Goal: Task Accomplishment & Management: Manage account settings

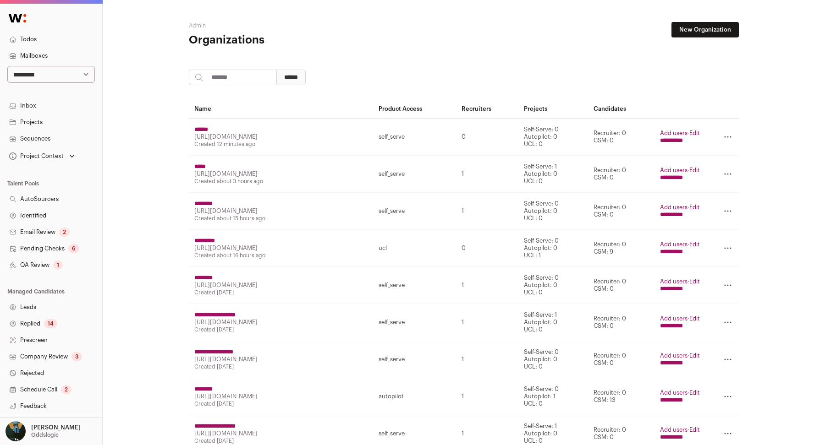
click at [65, 79] on select "**********" at bounding box center [51, 74] width 88 height 17
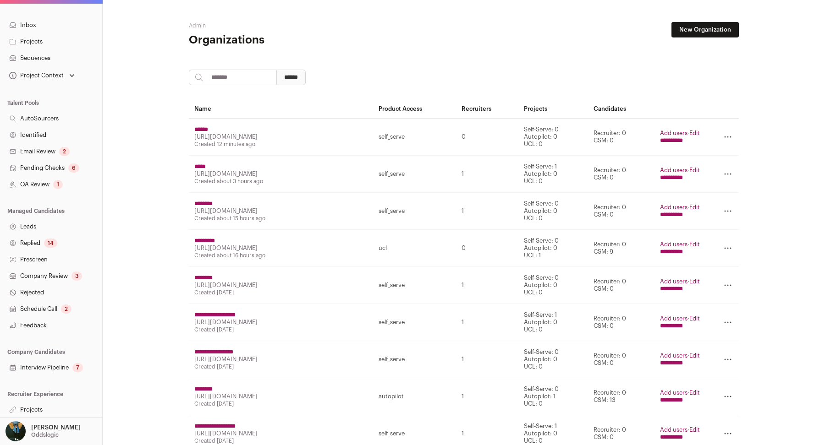
click at [31, 411] on link "Projects" at bounding box center [51, 410] width 102 height 16
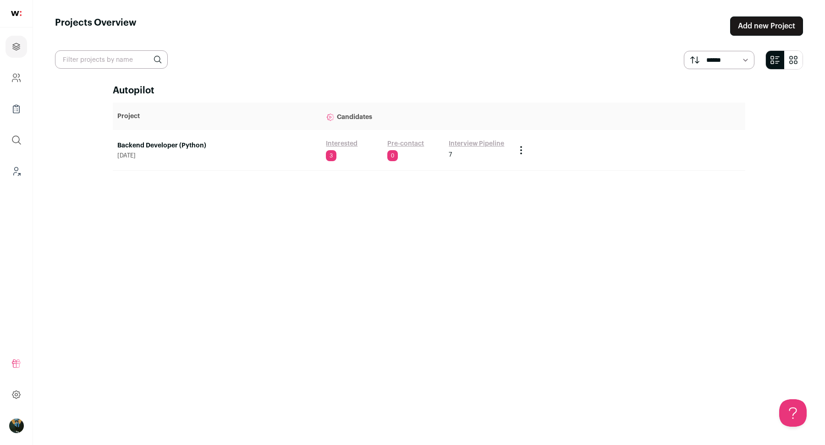
click at [168, 141] on link "Backend Developer (Python)" at bounding box center [216, 145] width 199 height 9
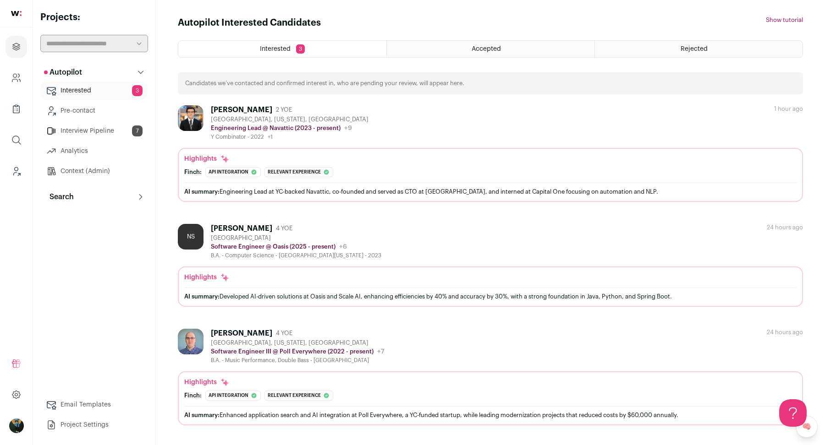
click at [104, 201] on button "Search" at bounding box center [94, 197] width 108 height 18
click at [104, 219] on link "Search" at bounding box center [94, 215] width 108 height 18
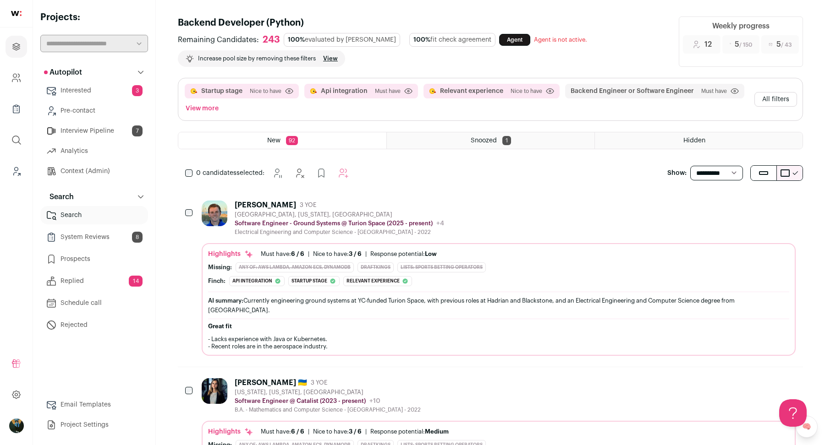
click at [741, 210] on button "Hide" at bounding box center [738, 204] width 19 height 19
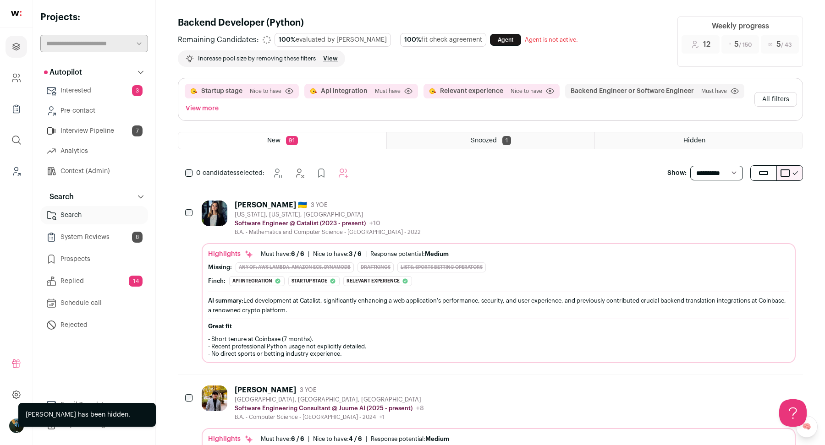
click at [776, 98] on button "All filters" at bounding box center [775, 99] width 43 height 15
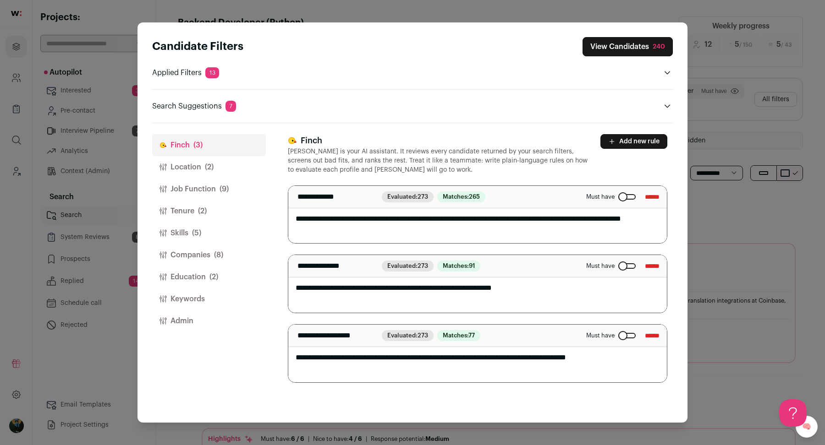
click at [618, 334] on div "Close modal via background" at bounding box center [626, 335] width 17 height 5
click at [648, 49] on button "View Candidates 240" at bounding box center [627, 46] width 90 height 19
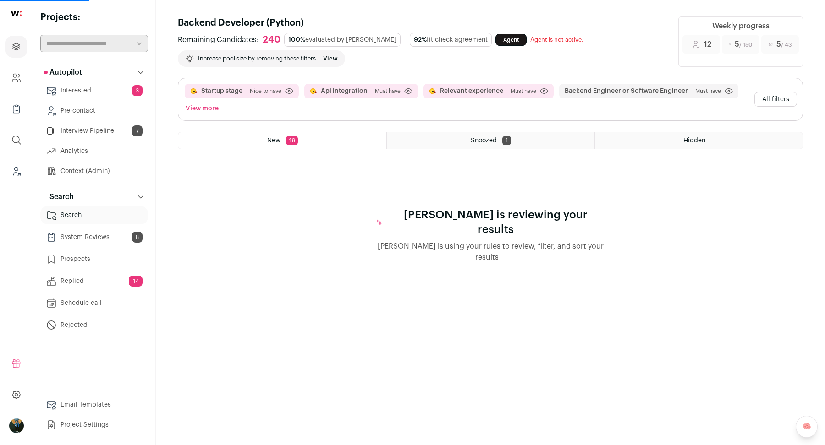
select select "**"
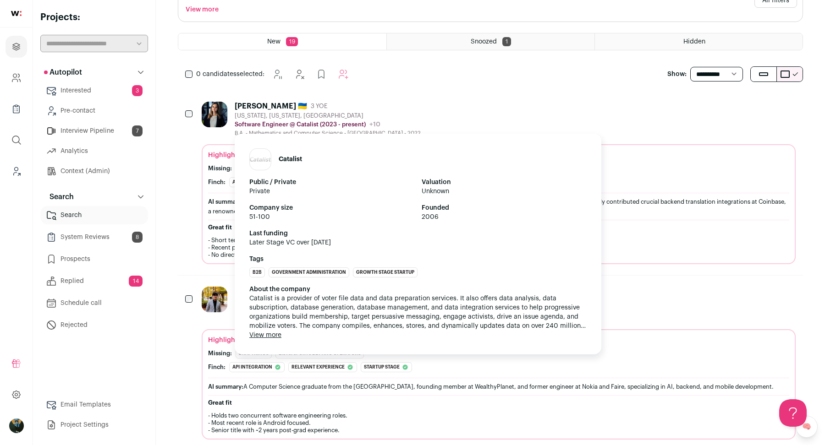
scroll to position [102, 0]
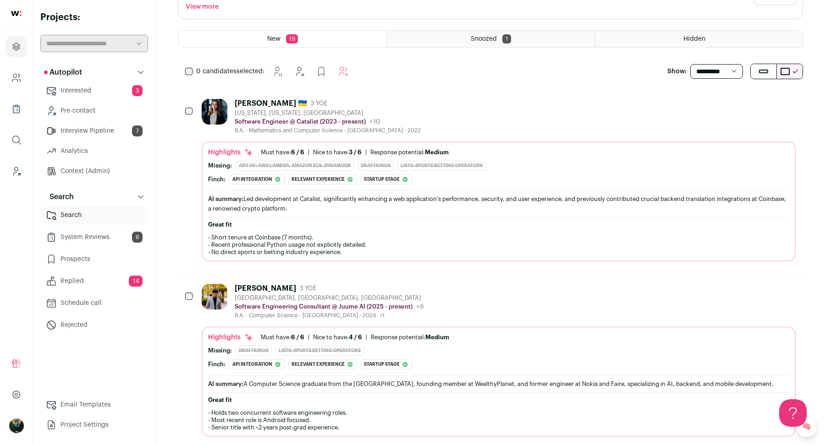
click at [740, 289] on icon "Hide" at bounding box center [738, 288] width 11 height 11
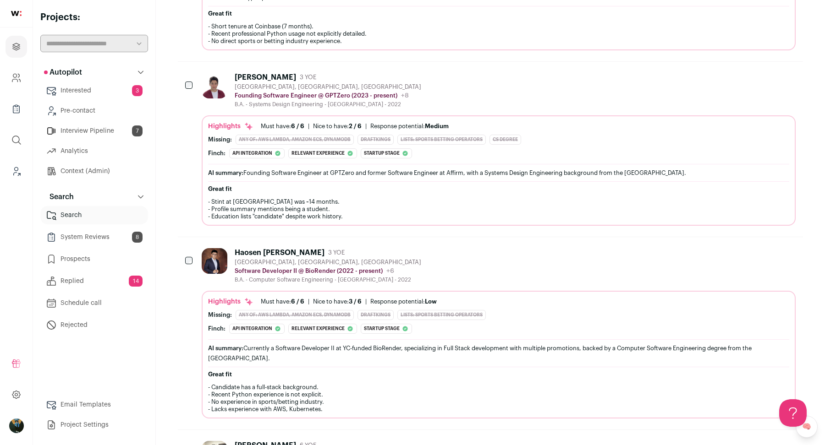
scroll to position [0, 0]
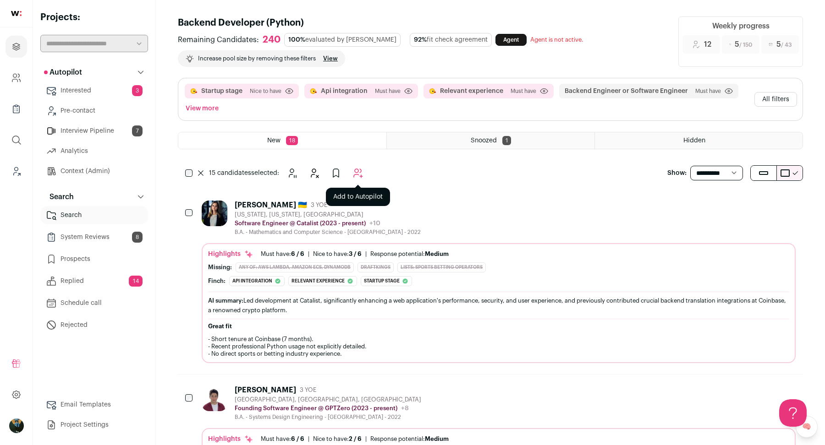
click at [362, 172] on icon "Add to Autopilot" at bounding box center [357, 173] width 11 height 11
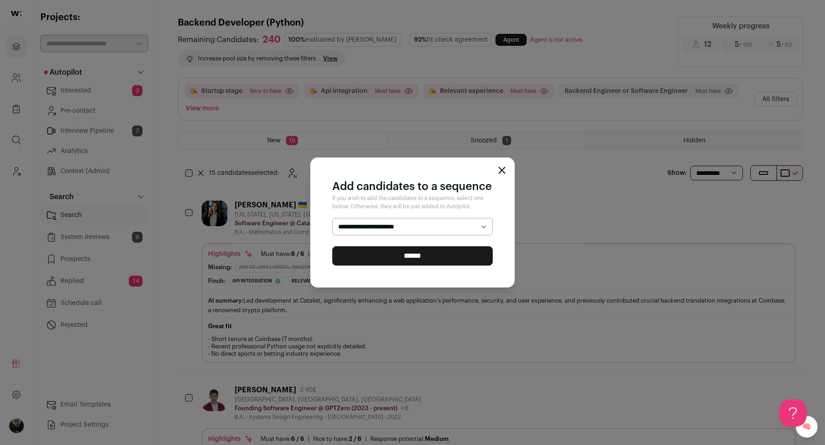
select select "*****"
click at [395, 256] on input "******" at bounding box center [412, 256] width 160 height 19
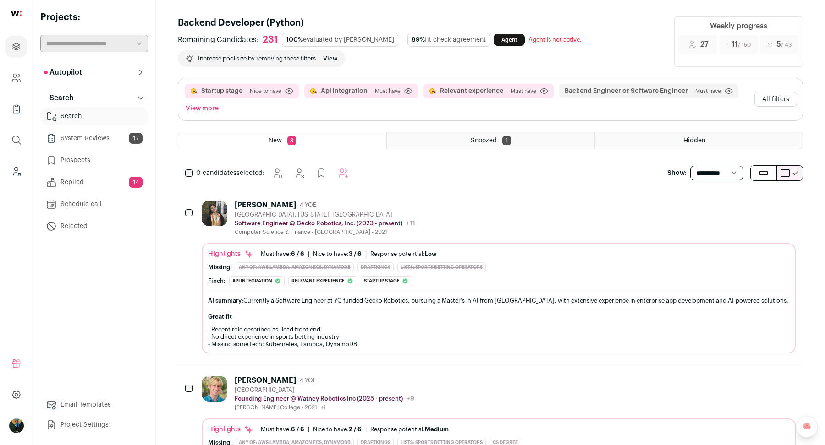
click at [190, 165] on html "Projects Company and ATS Settings Company Lists (Experimental) Global Search Le…" at bounding box center [412, 378] width 825 height 757
click at [308, 170] on icon "Hide" at bounding box center [311, 173] width 11 height 11
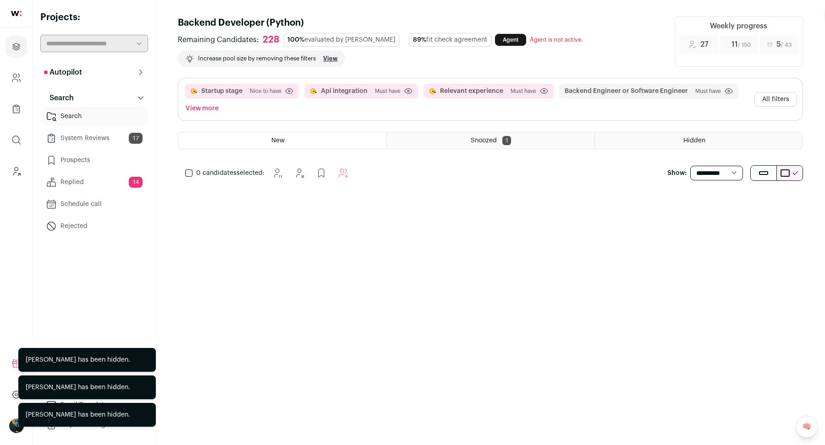
click at [775, 102] on button "All filters" at bounding box center [775, 99] width 43 height 15
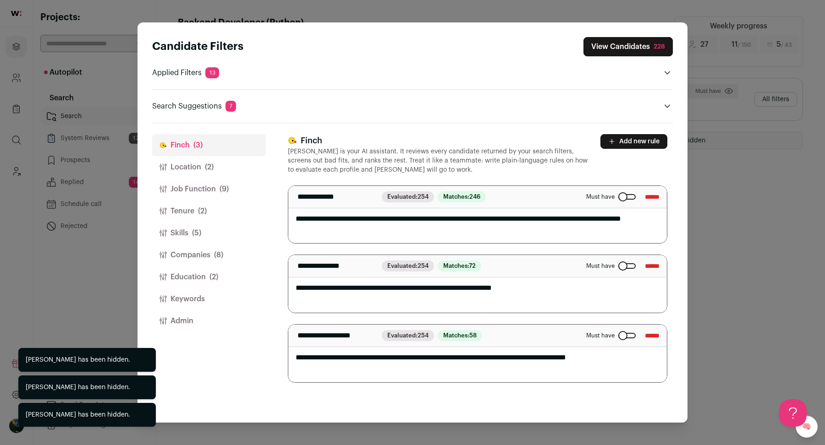
click at [613, 338] on label "Must have" at bounding box center [610, 335] width 49 height 7
click at [197, 253] on button "Companies (8)" at bounding box center [209, 255] width 114 height 22
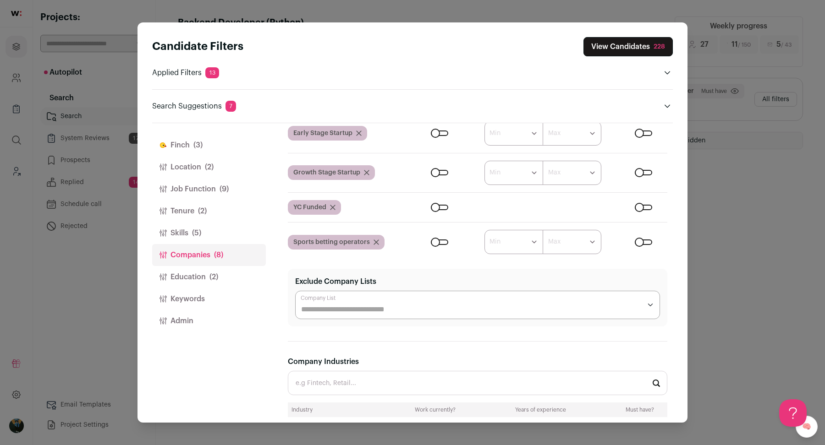
click at [644, 206] on div "Close modal via background" at bounding box center [643, 207] width 17 height 5
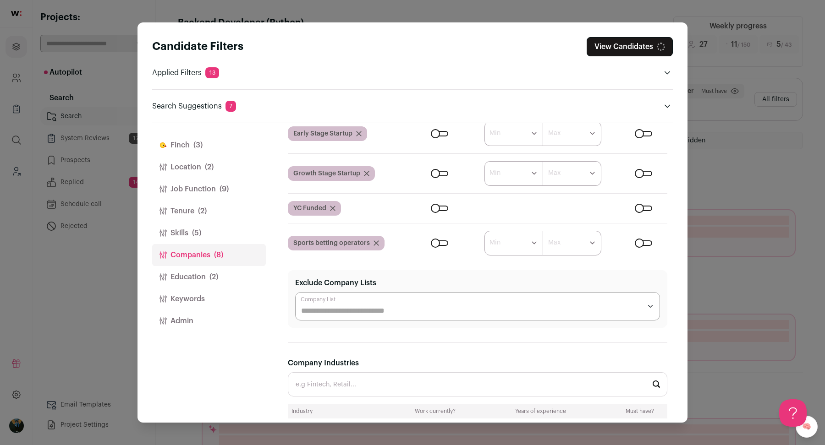
scroll to position [105, 0]
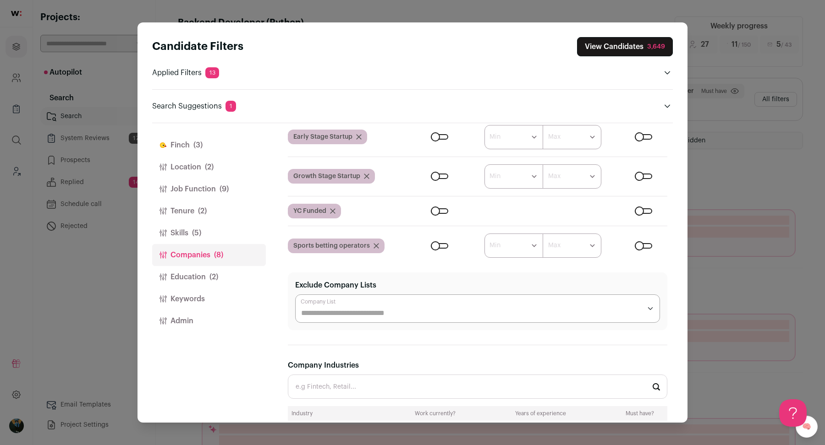
click at [437, 175] on div "Close modal via background" at bounding box center [439, 176] width 17 height 5
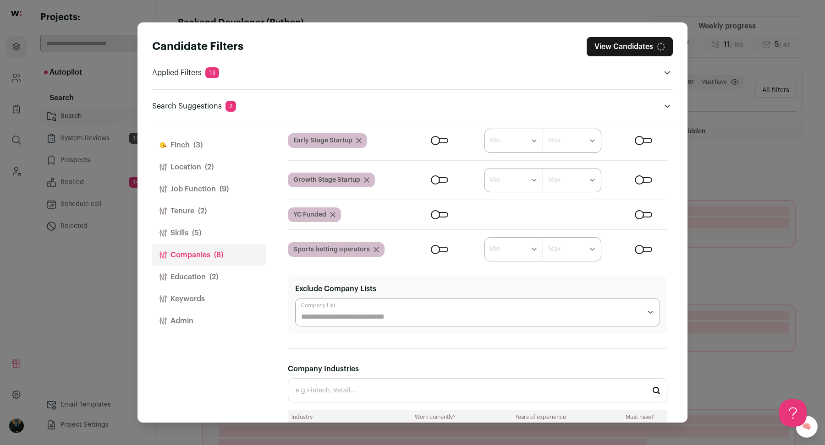
click at [443, 138] on div "Close modal via background" at bounding box center [439, 140] width 17 height 5
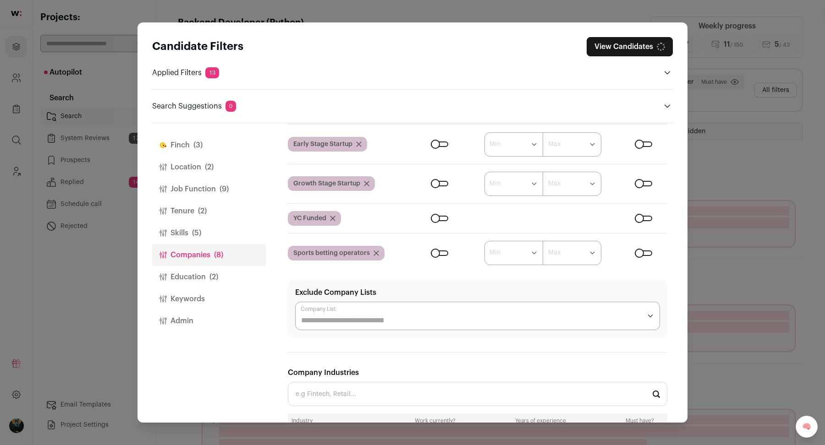
scroll to position [42, 0]
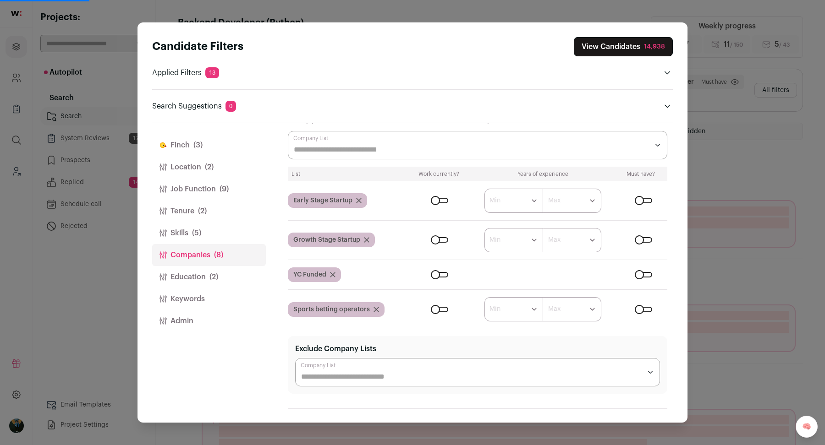
click at [642, 274] on div "Close modal via background" at bounding box center [643, 274] width 17 height 5
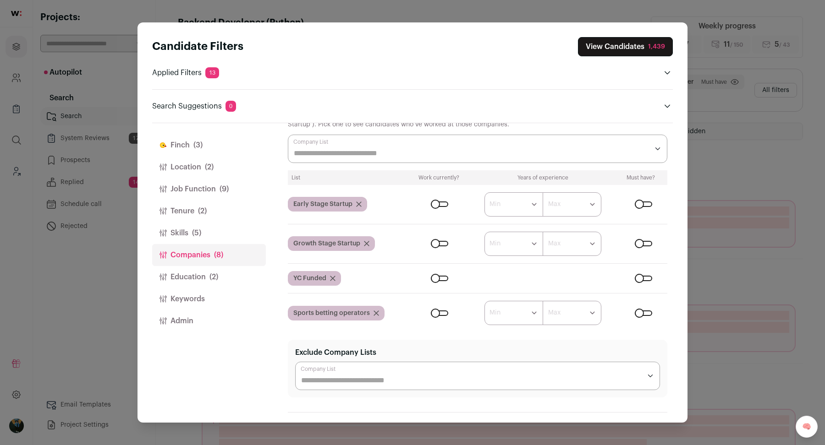
click at [645, 315] on form "****** ******* ******* ******* ******* ******* ******* ******* ******* ********…" at bounding box center [539, 313] width 258 height 24
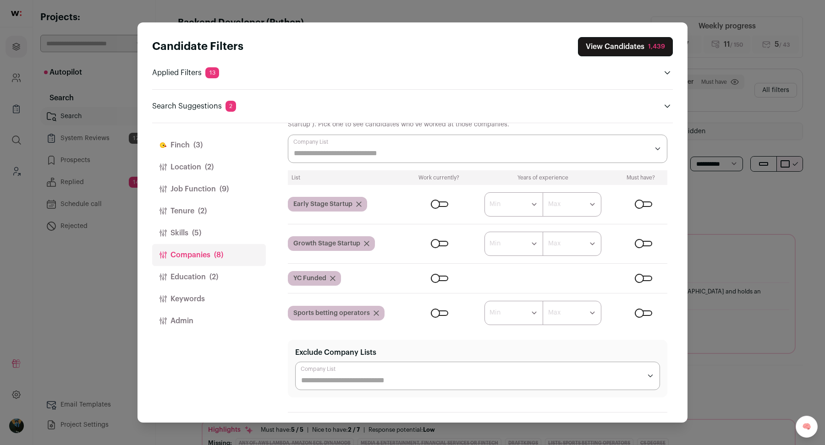
click at [642, 312] on div "Close modal via background" at bounding box center [643, 313] width 17 height 5
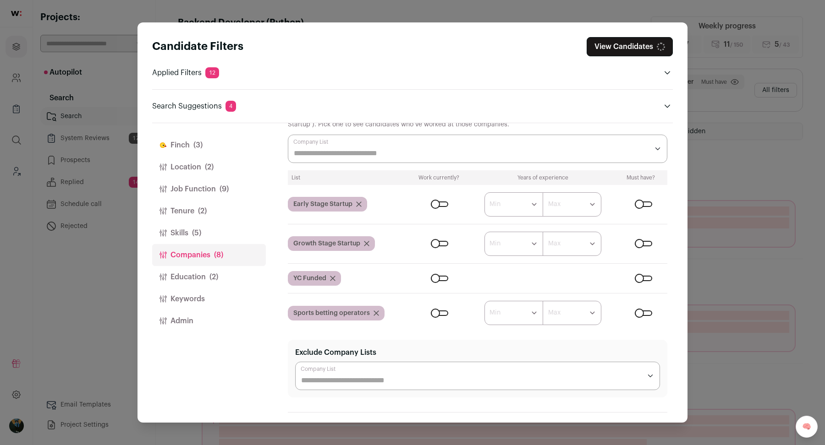
scroll to position [34, 0]
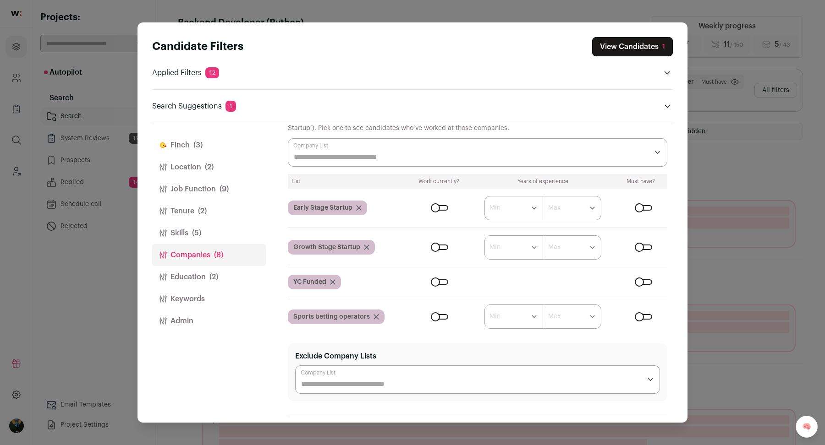
click at [644, 314] on div "Close modal via background" at bounding box center [643, 316] width 17 height 5
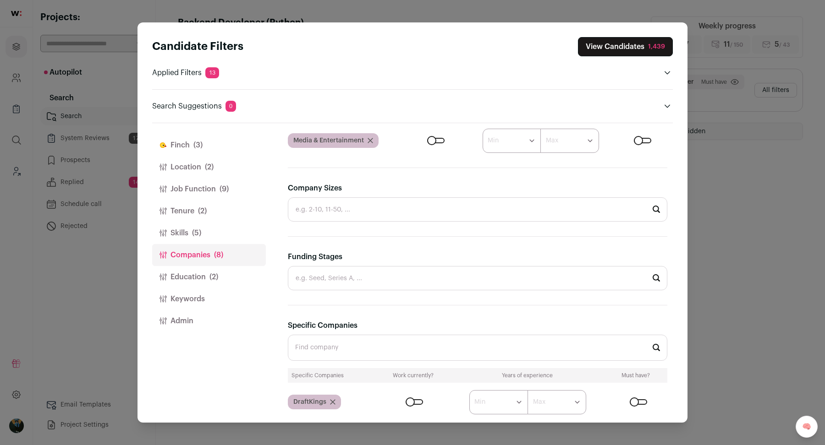
scroll to position [505, 0]
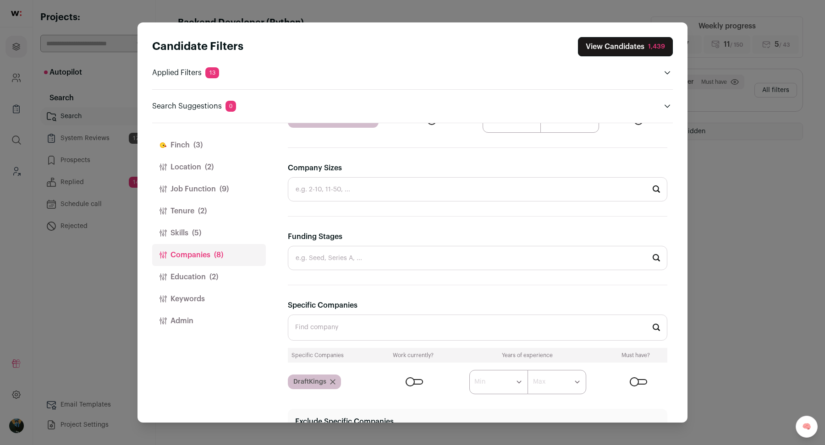
click at [388, 260] on input "Funding Stages" at bounding box center [477, 258] width 379 height 24
click at [368, 306] on li "Seed" at bounding box center [477, 307] width 378 height 24
type input "Seed"
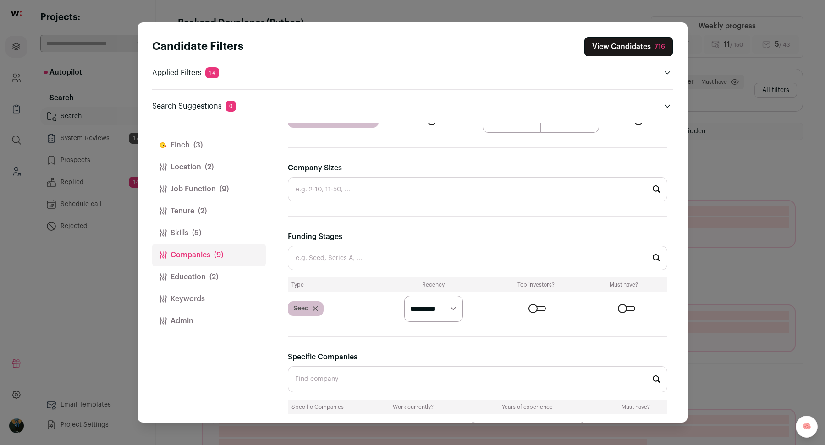
click at [368, 260] on input "Funding Stages" at bounding box center [477, 258] width 379 height 24
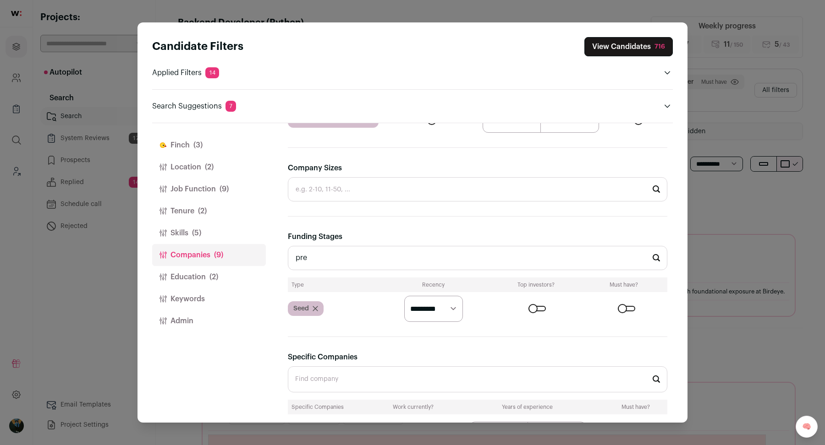
click at [366, 269] on div "Funding Stages pre Type Recency Top investors? Must have? Seed ********* ******…" at bounding box center [477, 276] width 379 height 91
click at [357, 258] on input "pre" at bounding box center [477, 258] width 379 height 24
type input "p"
type input "pr"
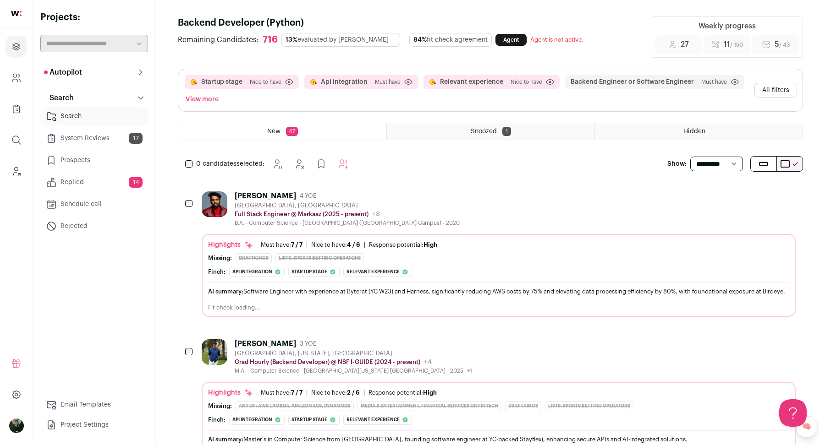
click at [783, 90] on button "All filters" at bounding box center [775, 90] width 43 height 15
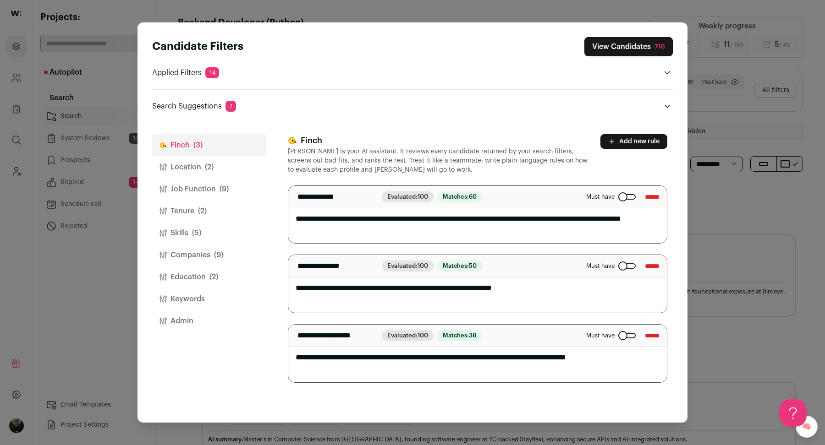
click at [205, 260] on button "Companies (9)" at bounding box center [209, 255] width 114 height 22
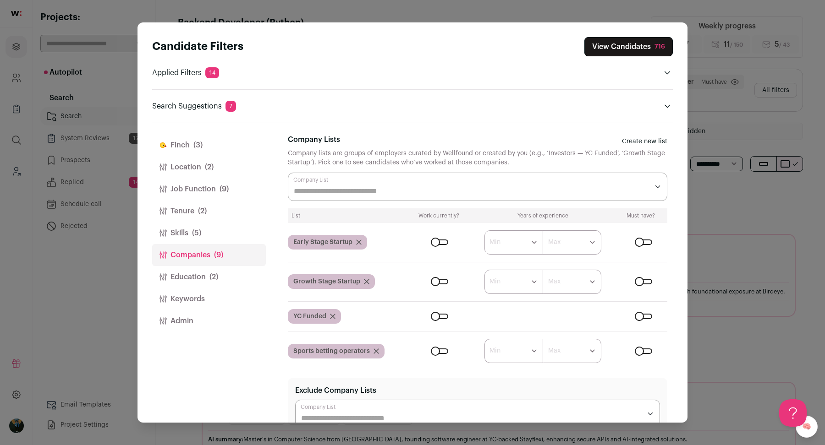
click at [361, 243] on icon "Close modal via background" at bounding box center [358, 242] width 5 height 5
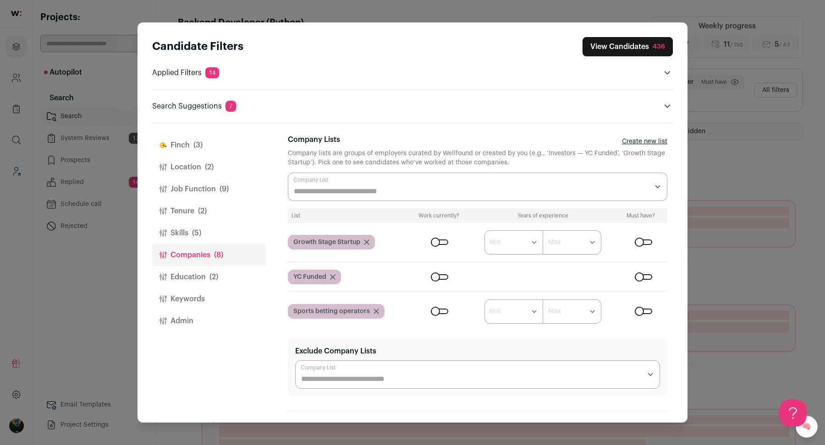
click at [368, 241] on icon "Close modal via background" at bounding box center [366, 242] width 5 height 5
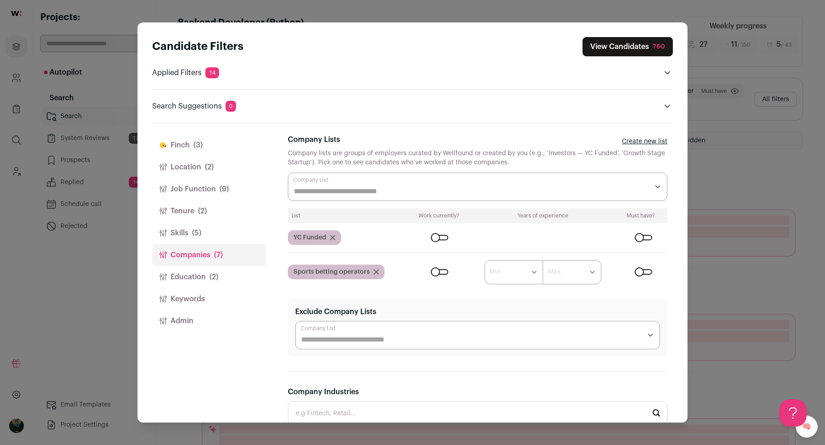
click at [333, 237] on icon "Close modal via background" at bounding box center [332, 238] width 5 height 5
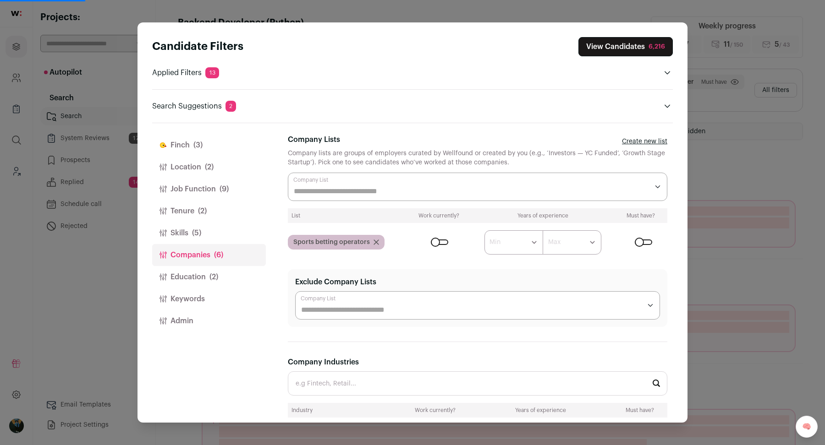
click at [635, 240] on div "Close modal via background" at bounding box center [643, 242] width 17 height 5
click at [636, 240] on div "Close modal via background" at bounding box center [643, 242] width 17 height 5
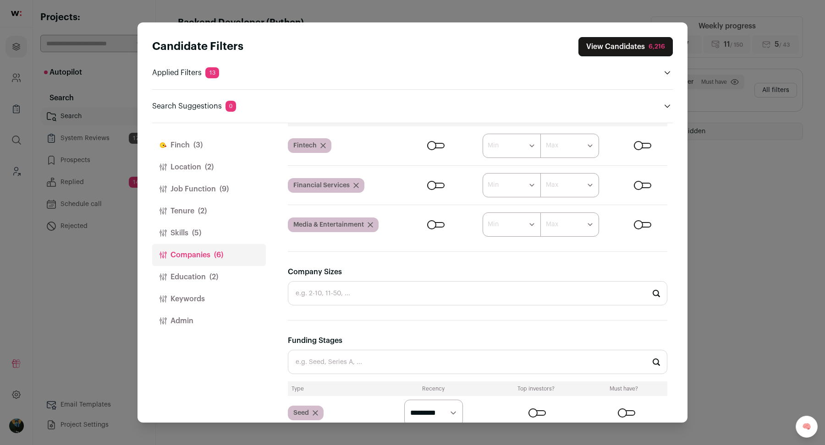
scroll to position [273, 0]
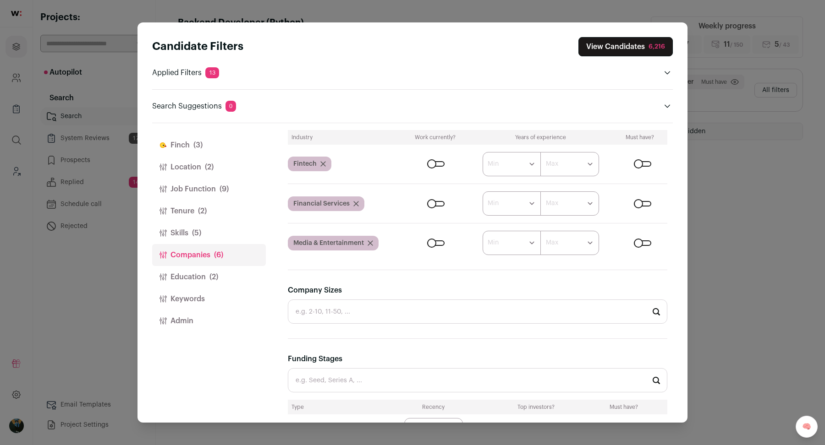
click at [646, 161] on div "Close modal via background" at bounding box center [642, 163] width 17 height 5
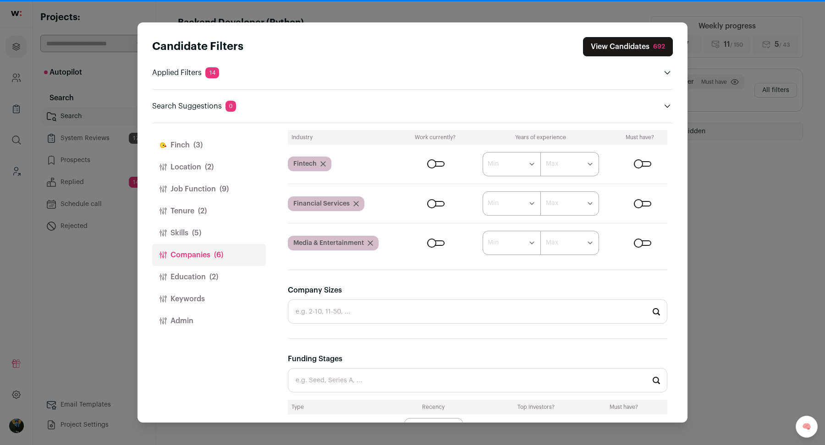
click at [639, 201] on div "Close modal via background" at bounding box center [642, 203] width 17 height 5
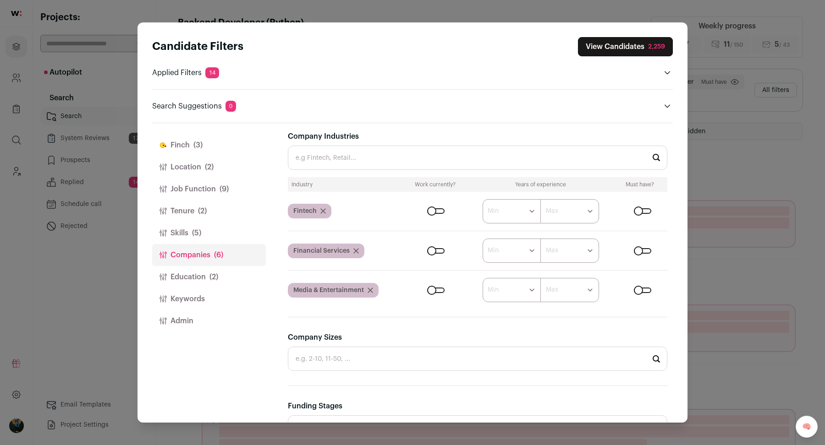
scroll to position [218, 0]
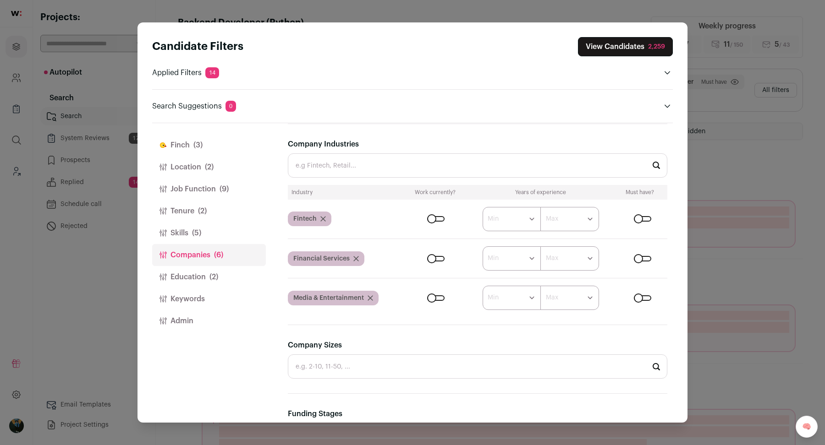
click at [472, 160] on input "Company Industries" at bounding box center [477, 166] width 379 height 24
type input "spo"
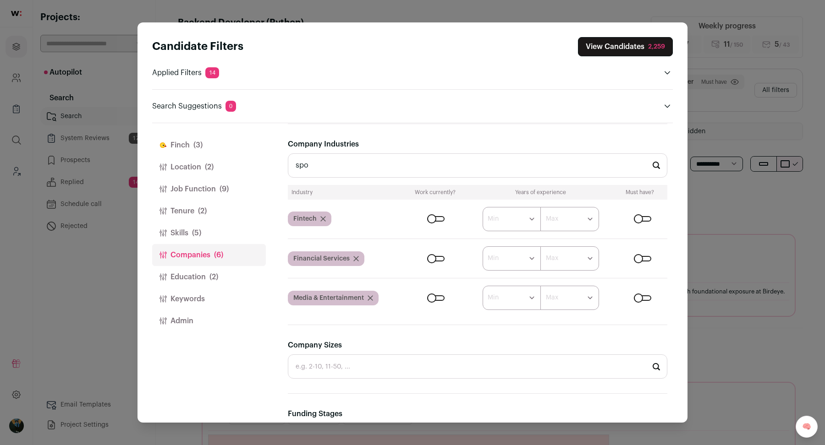
click at [335, 165] on input "spo" at bounding box center [477, 166] width 379 height 24
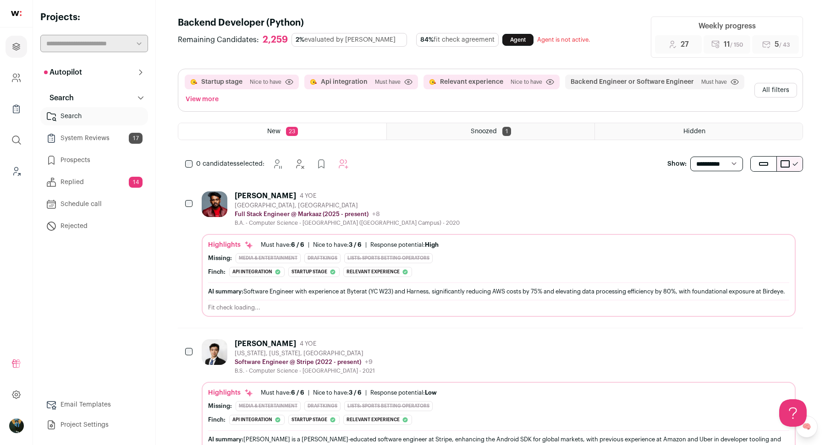
click at [775, 84] on button "All filters" at bounding box center [775, 90] width 43 height 15
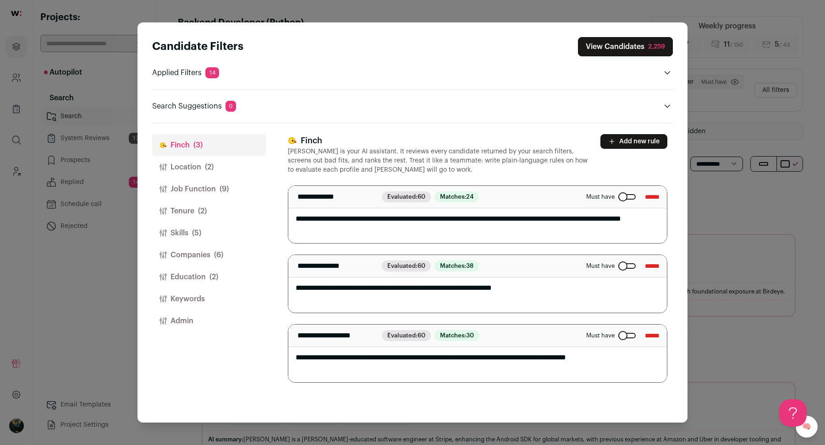
click at [193, 284] on button "Education (2)" at bounding box center [209, 277] width 114 height 22
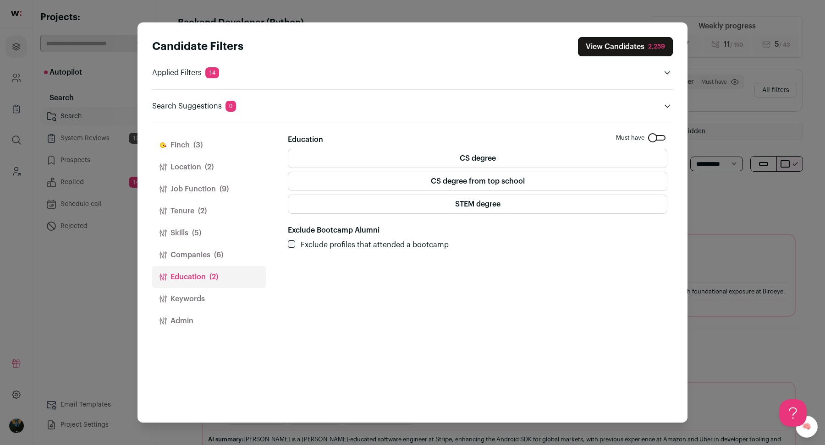
click at [209, 259] on button "Companies (6)" at bounding box center [209, 255] width 114 height 22
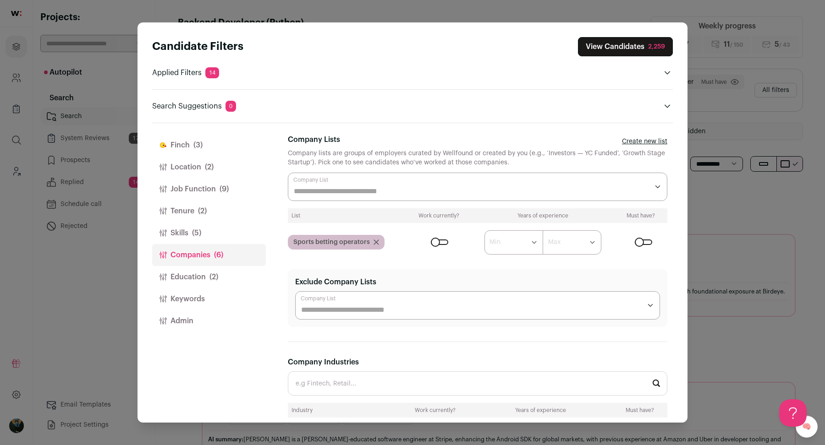
click at [195, 240] on button "Skills (5)" at bounding box center [209, 233] width 114 height 22
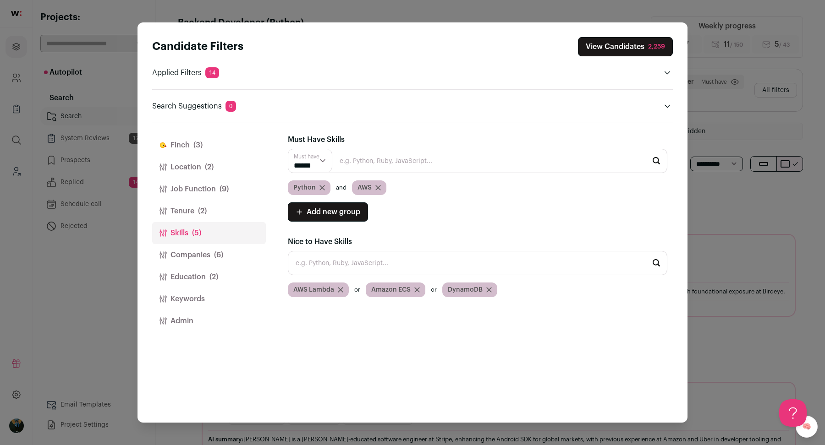
click at [664, 42] on div "2,259" at bounding box center [656, 46] width 17 height 9
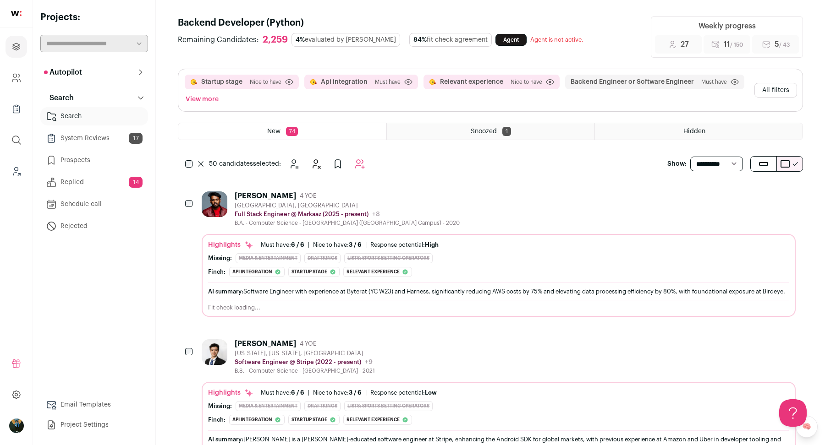
click at [775, 93] on button "All filters" at bounding box center [775, 90] width 43 height 15
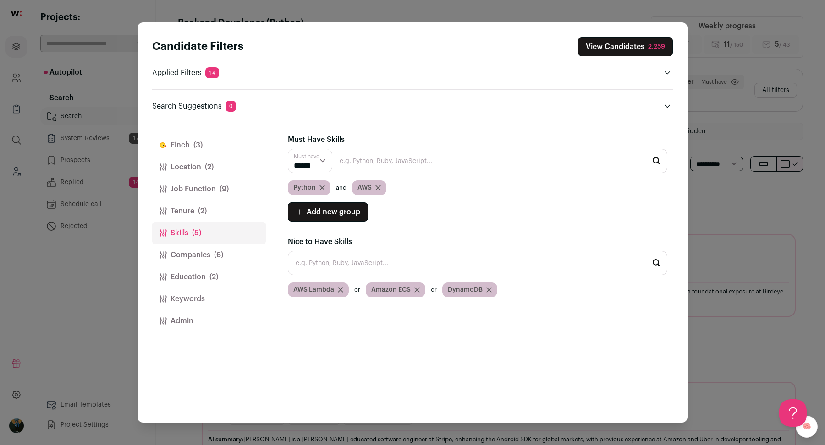
click at [214, 191] on button "Job Function (9)" at bounding box center [209, 189] width 114 height 22
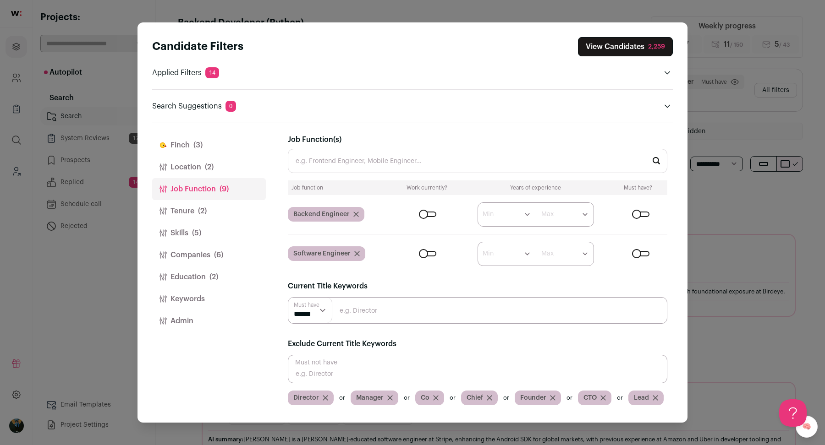
click at [355, 372] on input "Close modal via background" at bounding box center [477, 369] width 379 height 28
type input "Data"
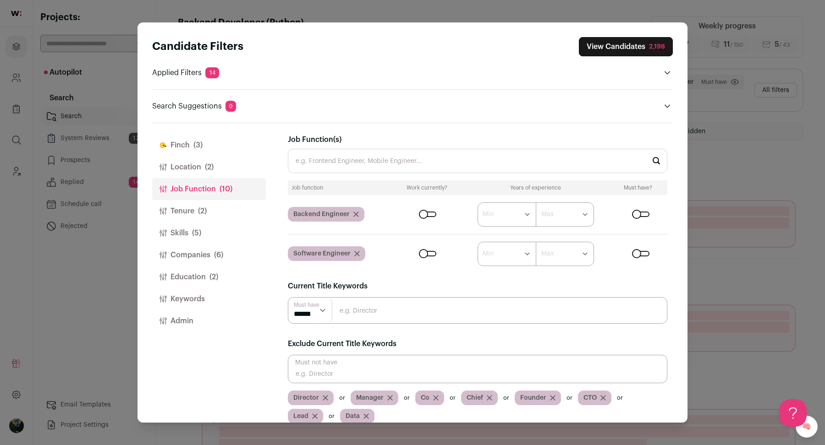
scroll to position [10, 0]
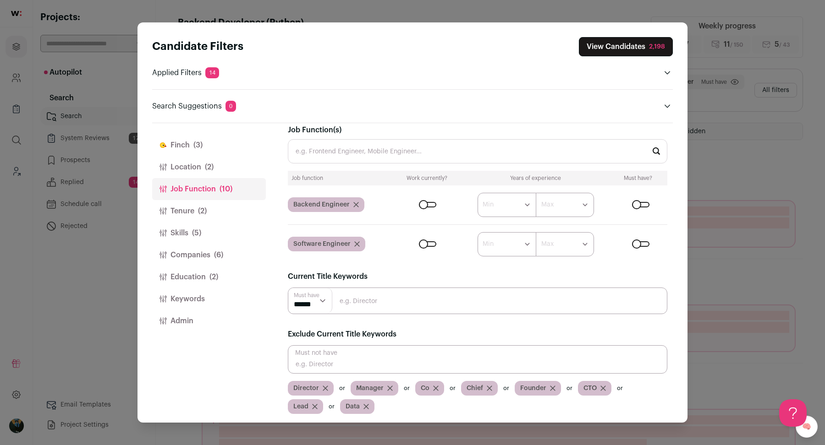
click at [327, 359] on input "Close modal via background" at bounding box center [477, 360] width 379 height 28
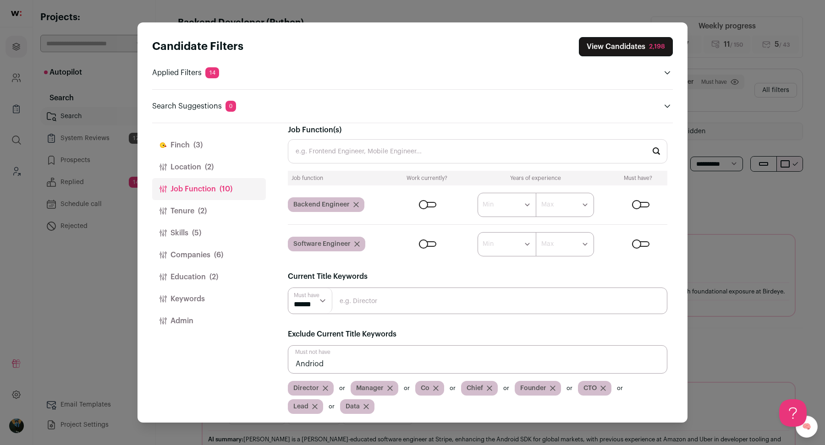
scroll to position [0, 0]
type input "Android"
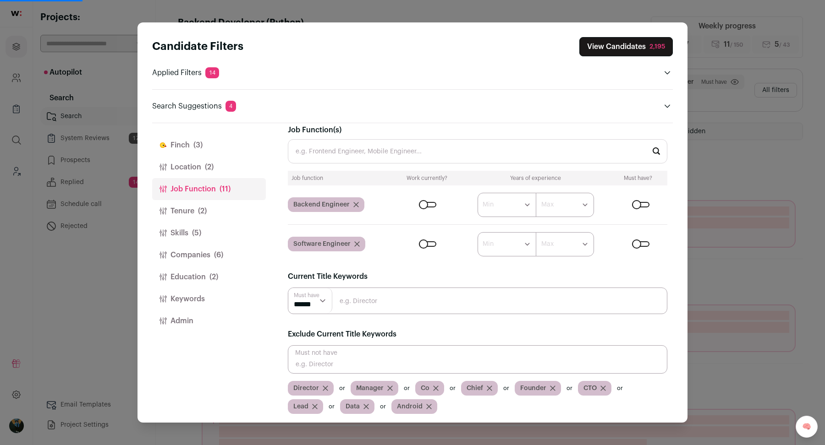
click at [431, 361] on input "Close modal via background" at bounding box center [477, 360] width 379 height 28
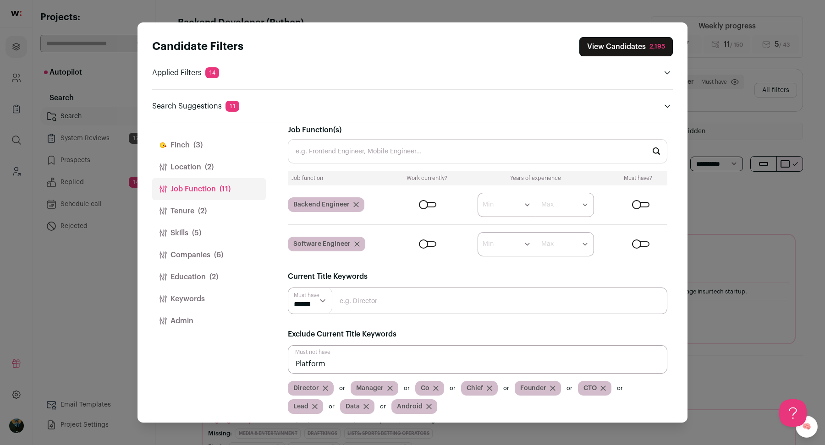
type input "Platform"
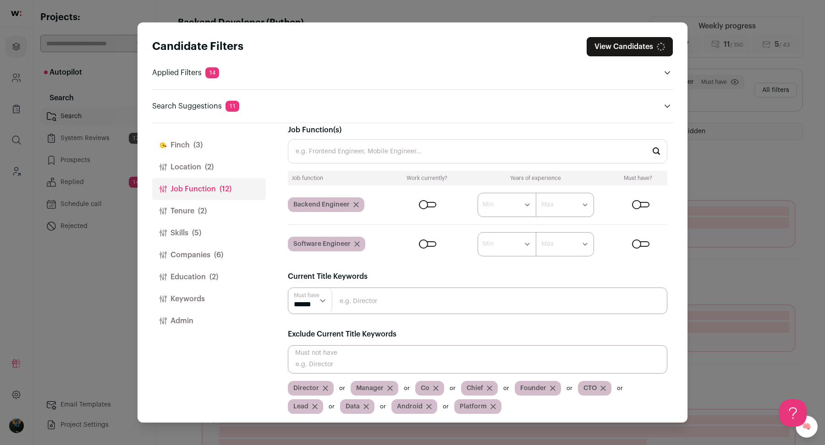
click at [415, 364] on input "Close modal via background" at bounding box center [477, 360] width 379 height 28
type input "Systems"
click at [612, 48] on button "View Candidates 2,183" at bounding box center [626, 46] width 94 height 19
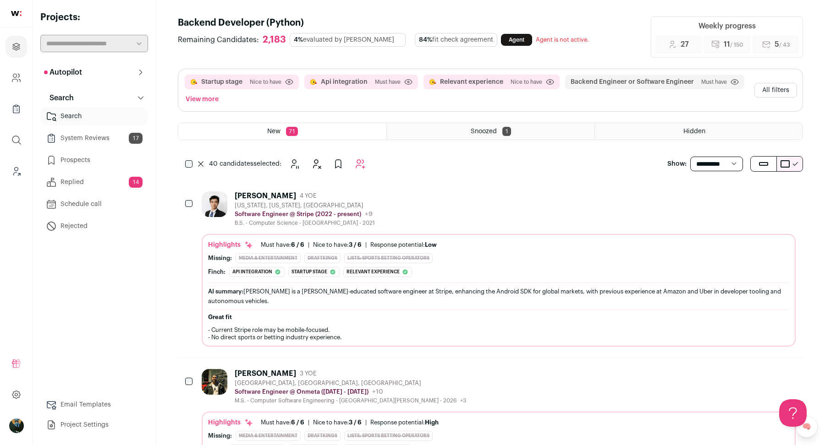
click at [203, 161] on icon at bounding box center [200, 163] width 5 height 5
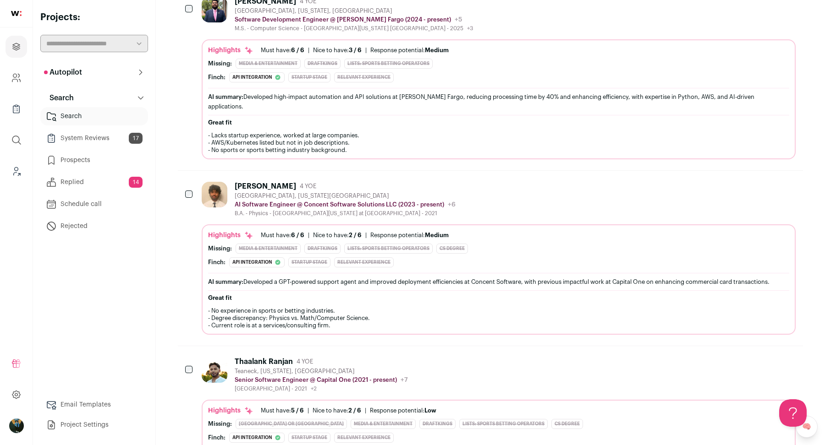
scroll to position [5009, 0]
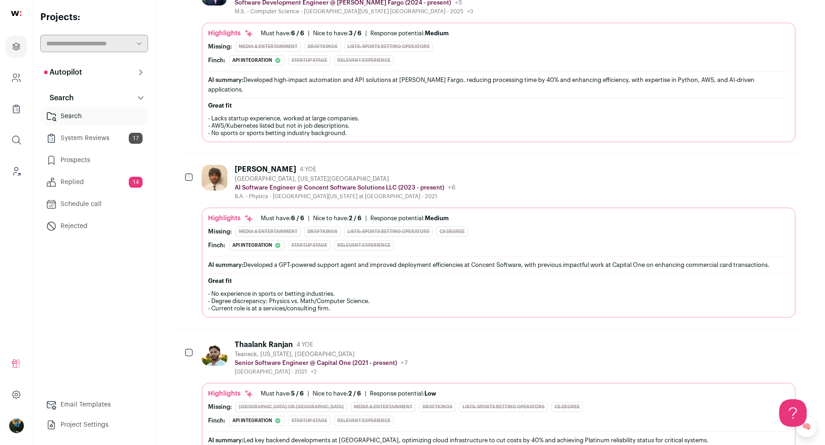
click at [195, 329] on div "Thaalank Ranjan 4 YOE Teaneck, New Jersey, United States Senior Software Engine…" at bounding box center [490, 420] width 625 height 182
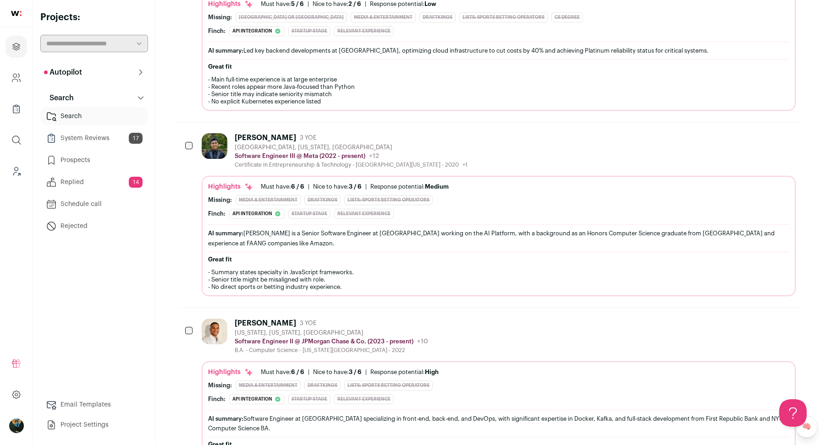
scroll to position [5402, 0]
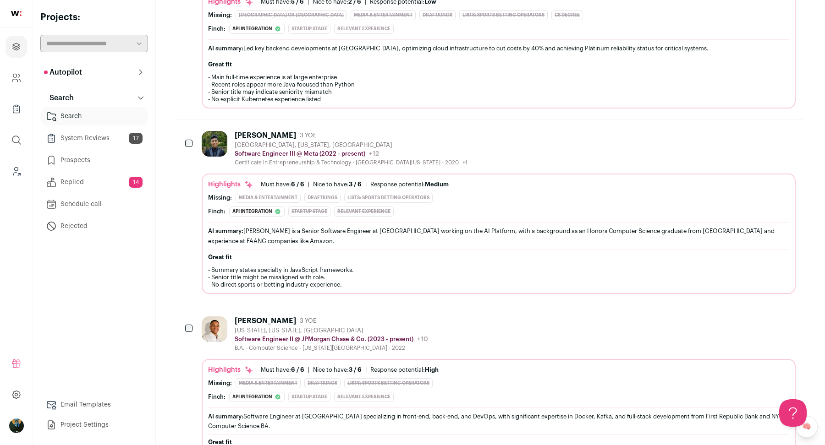
click at [193, 317] on div at bounding box center [189, 330] width 9 height 26
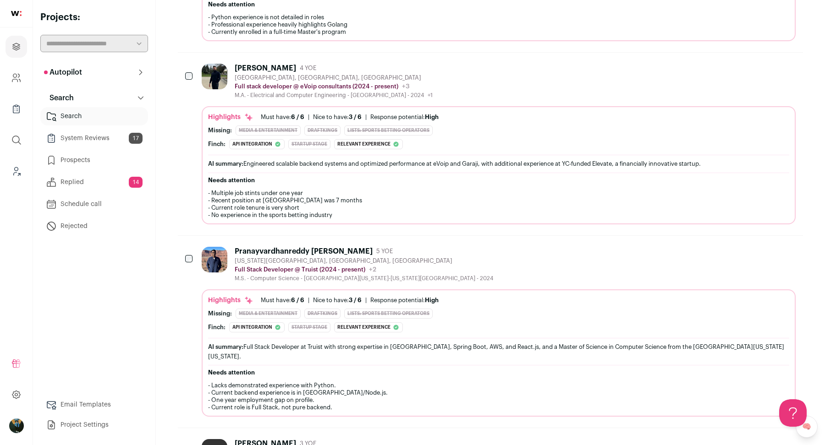
scroll to position [8574, 0]
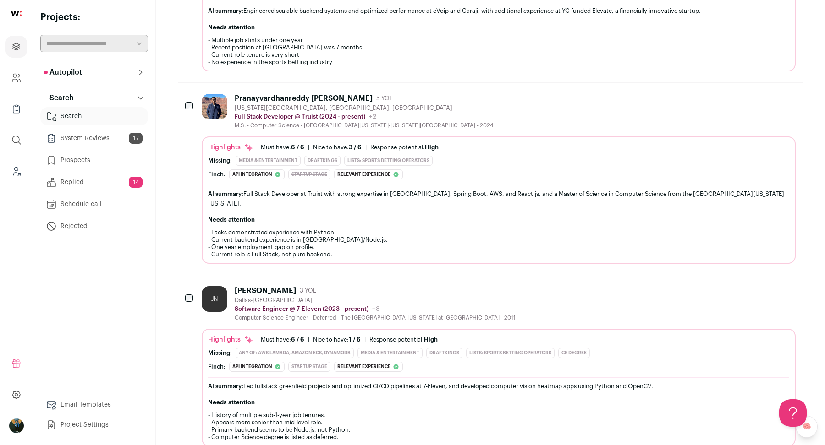
click at [195, 275] on div "JN John Nguyen 3 YOE Dallas-Fort Worth Metroplex Software Engineer @ 7-Eleven (…" at bounding box center [490, 366] width 625 height 182
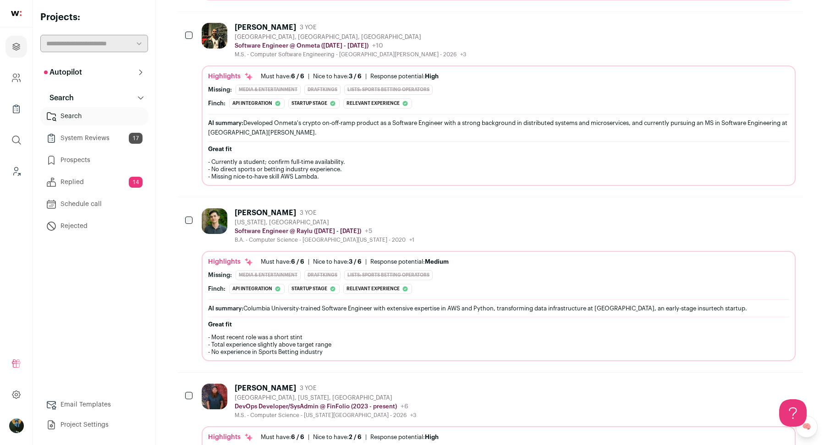
scroll to position [0, 0]
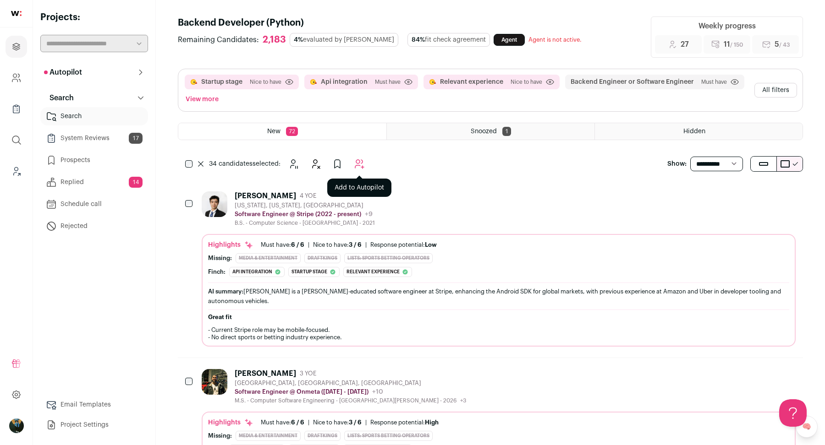
click at [363, 168] on icon "Add to Autopilot" at bounding box center [359, 164] width 11 height 11
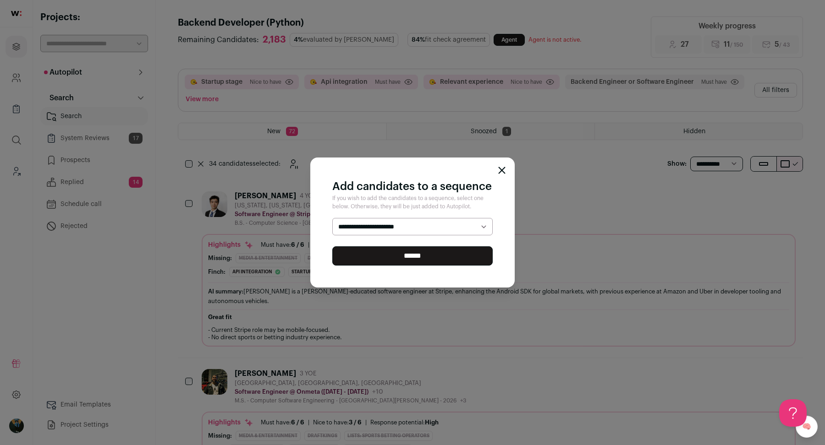
select select "*****"
click at [379, 263] on input "******" at bounding box center [412, 256] width 160 height 19
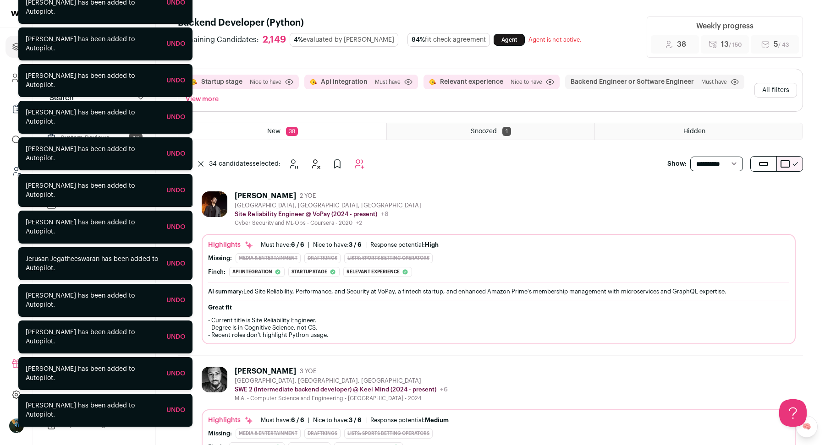
click at [772, 88] on button "All filters" at bounding box center [775, 90] width 43 height 15
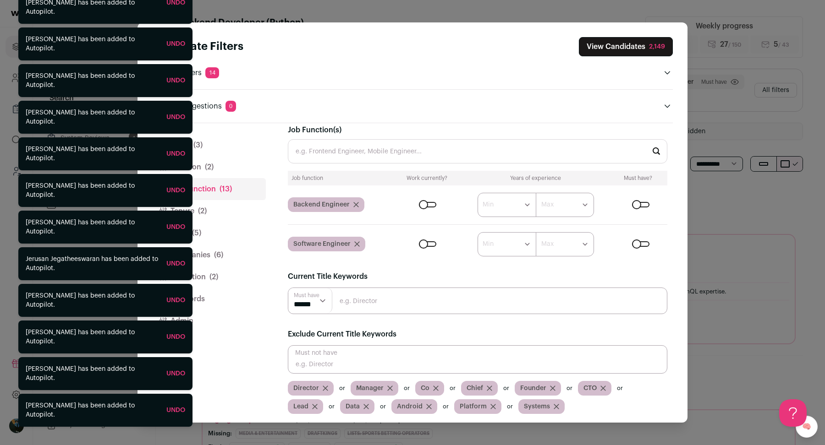
click at [207, 142] on button "Finch (3)" at bounding box center [209, 145] width 114 height 22
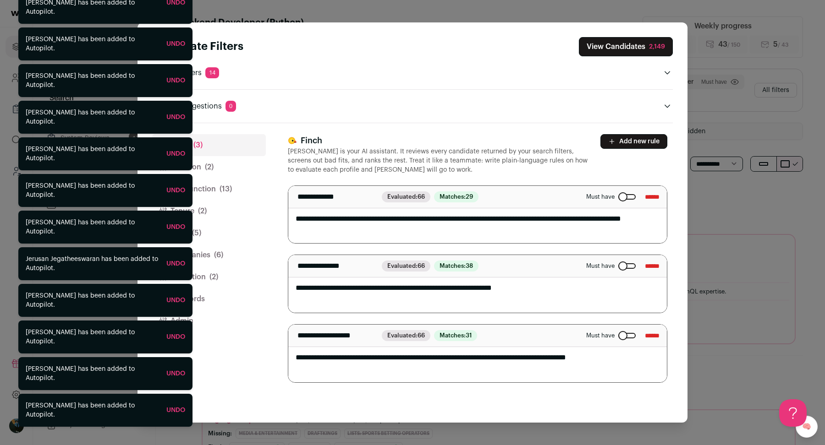
click at [618, 198] on div "Close modal via background" at bounding box center [626, 196] width 17 height 5
click at [664, 40] on button "View Candidates 2,149" at bounding box center [626, 46] width 94 height 19
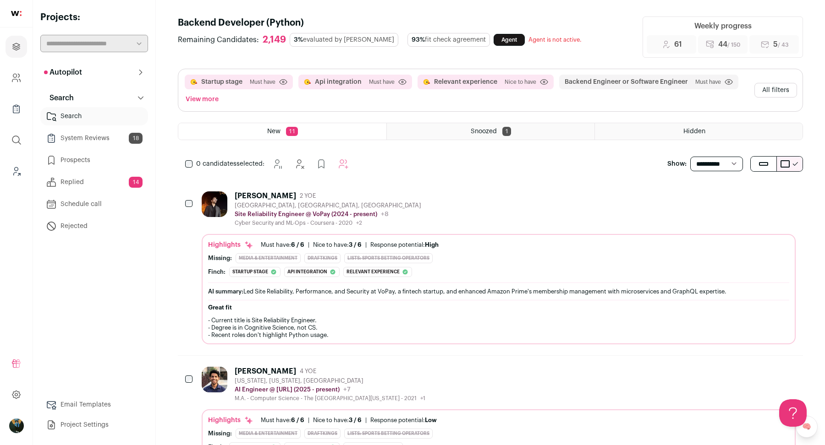
click at [784, 84] on button "All filters" at bounding box center [775, 90] width 43 height 15
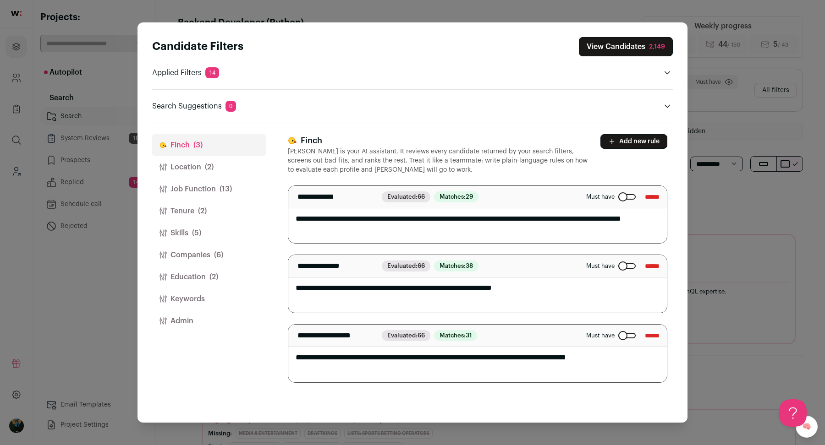
click at [233, 257] on button "Companies (6)" at bounding box center [209, 255] width 114 height 22
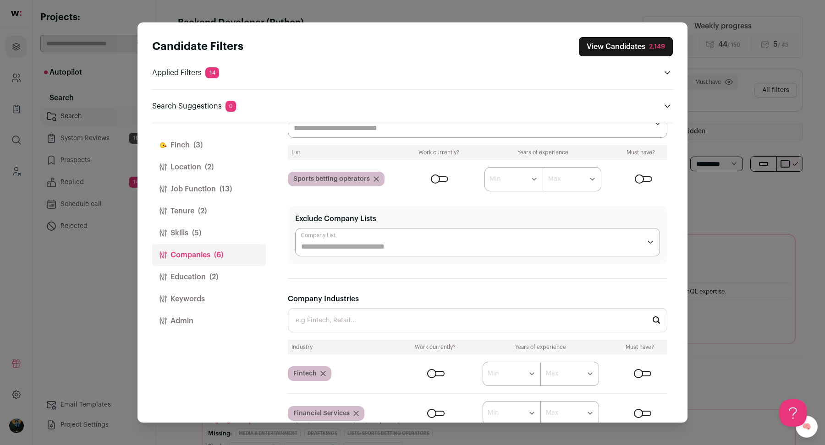
scroll to position [55, 0]
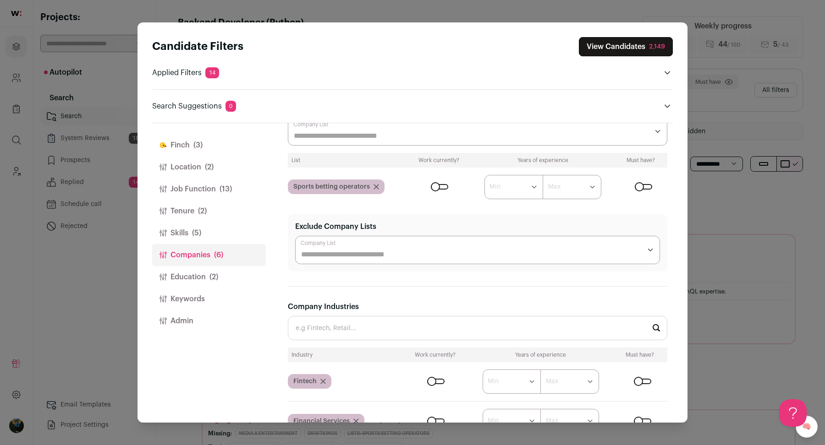
click at [351, 256] on input "Exclude Company Lists" at bounding box center [471, 254] width 340 height 11
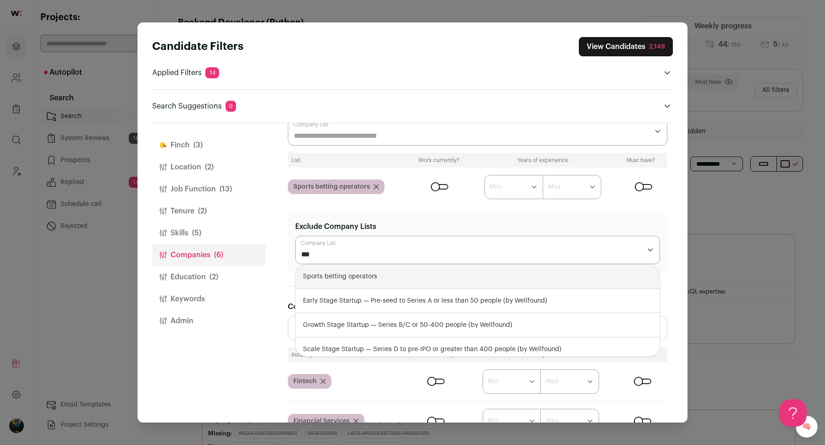
type input "****"
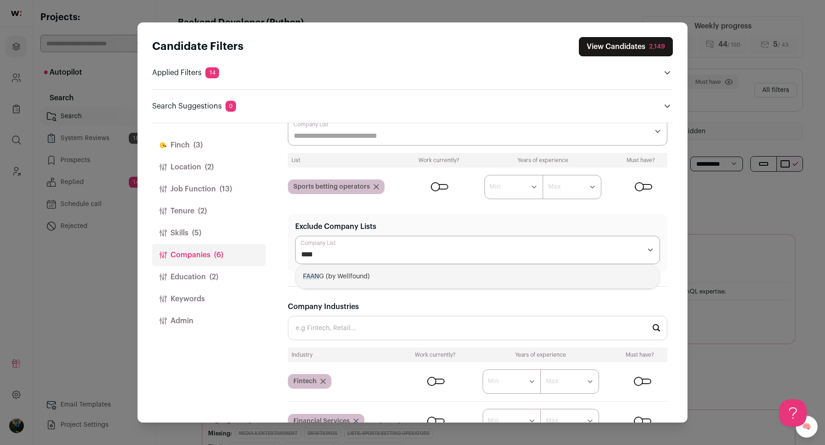
click at [351, 278] on div "FAAN G (by Wellfound)" at bounding box center [478, 277] width 364 height 24
select select "****"
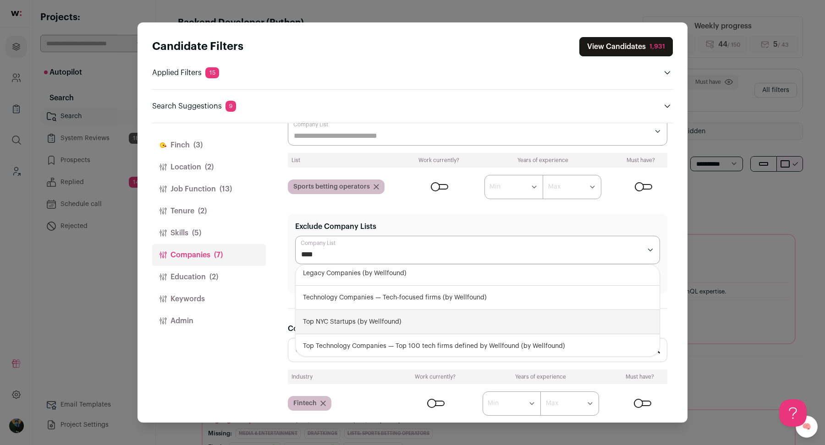
scroll to position [0, 0]
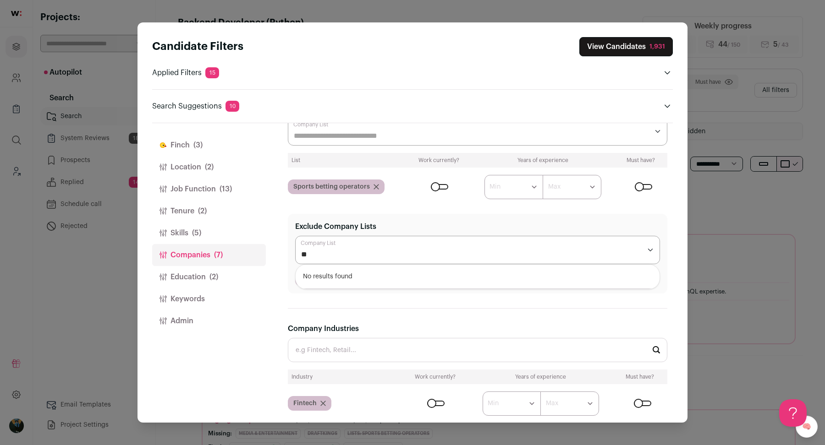
type input "*"
click at [260, 394] on div "Finch (3) Location (2) Job Function (13) Tenure (2) Skills (5) Companies (7) Ed…" at bounding box center [209, 273] width 114 height 300
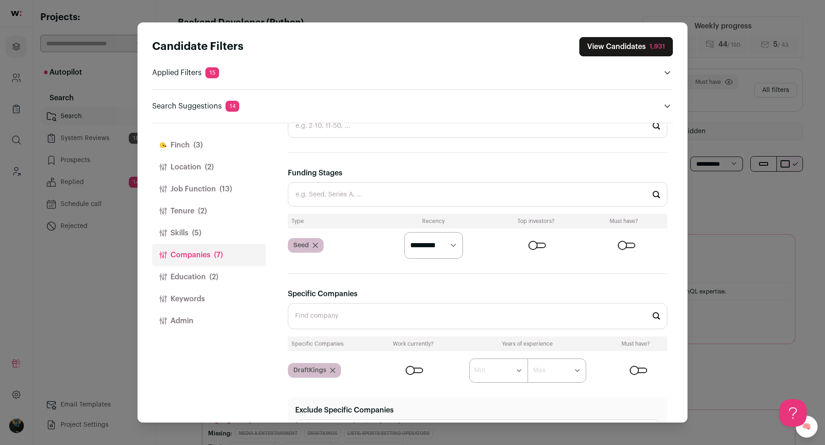
scroll to position [518, 0]
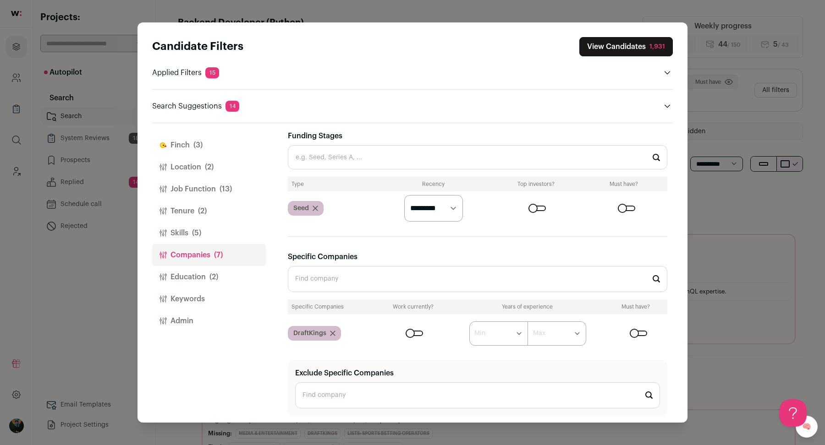
click at [656, 48] on div "1,931" at bounding box center [657, 46] width 16 height 9
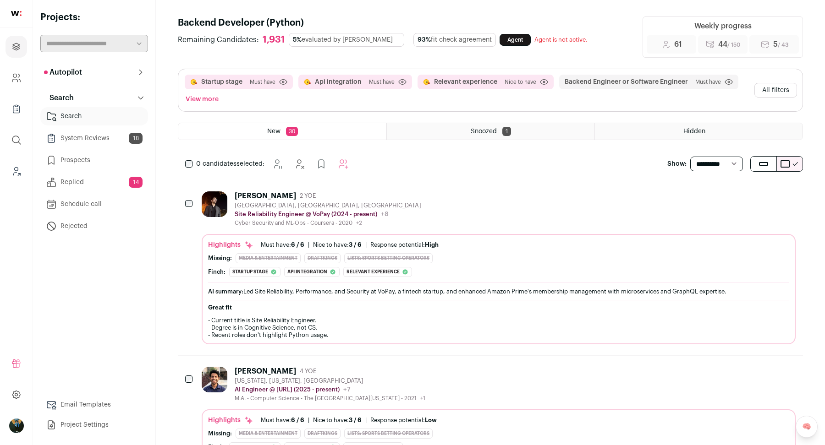
click at [735, 194] on icon "Hide" at bounding box center [738, 195] width 11 height 11
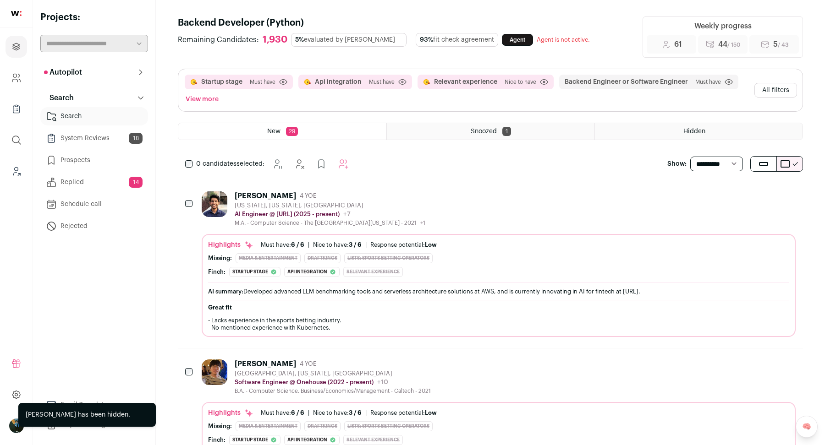
click at [736, 194] on icon "Hide" at bounding box center [738, 195] width 11 height 11
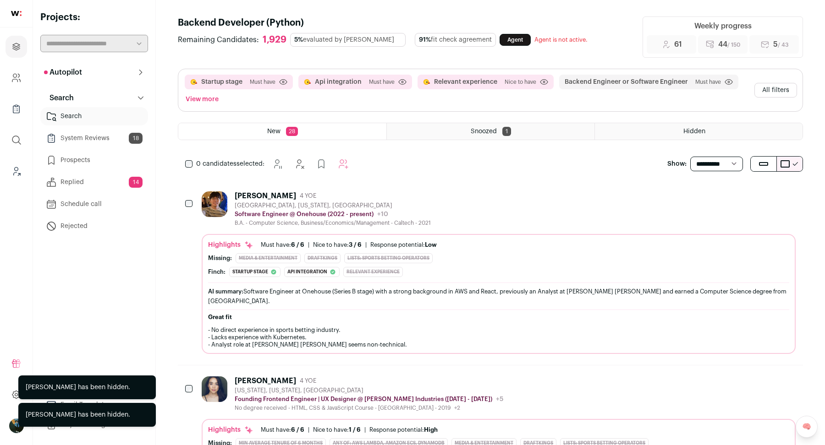
click at [741, 375] on icon "Hide" at bounding box center [738, 380] width 11 height 11
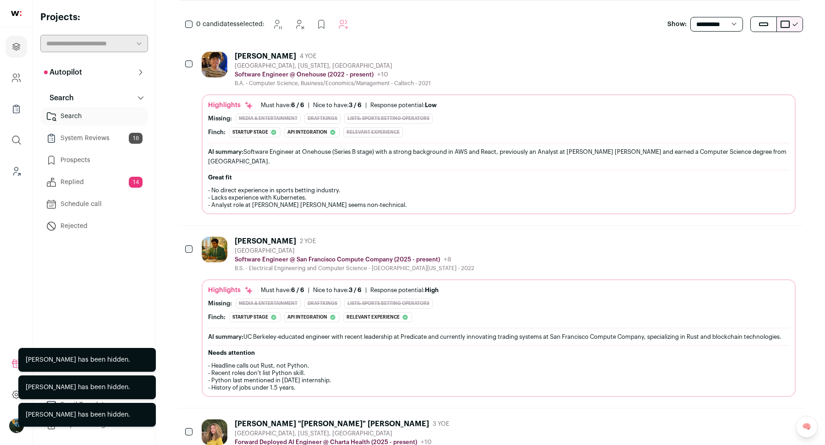
scroll to position [153, 0]
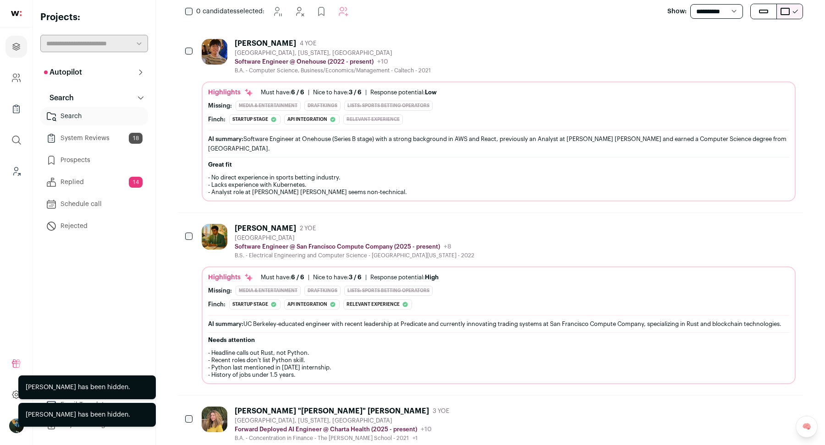
click at [736, 222] on button "Hide" at bounding box center [738, 228] width 19 height 19
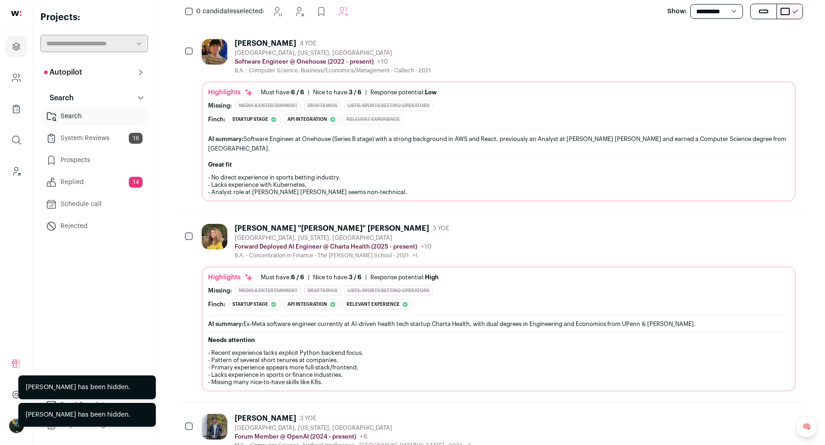
click at [736, 222] on button "Hide" at bounding box center [738, 228] width 19 height 19
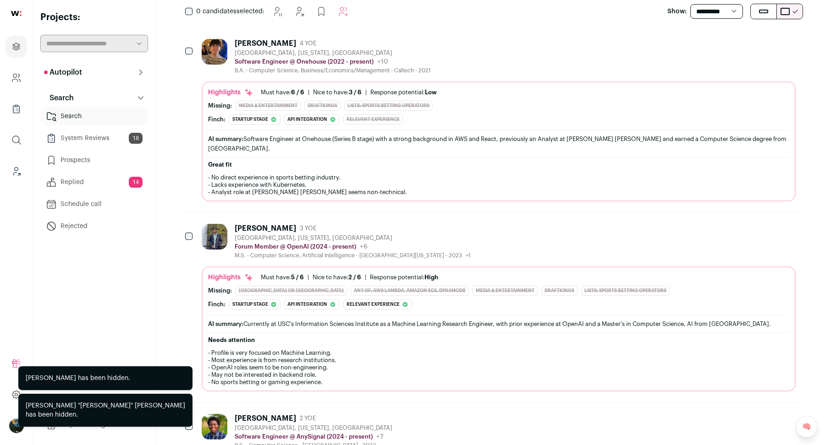
click at [736, 222] on button "Hide" at bounding box center [738, 228] width 19 height 19
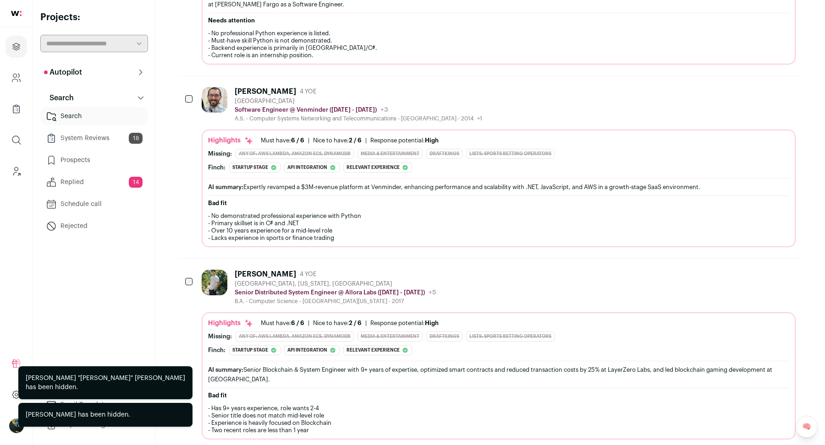
scroll to position [757, 0]
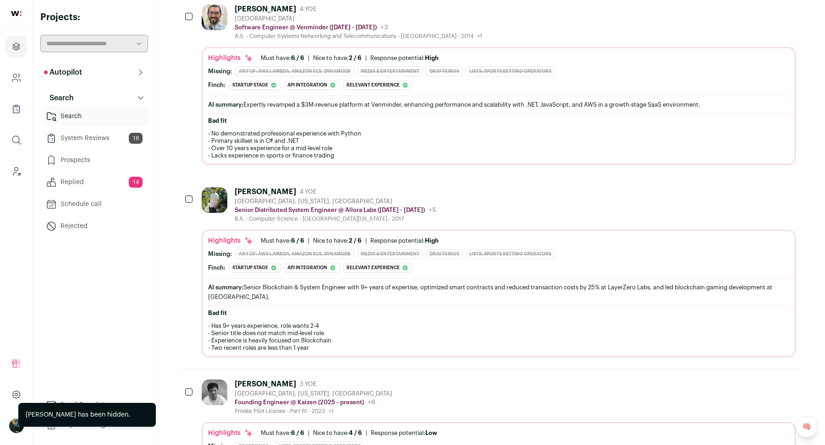
click at [739, 187] on icon "Hide" at bounding box center [738, 191] width 7 height 9
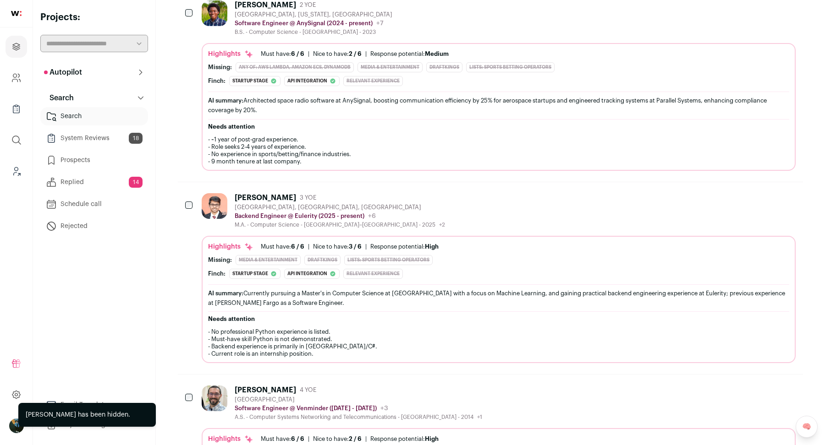
scroll to position [0, 0]
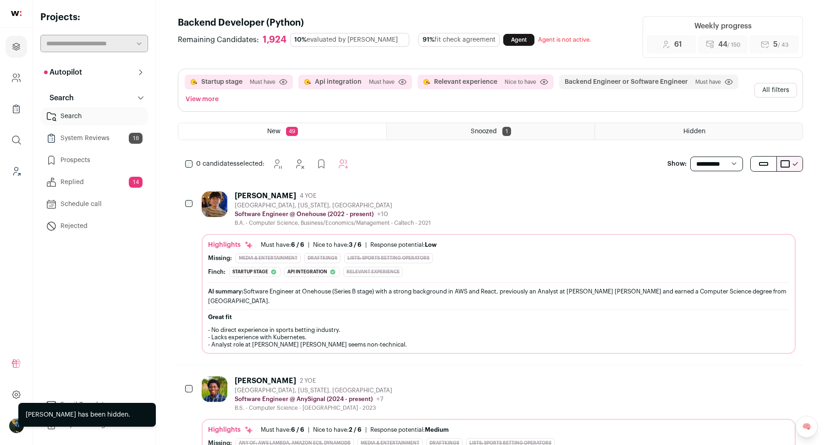
click at [782, 88] on button "All filters" at bounding box center [775, 90] width 43 height 15
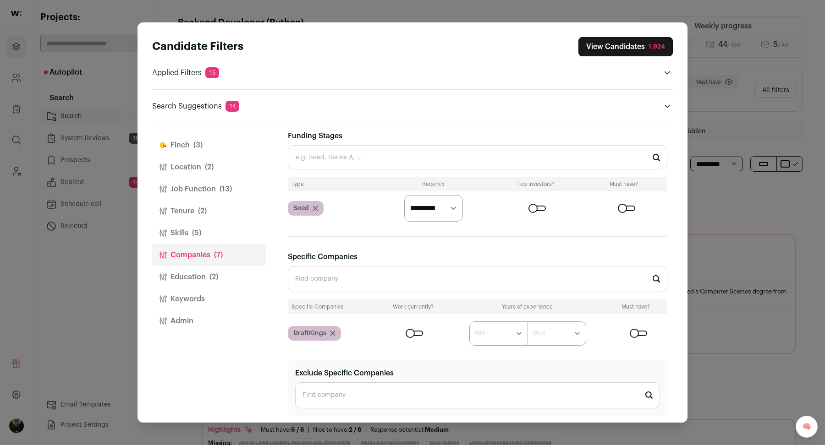
click at [190, 144] on button "Finch (3)" at bounding box center [209, 145] width 114 height 22
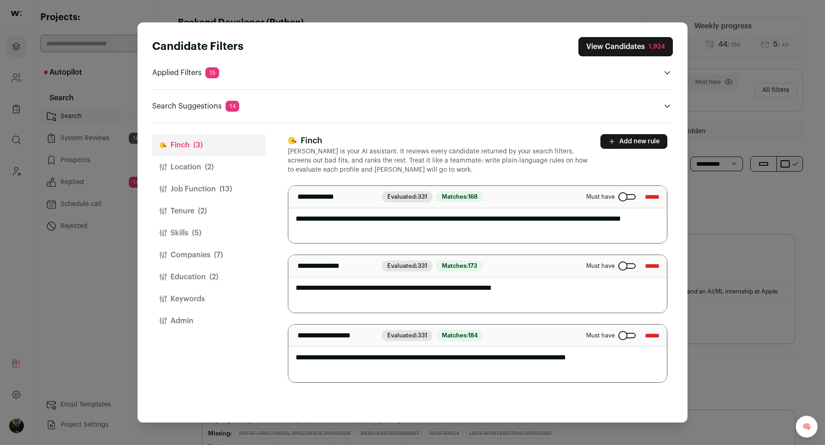
click at [634, 139] on button "Add new rule" at bounding box center [633, 141] width 67 height 15
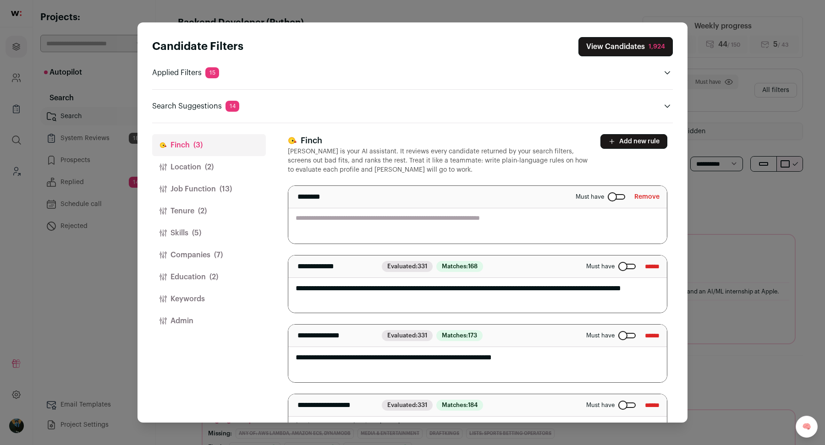
click at [413, 232] on textarea "Close modal via background" at bounding box center [477, 215] width 378 height 58
paste textarea "**********"
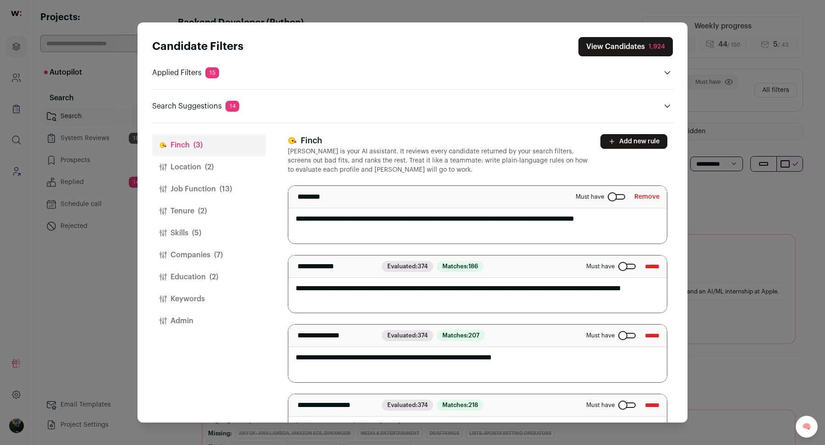
type textarea "**********"
click at [519, 105] on header "Search Suggestions 14" at bounding box center [412, 106] width 521 height 11
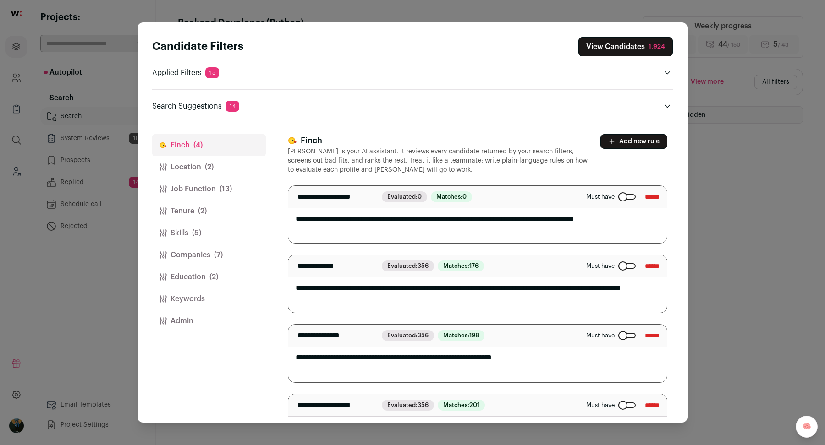
click at [373, 220] on textarea "**********" at bounding box center [477, 215] width 379 height 58
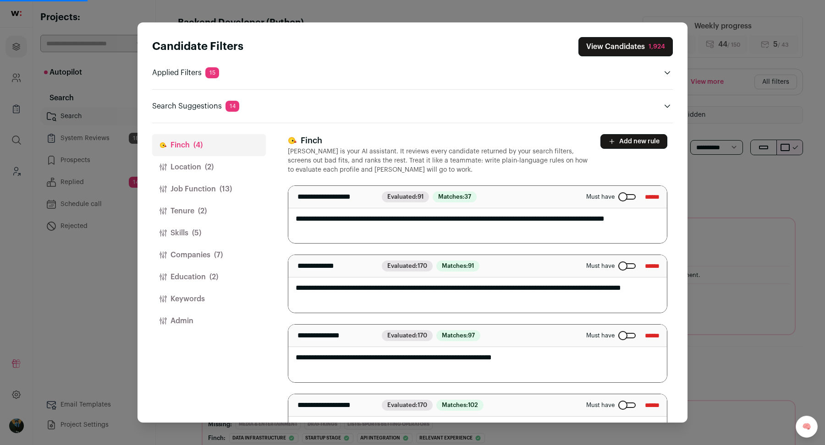
click at [502, 218] on textarea "**********" at bounding box center [477, 215] width 379 height 58
click at [588, 218] on textarea "**********" at bounding box center [477, 215] width 379 height 58
click at [402, 231] on textarea "**********" at bounding box center [477, 215] width 379 height 58
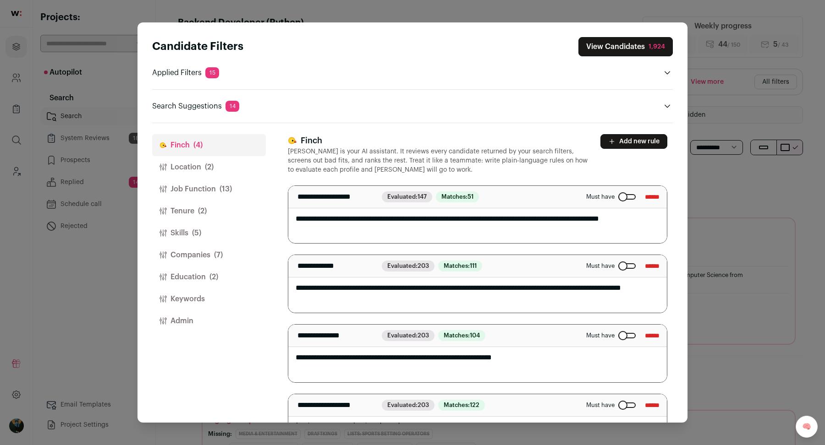
click at [425, 218] on textarea "**********" at bounding box center [477, 215] width 379 height 58
click at [426, 220] on textarea "**********" at bounding box center [477, 215] width 379 height 58
type textarea "**********"
click at [659, 47] on div "1,924" at bounding box center [656, 46] width 16 height 9
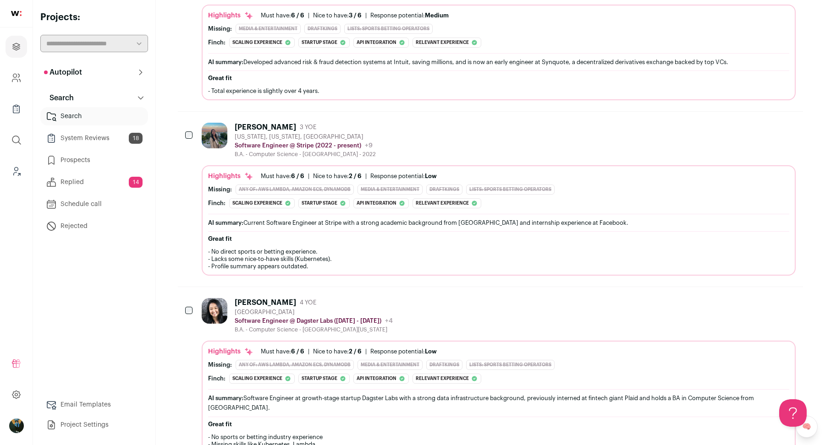
scroll to position [384, 0]
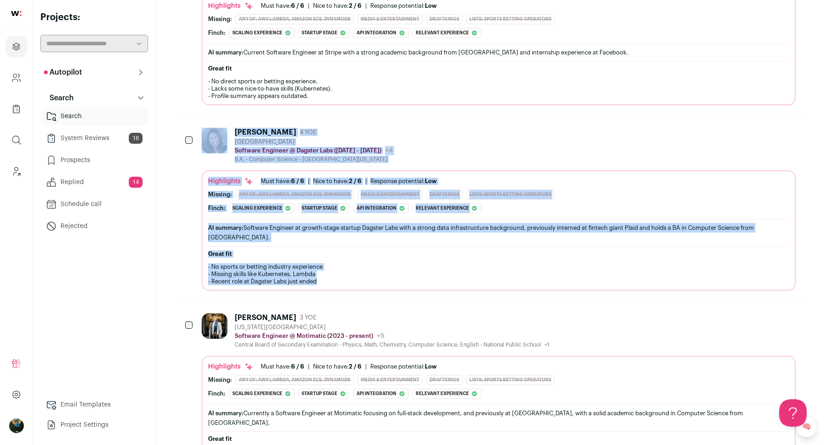
click at [512, 135] on div "Claire Lin 4 YOE San Francisco Bay Area Software Engineer @ Dagster Labs (2021 …" at bounding box center [499, 145] width 594 height 35
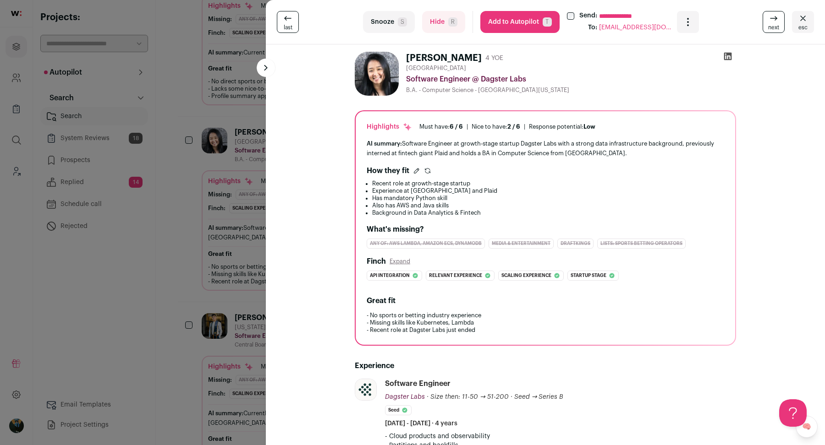
click at [214, 281] on div "**********" at bounding box center [412, 222] width 825 height 445
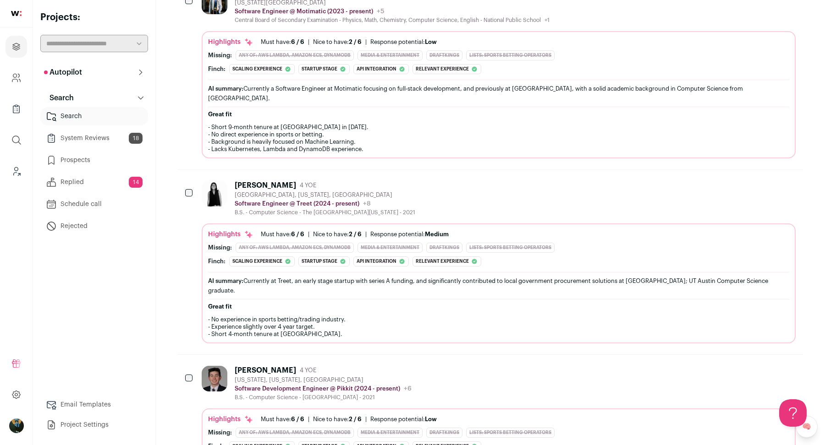
scroll to position [0, 0]
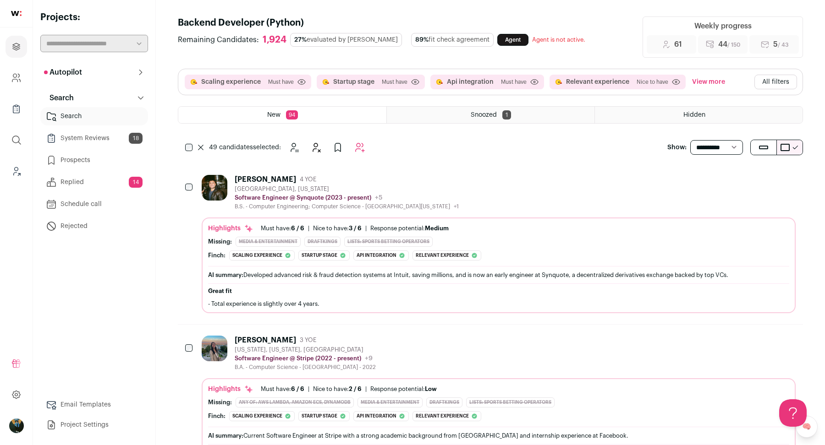
click at [192, 146] on div "49 candidates selected:" at bounding box center [277, 147] width 198 height 18
click at [360, 138] on button "Add to Autopilot" at bounding box center [360, 147] width 18 height 18
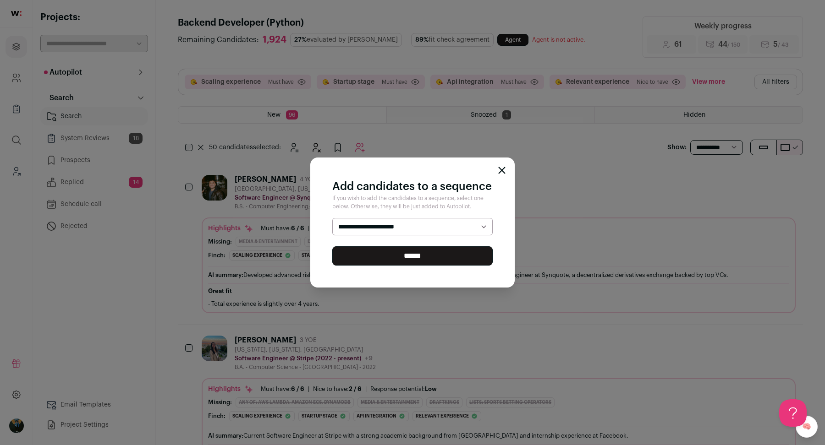
select select "*****"
click at [369, 254] on input "******" at bounding box center [412, 256] width 160 height 19
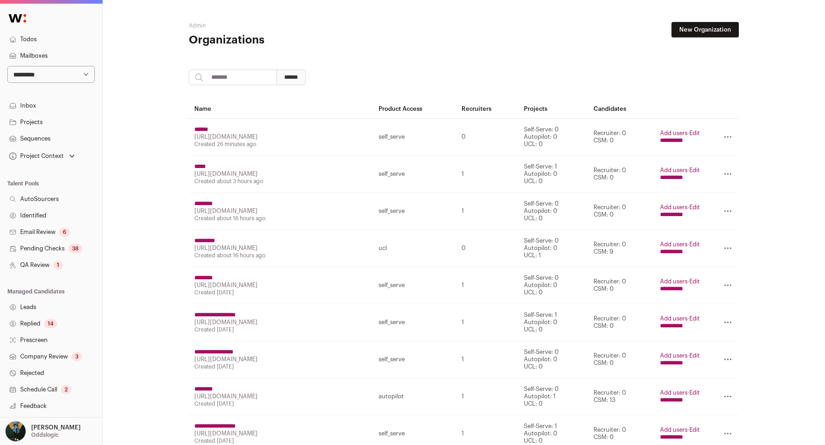
scroll to position [81, 0]
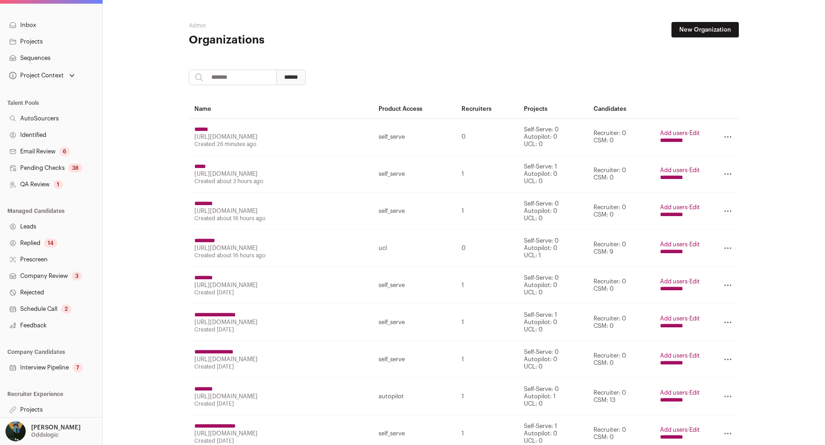
click at [29, 410] on link "Projects" at bounding box center [51, 410] width 102 height 16
click at [34, 409] on link "Projects" at bounding box center [51, 410] width 102 height 16
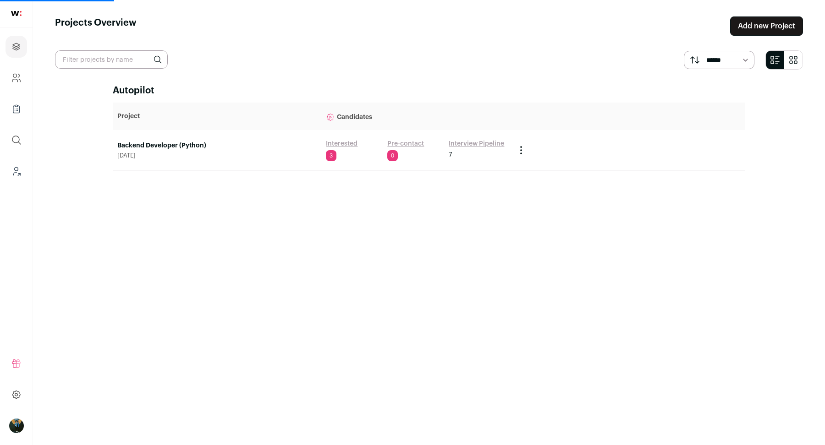
click at [163, 141] on link "Backend Developer (Python)" at bounding box center [216, 145] width 199 height 9
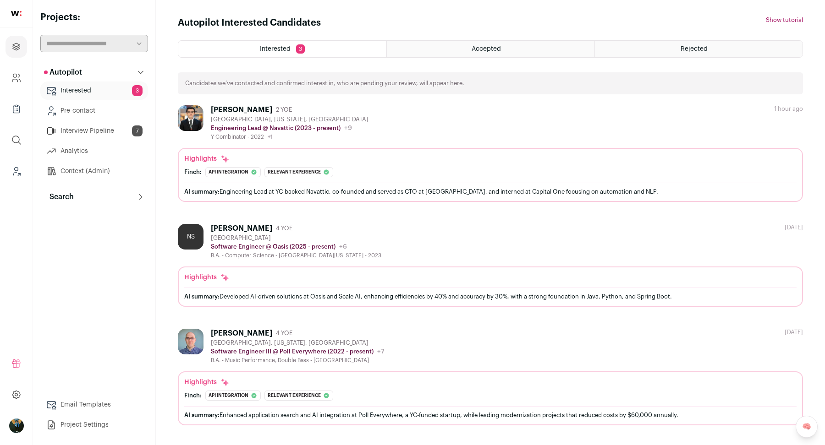
click at [63, 197] on p "Search" at bounding box center [59, 197] width 30 height 11
click at [63, 217] on link "Search" at bounding box center [94, 215] width 108 height 18
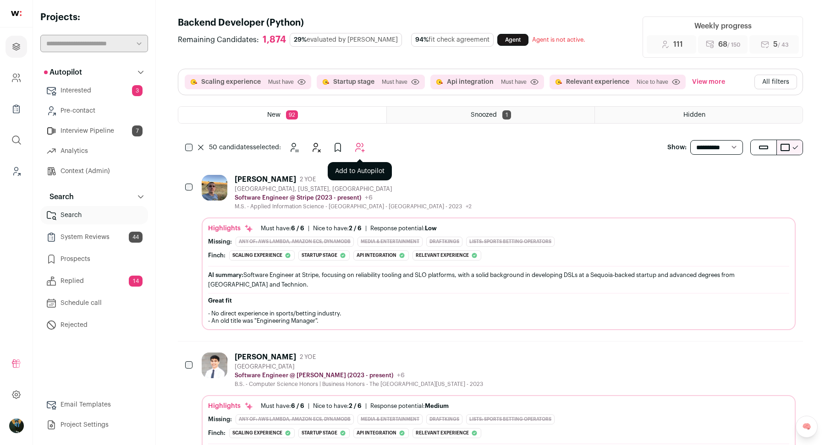
click at [358, 151] on icon "Add to Autopilot" at bounding box center [359, 147] width 11 height 11
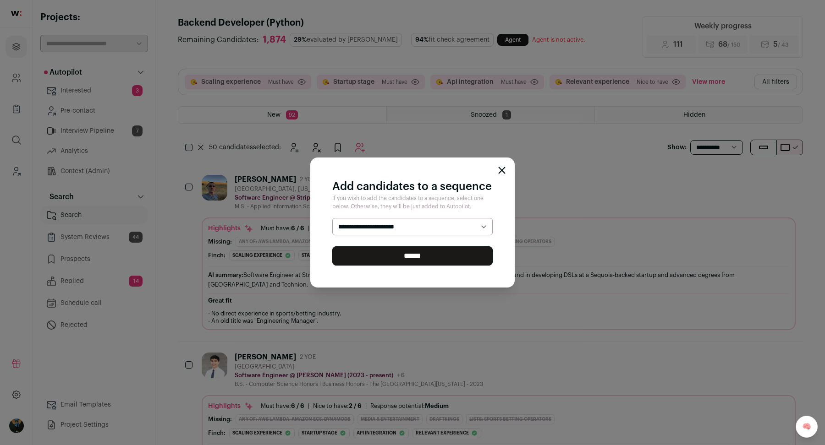
select select "*****"
click at [366, 260] on input "******" at bounding box center [412, 256] width 160 height 19
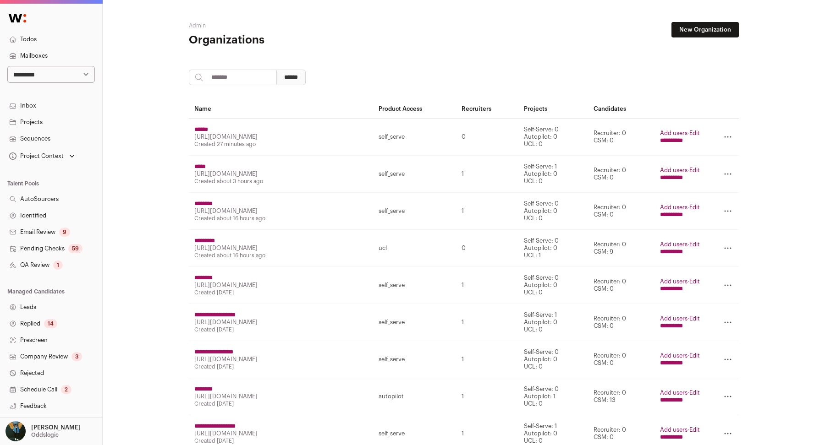
scroll to position [81, 0]
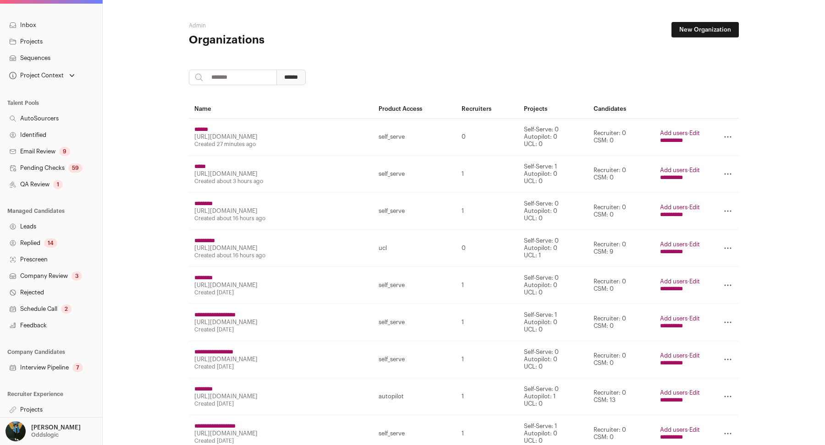
click at [34, 403] on link "Projects" at bounding box center [51, 410] width 102 height 16
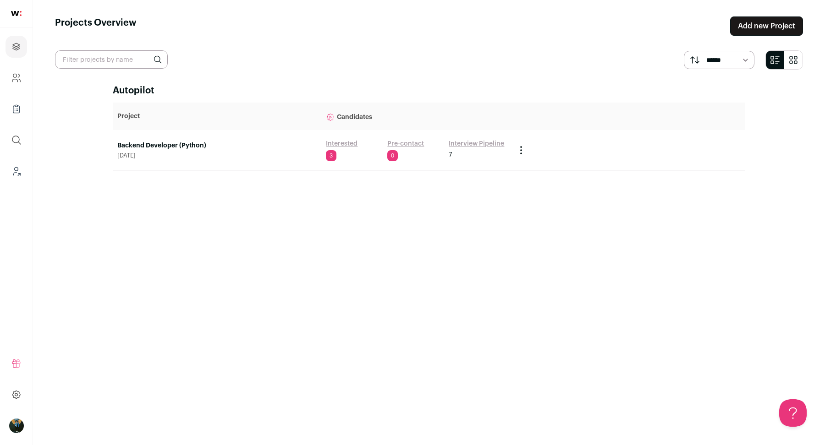
click at [188, 148] on link "Backend Developer (Python)" at bounding box center [216, 145] width 199 height 9
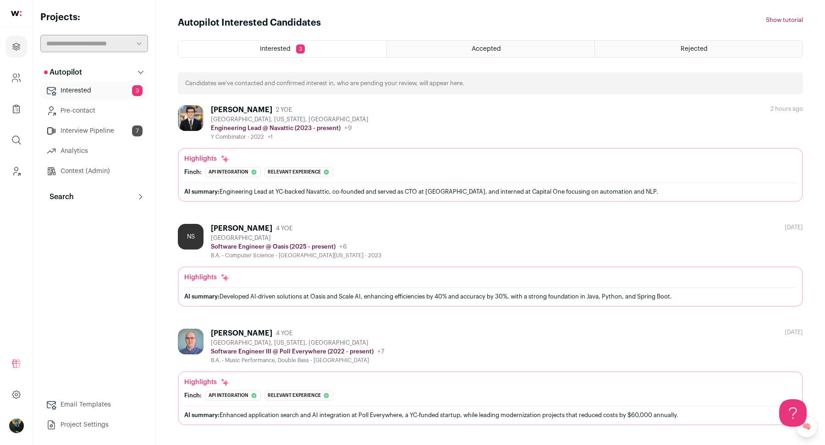
click at [78, 199] on button "Search" at bounding box center [94, 197] width 108 height 18
click at [76, 218] on link "Search" at bounding box center [94, 215] width 108 height 18
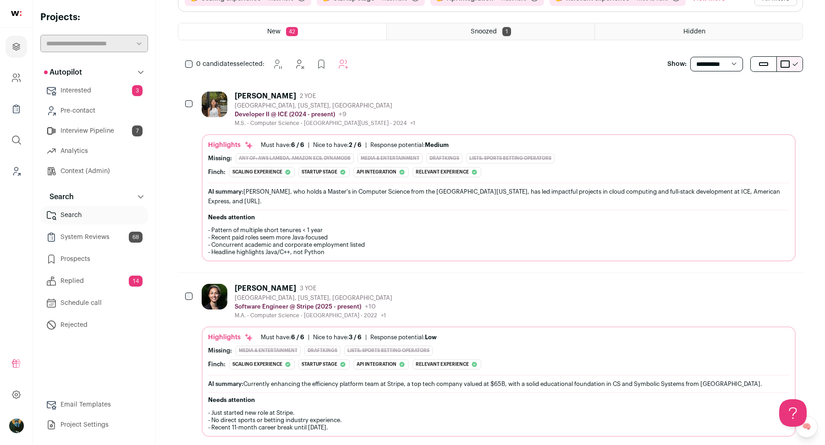
scroll to position [98, 0]
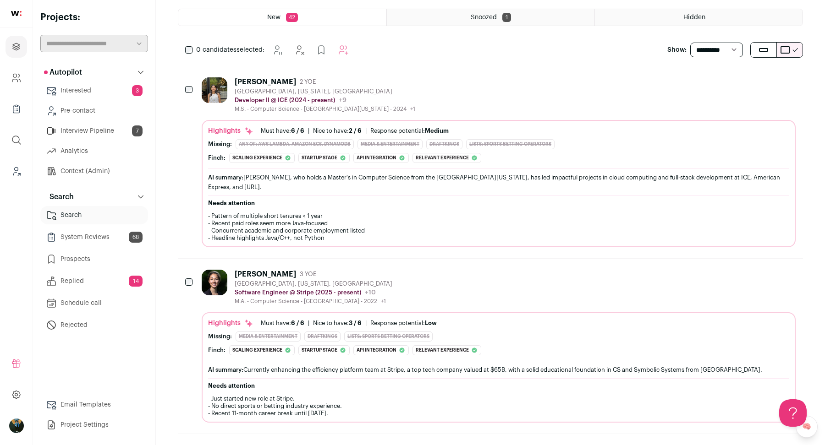
click at [740, 77] on icon "Hide" at bounding box center [738, 81] width 7 height 9
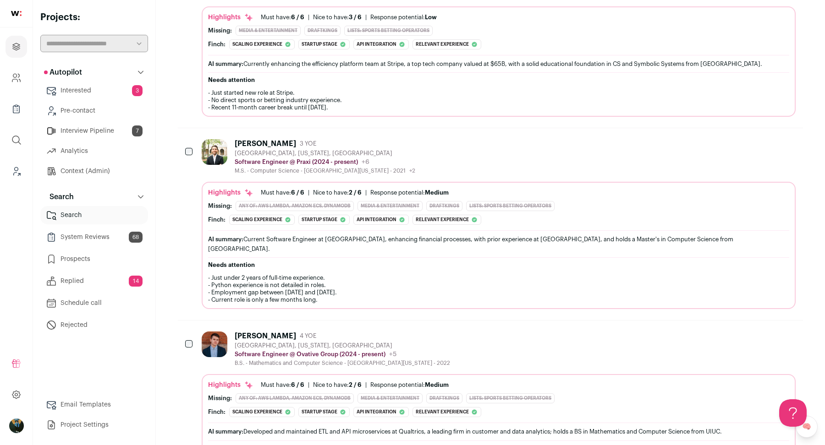
scroll to position [0, 0]
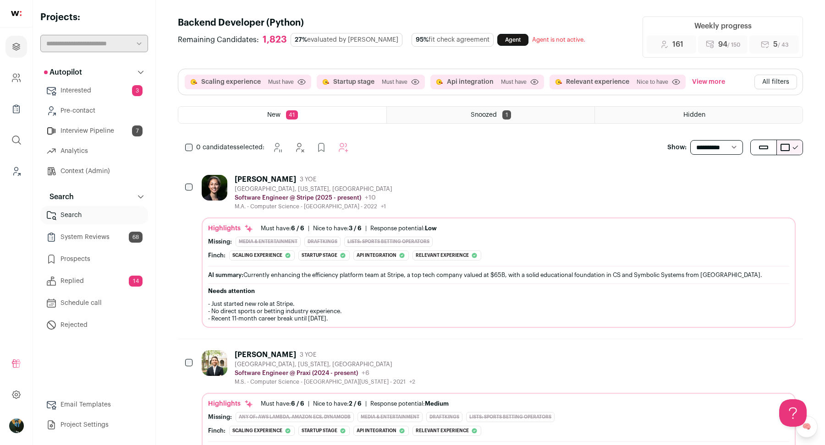
click at [795, 87] on button "All filters" at bounding box center [775, 82] width 43 height 15
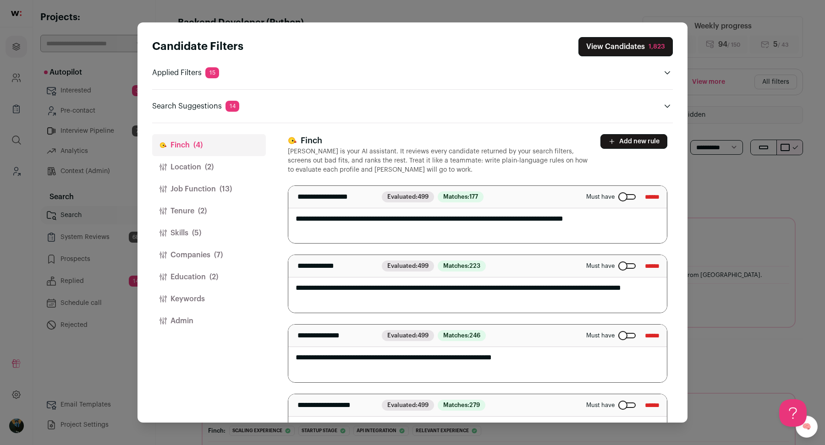
click at [219, 191] on span "(13)" at bounding box center [225, 189] width 12 height 11
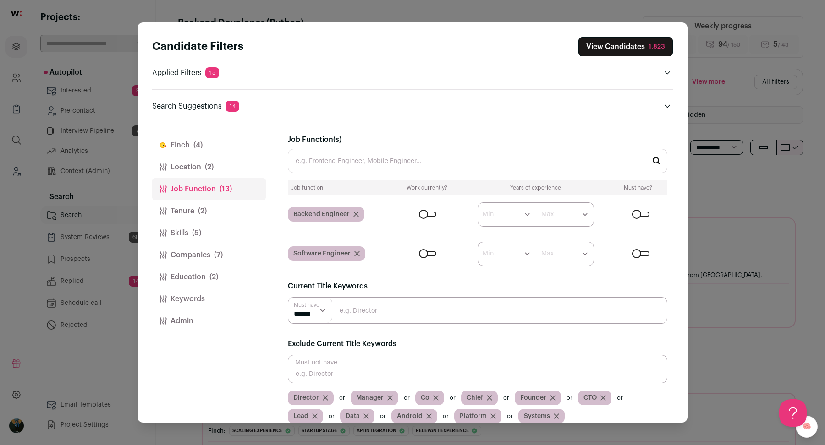
scroll to position [10, 0]
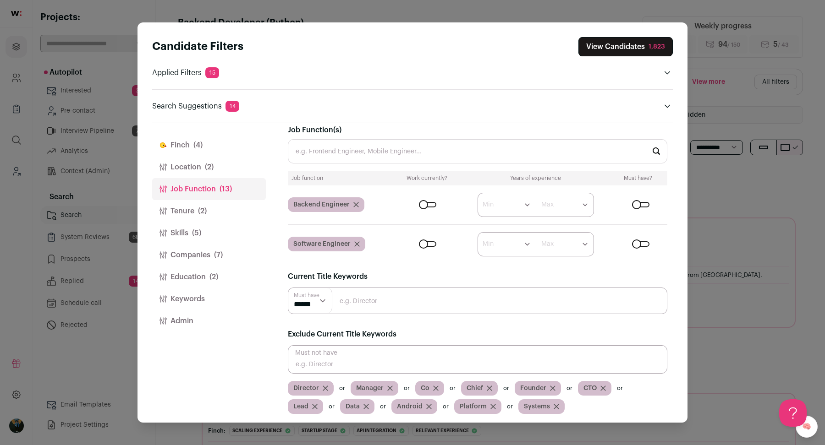
click at [357, 349] on input "Close modal via background" at bounding box center [477, 360] width 379 height 28
type input "Data"
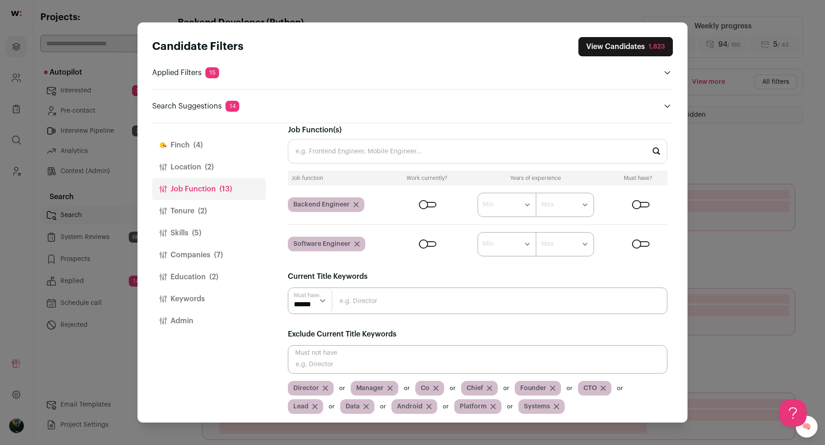
click at [639, 50] on button "View Candidates 1,823" at bounding box center [625, 46] width 94 height 19
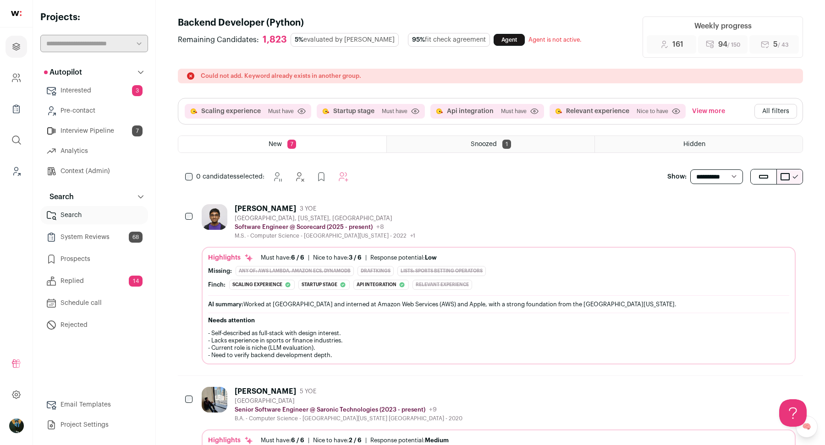
scroll to position [0, 0]
click at [391, 156] on div "Scaling experience Must have Click to disable/enable criteria Startup stage Mus…" at bounding box center [490, 133] width 625 height 70
click at [208, 168] on div "0 candidates selected: Snooze Hide Add to Prospects" at bounding box center [274, 177] width 156 height 18
click at [317, 181] on button "Hide" at bounding box center [311, 177] width 18 height 18
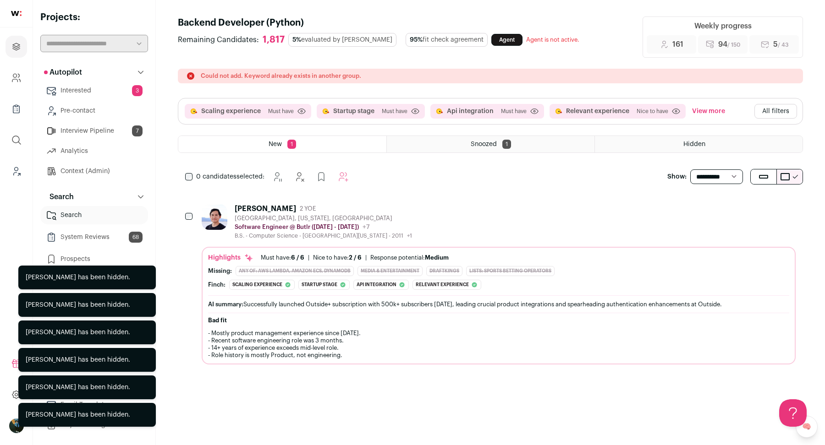
click at [13, 172] on icon "Leads (Backoffice)" at bounding box center [16, 171] width 11 height 11
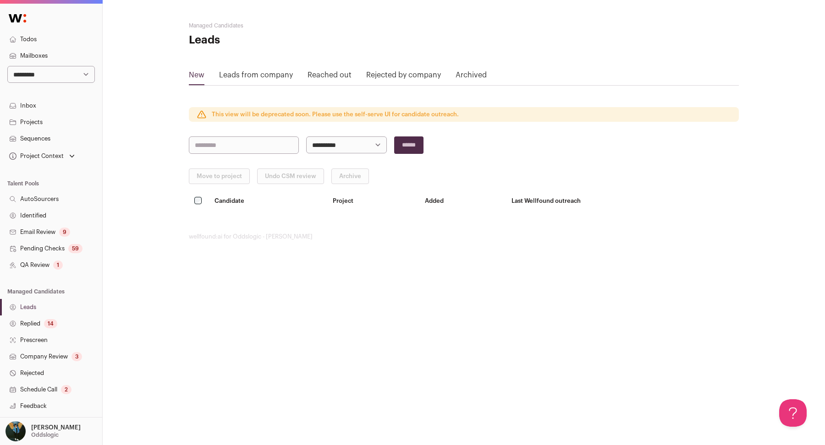
click at [27, 256] on link "Pending Checks 59" at bounding box center [51, 249] width 102 height 16
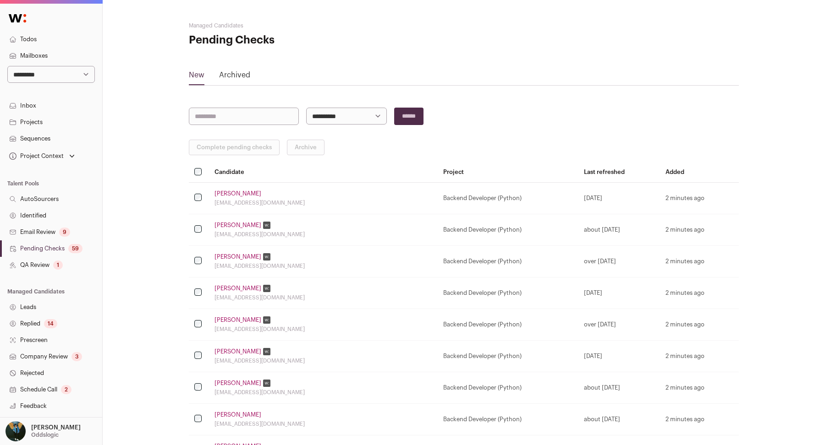
click at [27, 257] on link "QA Review 1" at bounding box center [51, 265] width 102 height 16
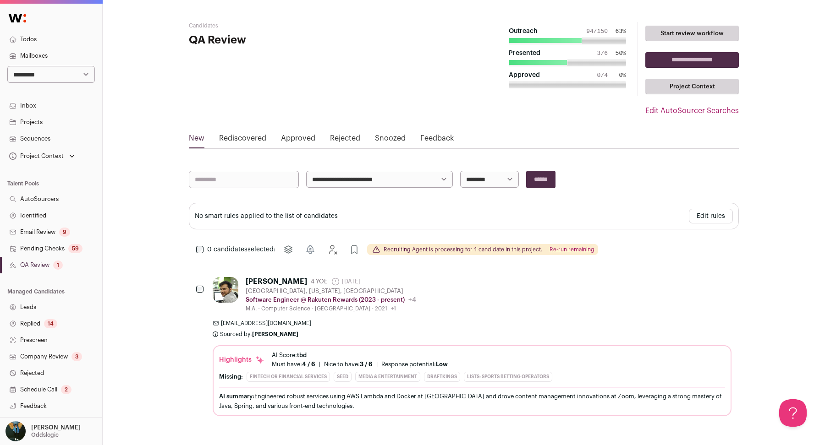
scroll to position [4, 0]
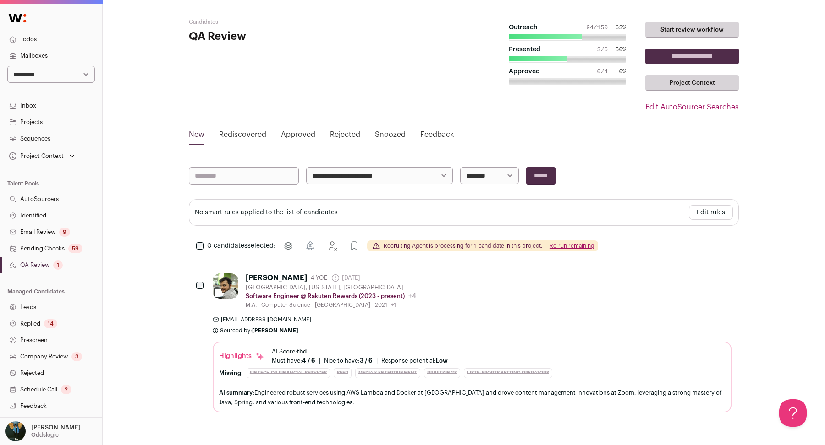
click at [727, 281] on button "Approve" at bounding box center [724, 277] width 18 height 18
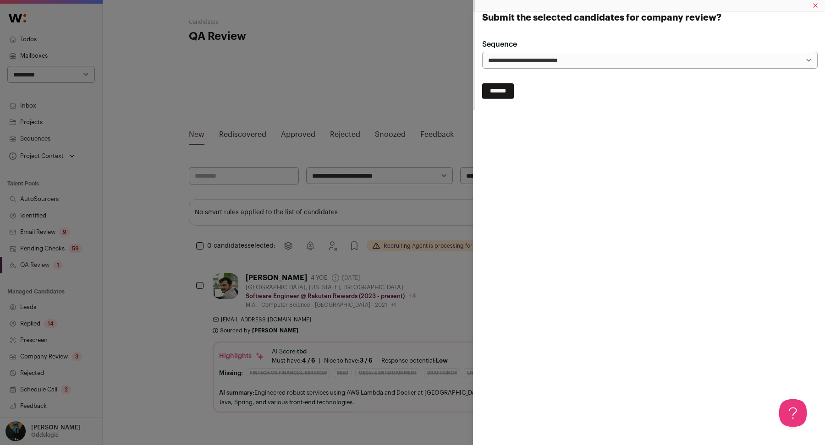
click at [505, 61] on select "**********" at bounding box center [649, 60] width 335 height 17
select select "*****"
click at [506, 88] on input "*******" at bounding box center [498, 91] width 32 height 16
select select
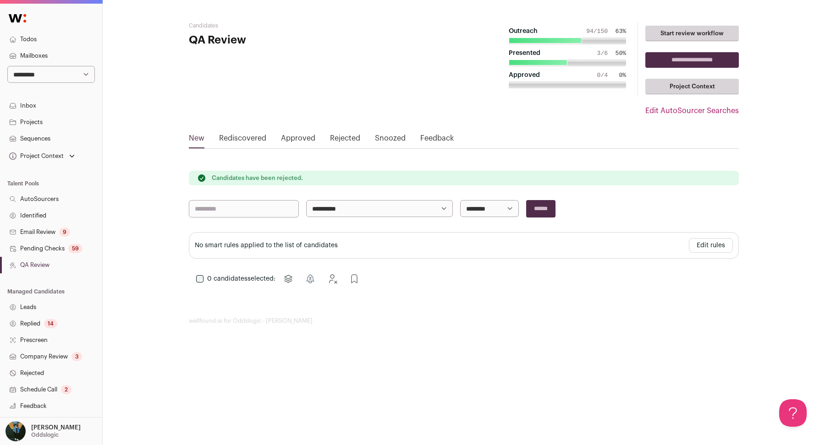
scroll to position [0, 0]
click at [40, 72] on html "**********" at bounding box center [412, 222] width 825 height 445
click at [44, 69] on select "**********" at bounding box center [51, 74] width 88 height 17
select select "****"
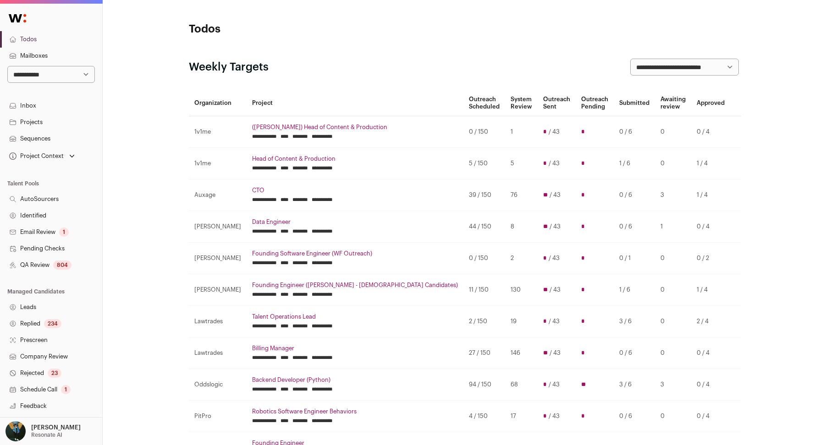
scroll to position [81, 0]
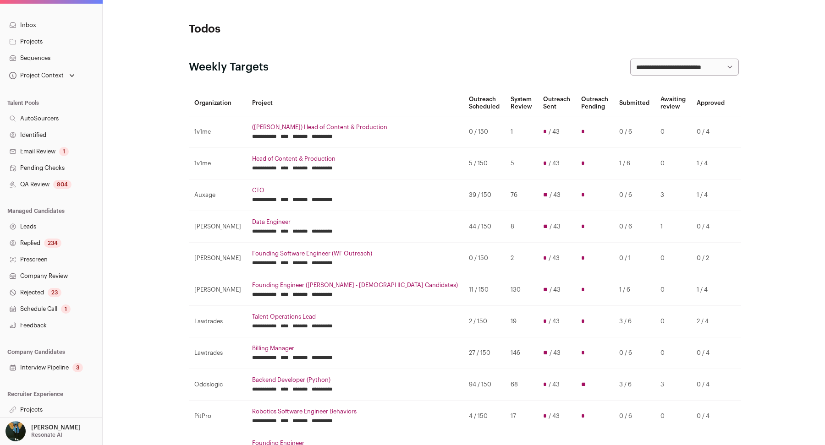
click at [40, 187] on link "QA Review 804" at bounding box center [51, 184] width 102 height 16
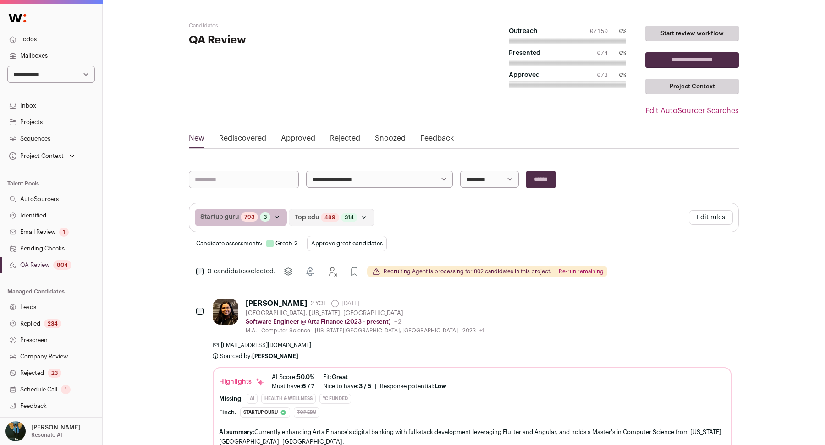
click at [335, 243] on button "Approve great candidates" at bounding box center [347, 244] width 80 height 16
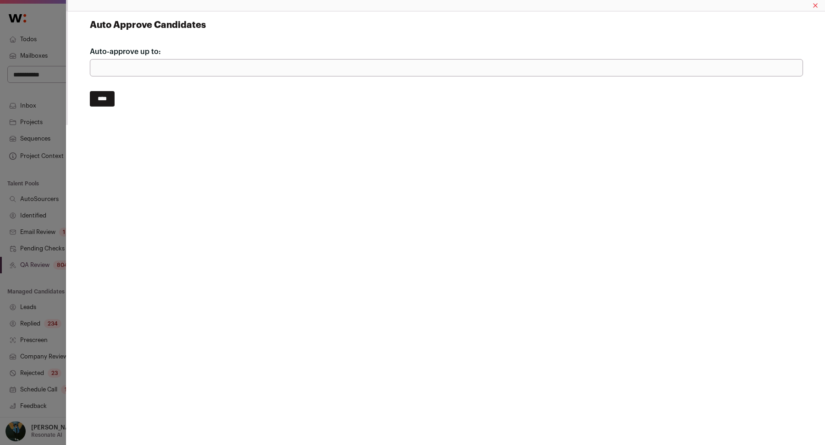
click at [119, 98] on form "Auto Approve Candidates Auto-approve up to: *** ****" at bounding box center [446, 63] width 713 height 88
click at [105, 98] on input "****" at bounding box center [102, 99] width 25 height 16
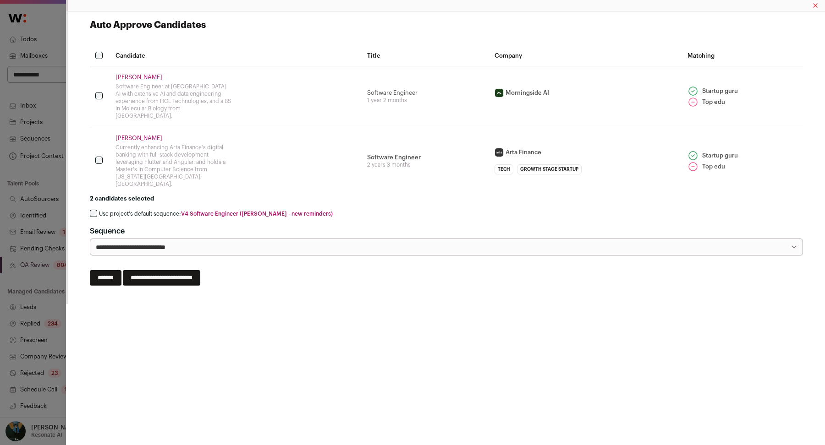
click at [91, 57] on th "Close modal via background" at bounding box center [100, 56] width 20 height 20
click at [87, 51] on div "Auto Approve Candidates Candidate Title Company Matching Alexander Ripperton So…" at bounding box center [446, 152] width 728 height 282
click at [121, 210] on label "Use project's default sequence: V4 Software Engineer (Drew - new reminders)" at bounding box center [216, 213] width 234 height 7
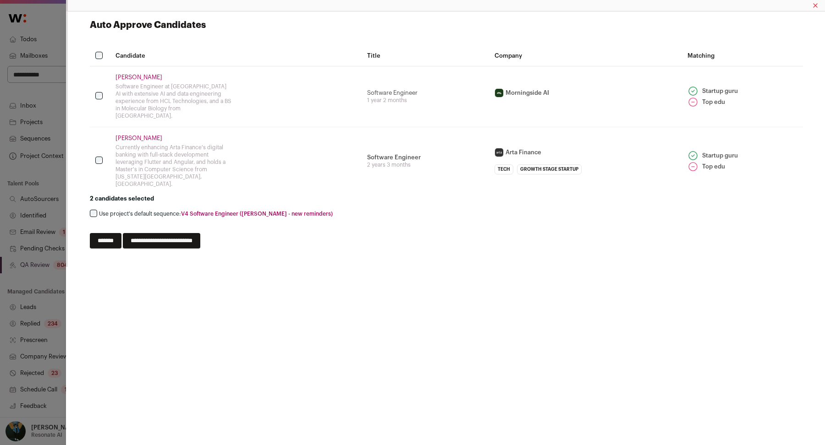
click at [117, 233] on input "*******" at bounding box center [106, 241] width 32 height 16
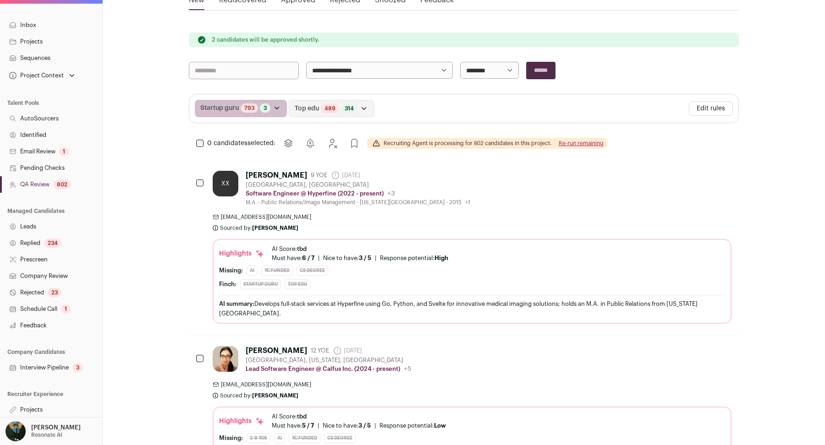
scroll to position [141, 0]
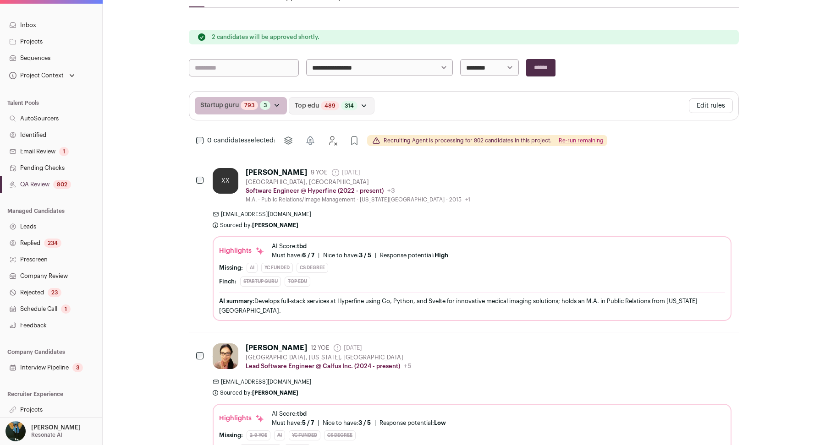
click at [259, 170] on div "[PERSON_NAME]" at bounding box center [276, 172] width 61 height 9
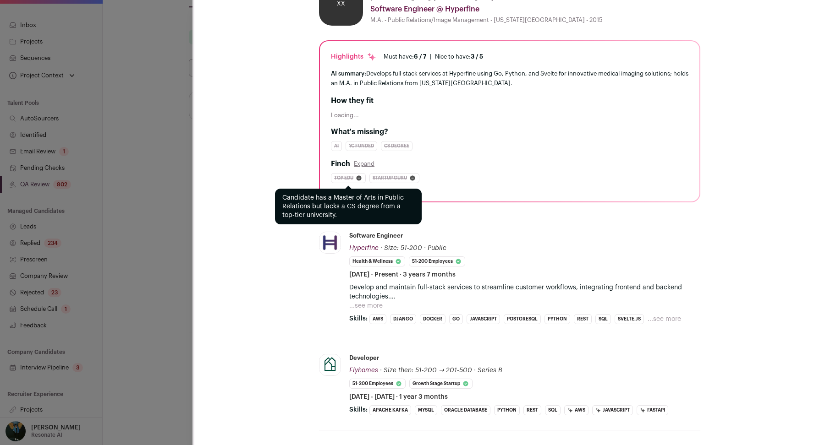
scroll to position [330, 0]
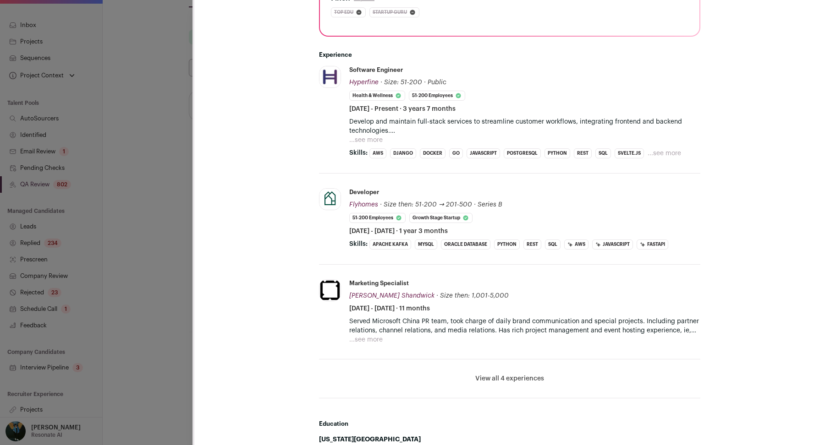
click at [144, 285] on div "**********" at bounding box center [412, 222] width 825 height 445
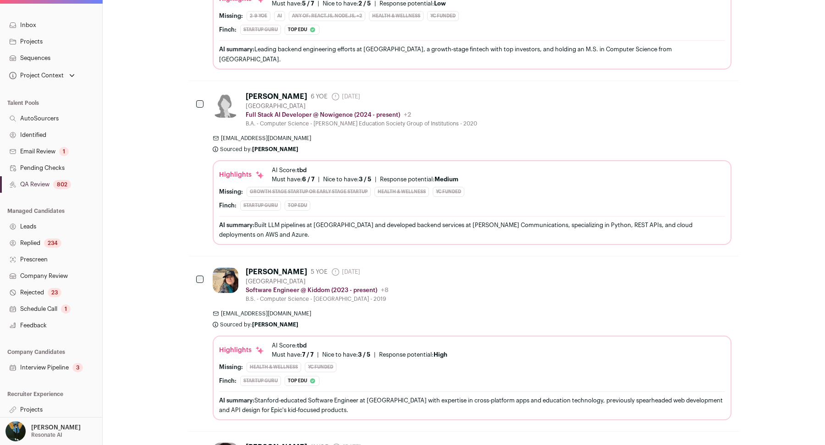
scroll to position [1169, 0]
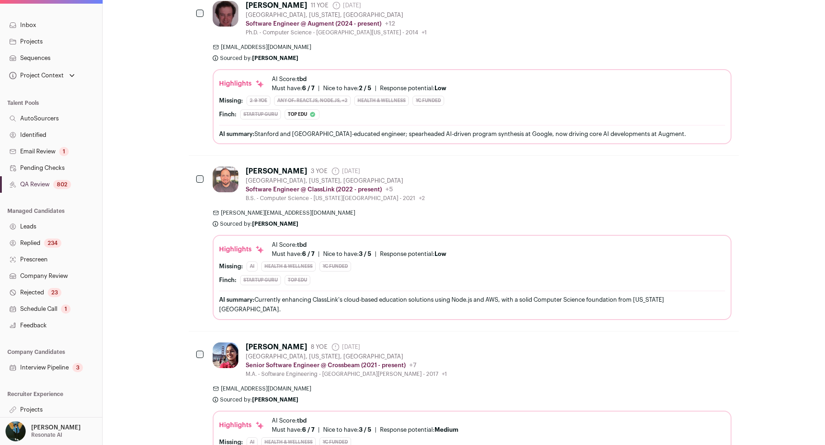
click at [37, 406] on link "Projects" at bounding box center [51, 410] width 102 height 16
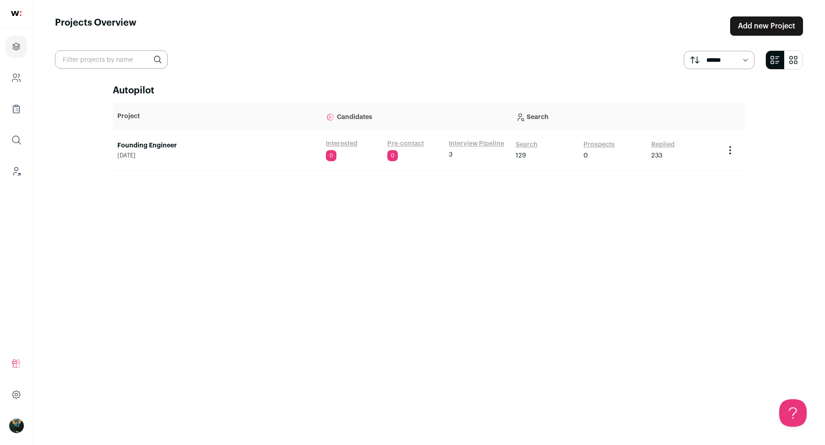
click at [527, 147] on link "Search" at bounding box center [527, 144] width 22 height 9
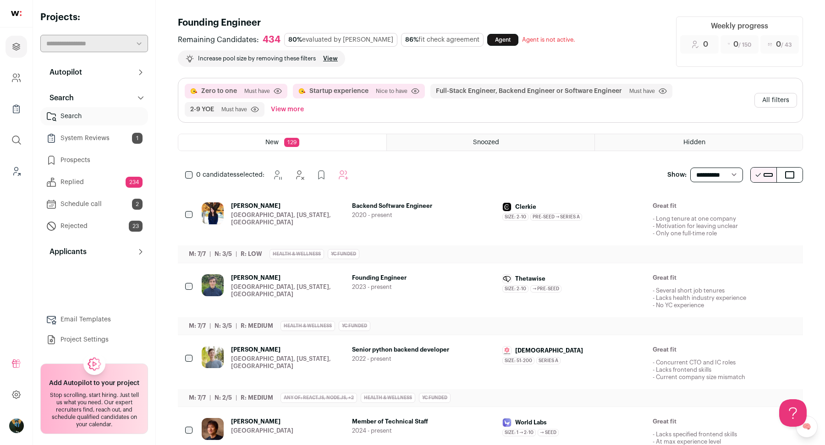
click at [775, 102] on button "All filters" at bounding box center [775, 100] width 43 height 15
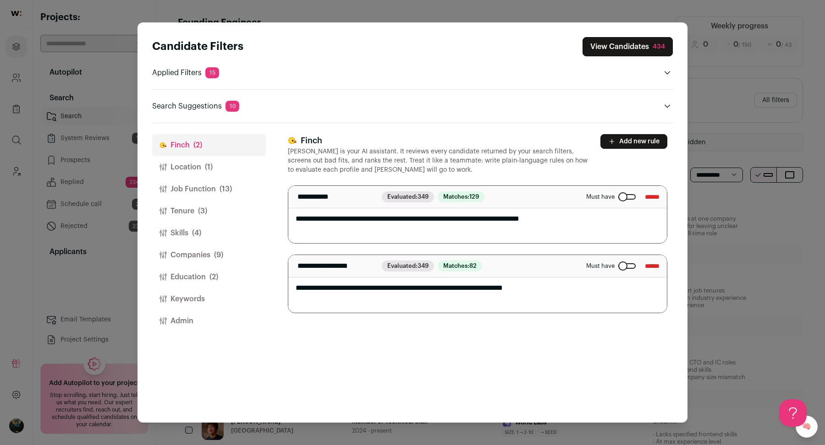
click at [346, 219] on textarea "**********" at bounding box center [477, 215] width 379 height 58
type textarea "**********"
click at [650, 45] on button "View Candidates 434" at bounding box center [627, 46] width 90 height 19
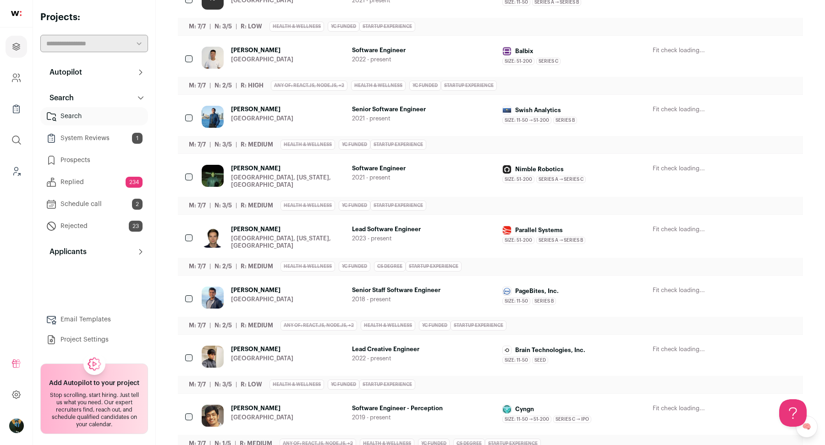
scroll to position [1261, 0]
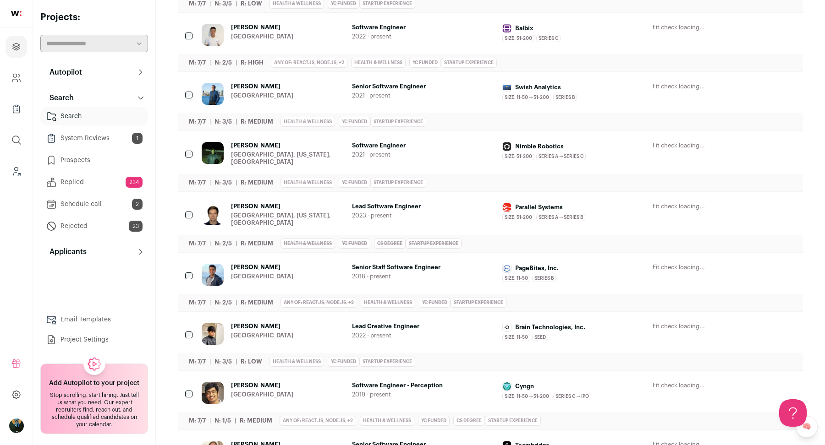
click at [271, 142] on span "Tushar Kumar" at bounding box center [288, 145] width 114 height 7
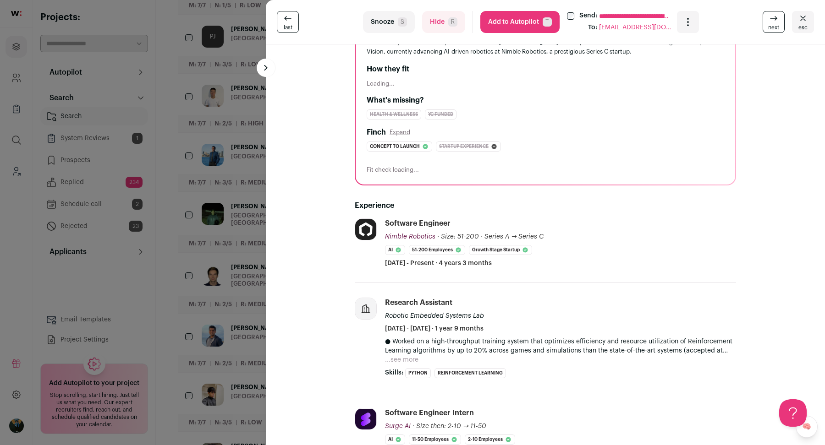
scroll to position [1438, 0]
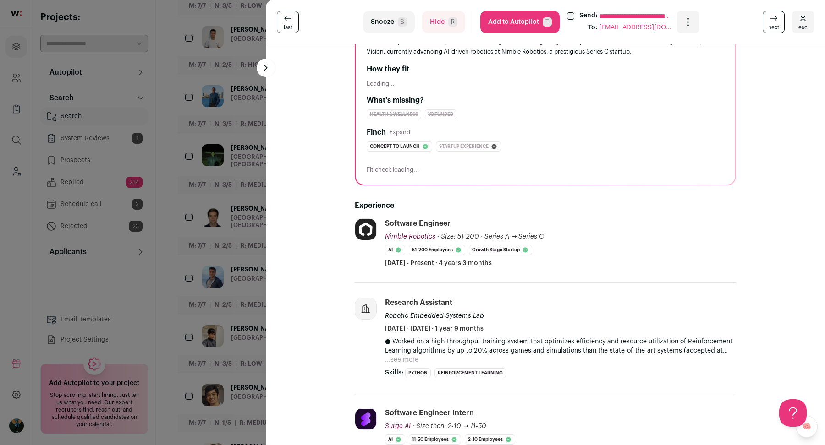
click at [233, 279] on div "**********" at bounding box center [412, 222] width 825 height 445
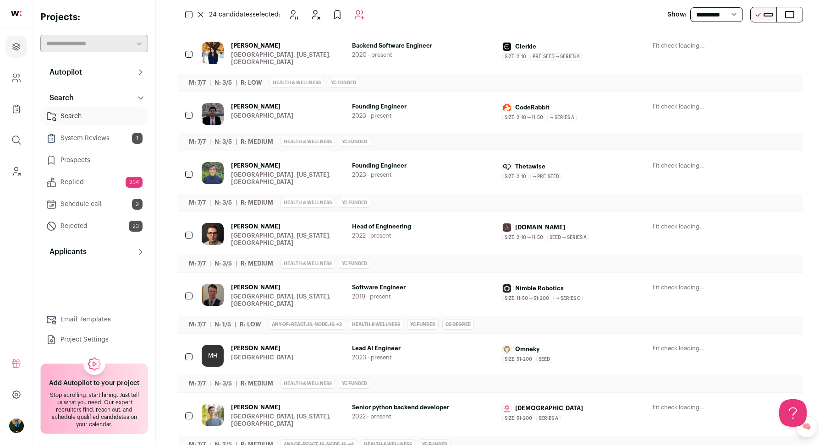
scroll to position [0, 0]
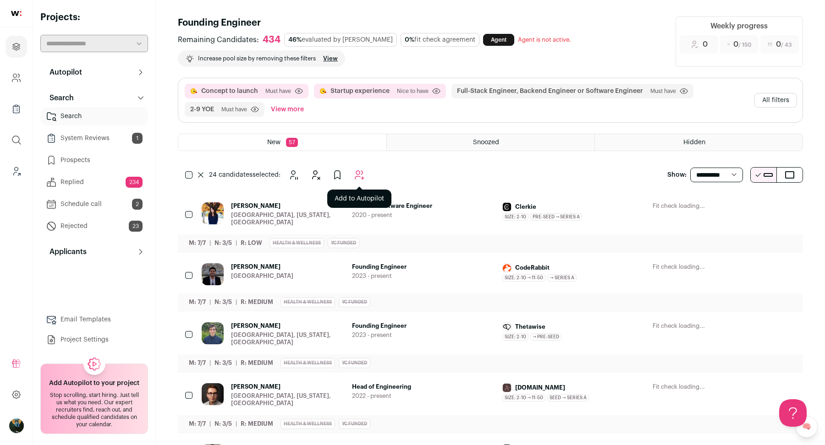
click at [357, 171] on icon "Add to Autopilot" at bounding box center [359, 175] width 11 height 11
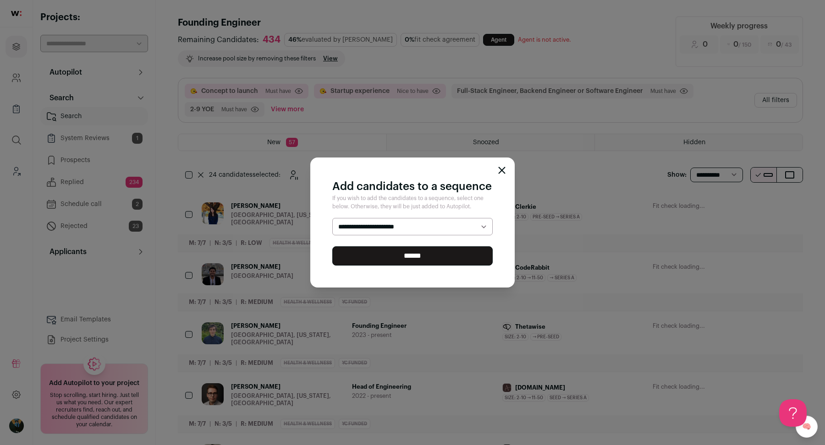
select select "*****"
click at [392, 254] on input "******" at bounding box center [412, 256] width 160 height 19
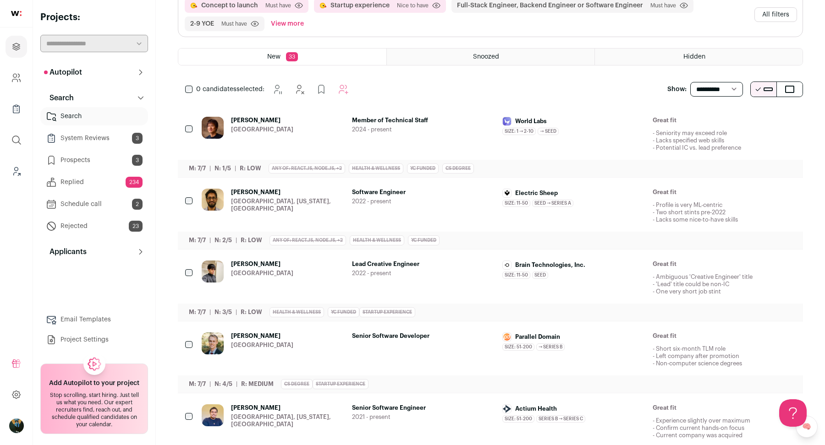
scroll to position [87, 0]
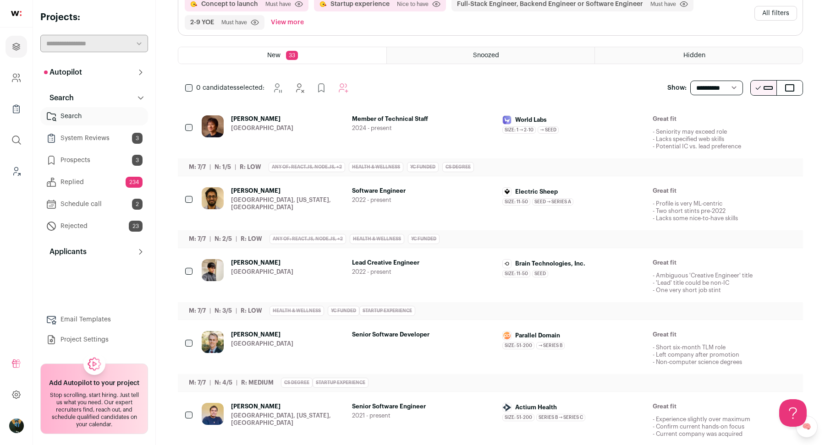
click at [737, 262] on icon "Hide" at bounding box center [738, 263] width 11 height 11
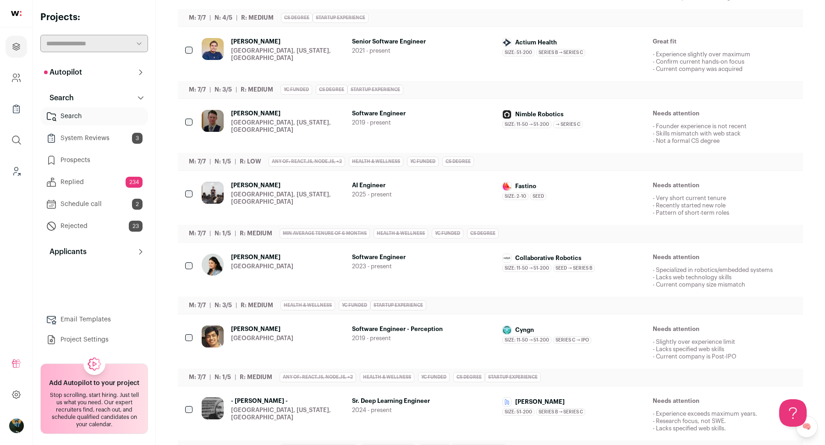
scroll to position [457, 0]
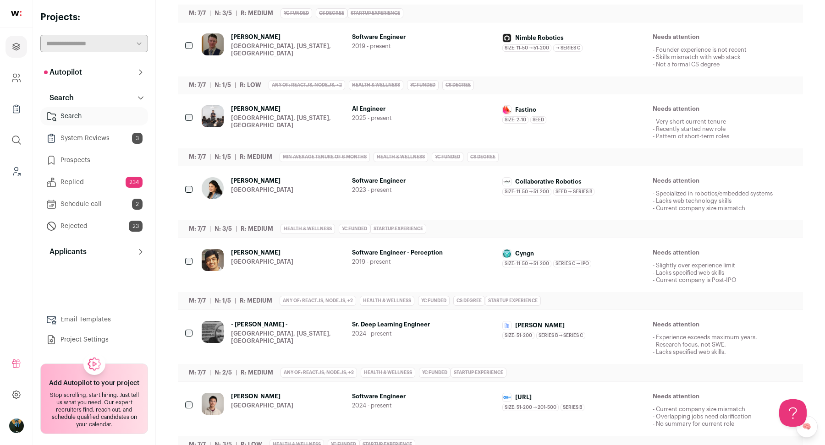
click at [187, 110] on div at bounding box center [189, 118] width 9 height 26
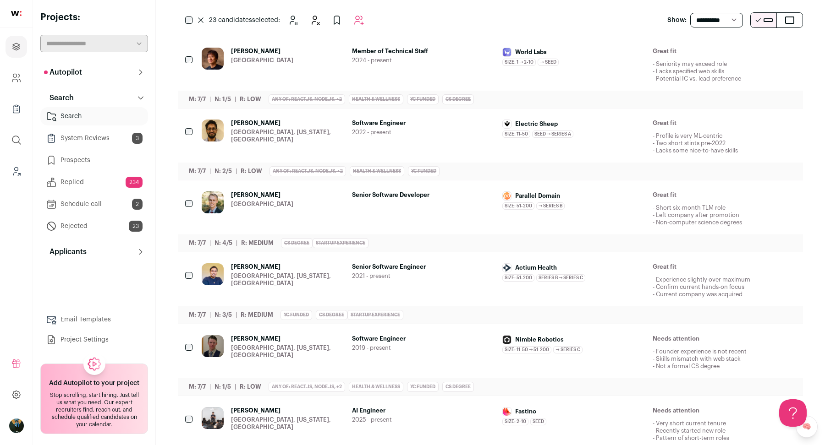
scroll to position [0, 0]
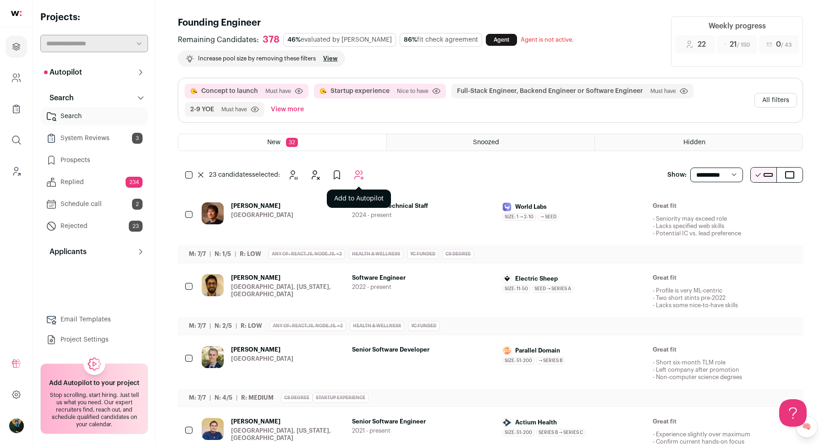
click at [359, 181] on button "Add to Autopilot" at bounding box center [359, 175] width 18 height 18
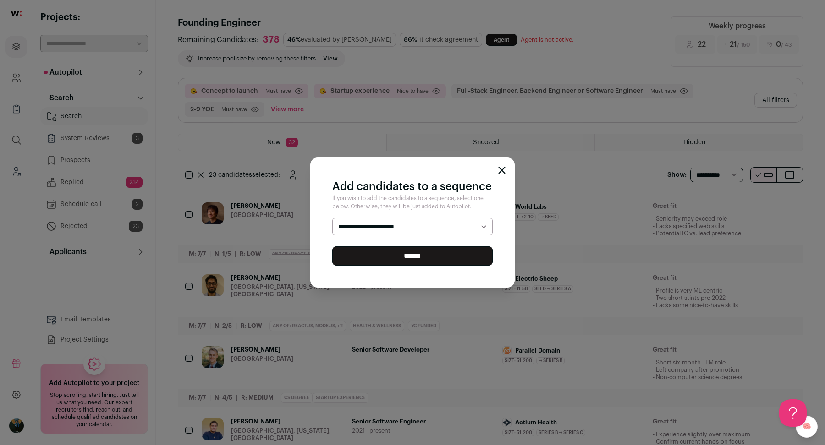
select select "*****"
click at [381, 252] on input "******" at bounding box center [412, 256] width 160 height 19
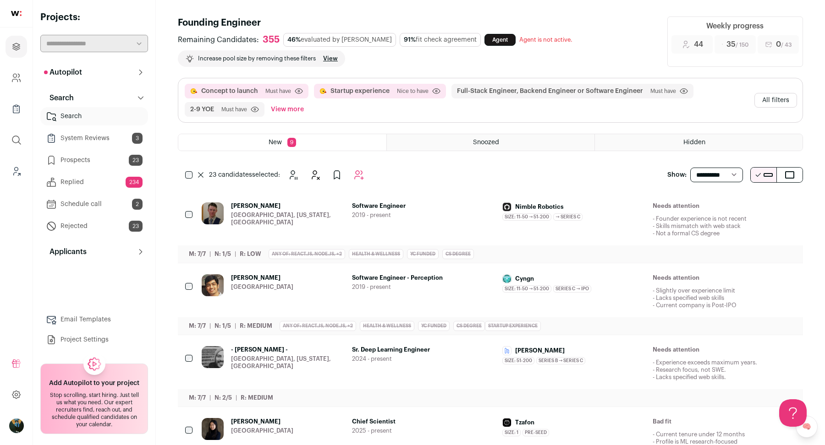
click at [199, 175] on icon at bounding box center [200, 174] width 5 height 5
click at [740, 203] on icon "Hide" at bounding box center [738, 206] width 11 height 11
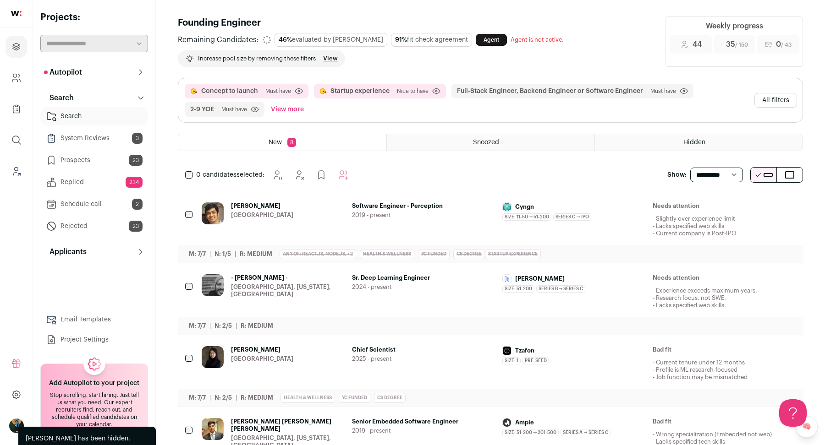
click at [741, 203] on icon "Hide" at bounding box center [738, 207] width 7 height 9
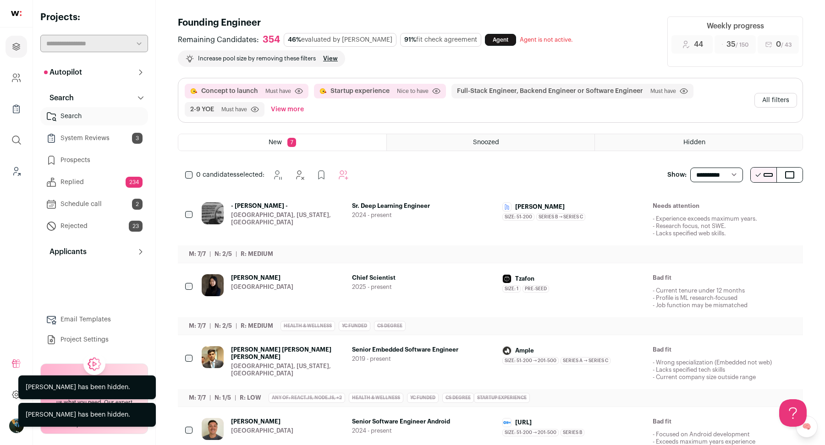
click at [741, 203] on icon "Hide" at bounding box center [738, 207] width 7 height 9
click at [741, 274] on icon "Hide" at bounding box center [738, 278] width 7 height 9
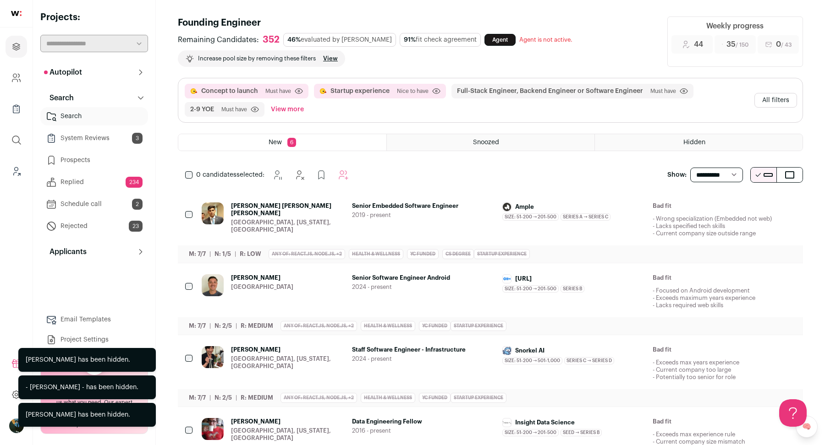
click at [741, 203] on icon "Hide" at bounding box center [738, 207] width 7 height 9
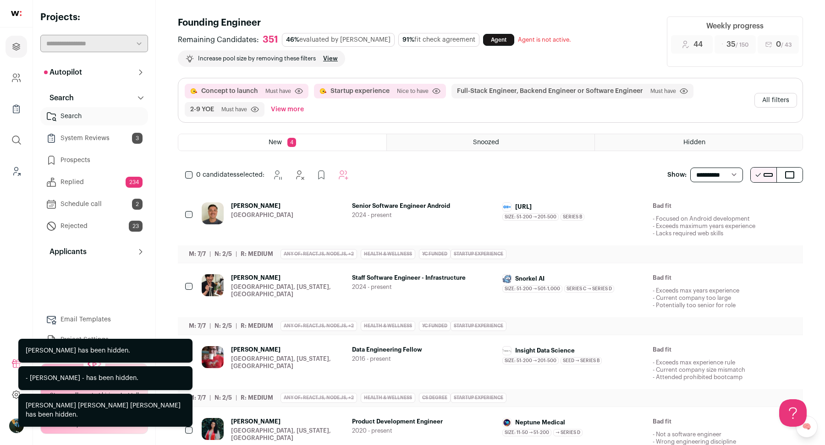
click at [741, 203] on icon "Hide" at bounding box center [738, 207] width 7 height 9
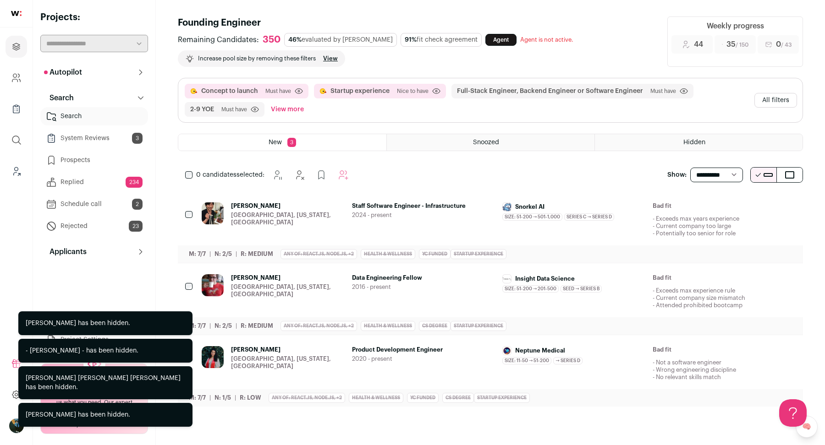
click at [741, 203] on icon "Hide" at bounding box center [738, 206] width 11 height 11
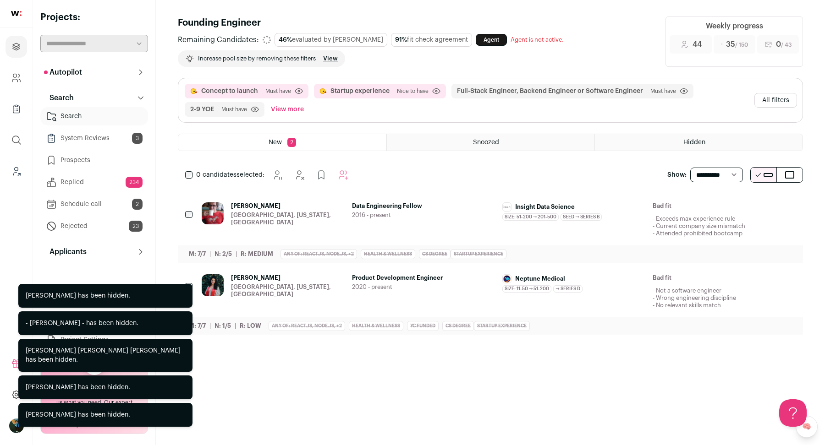
click at [741, 203] on icon "Hide" at bounding box center [738, 206] width 11 height 11
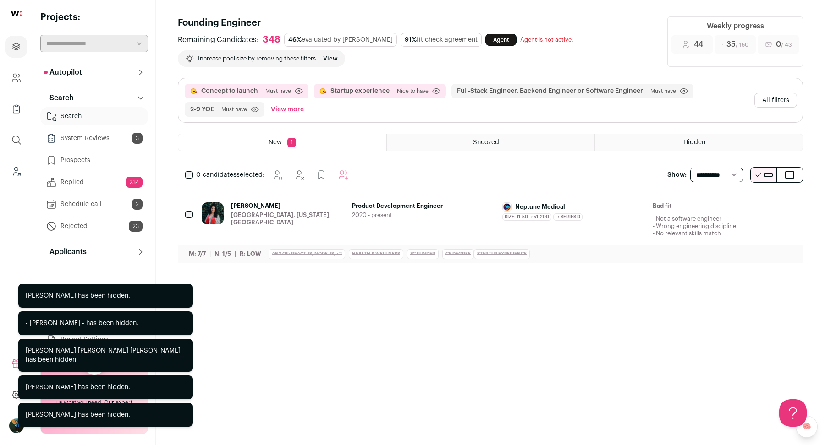
click at [741, 203] on icon "Hide" at bounding box center [738, 206] width 11 height 11
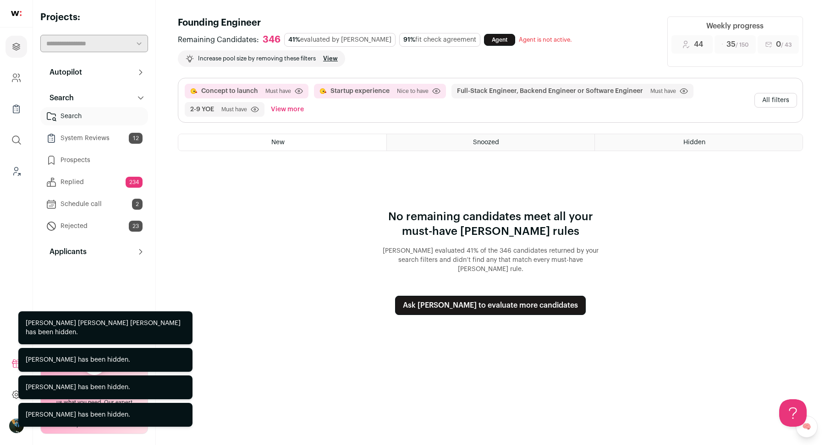
click at [777, 103] on button "All filters" at bounding box center [775, 100] width 43 height 15
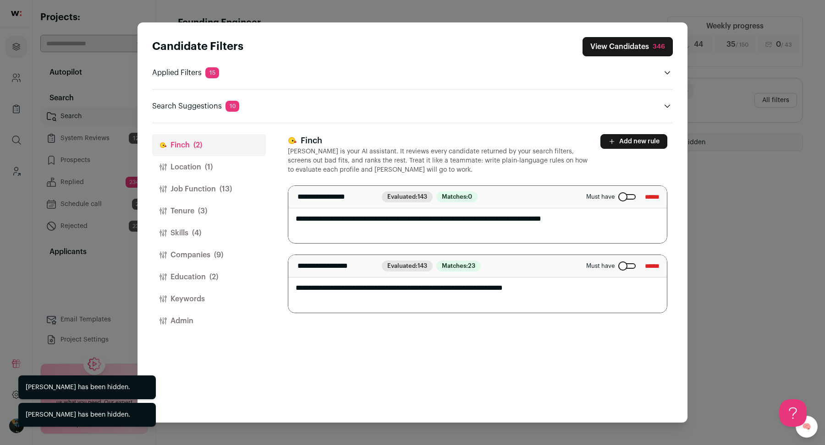
click at [668, 106] on icon "Close modal via background" at bounding box center [666, 105] width 5 height 3
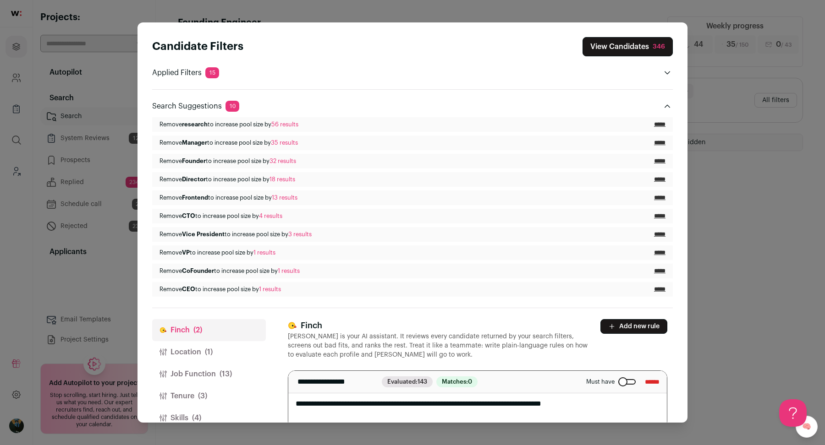
click at [221, 388] on button "Tenure (3)" at bounding box center [209, 396] width 114 height 22
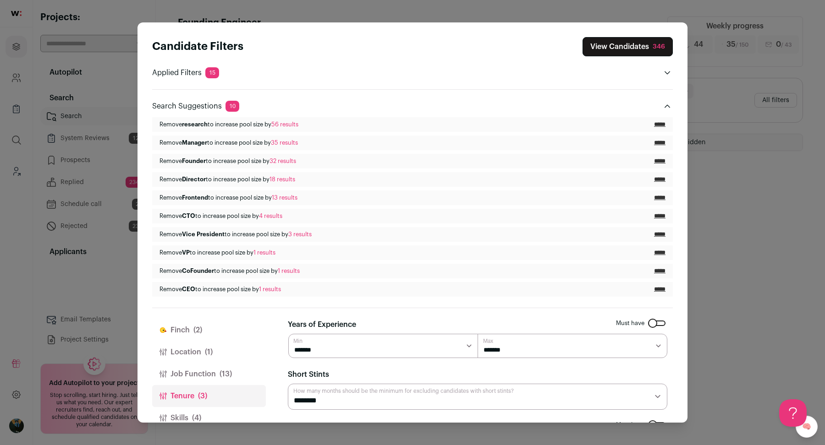
click at [665, 105] on icon "Close modal via background" at bounding box center [667, 106] width 7 height 7
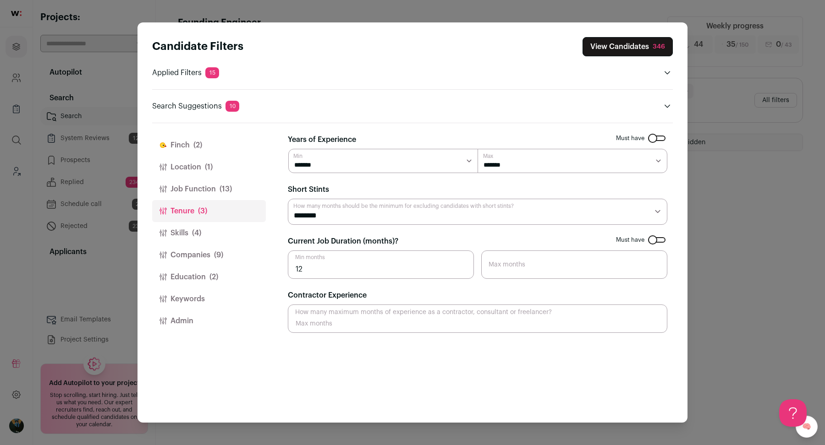
click at [214, 258] on span "(9)" at bounding box center [218, 255] width 9 height 11
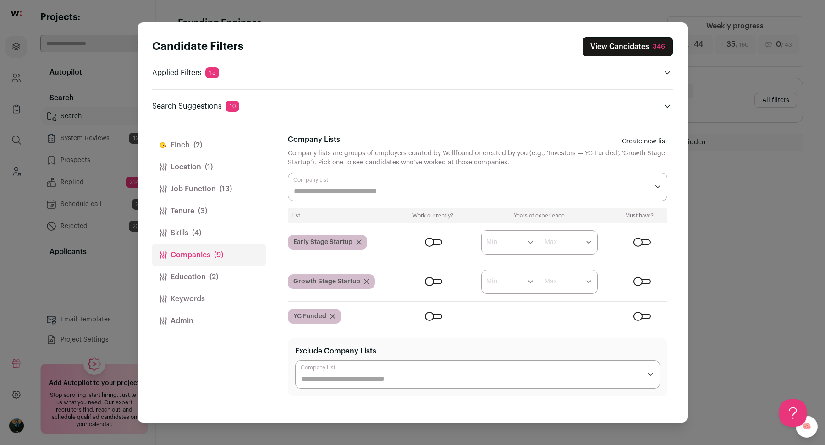
click at [439, 280] on div "Close modal via background" at bounding box center [433, 281] width 17 height 5
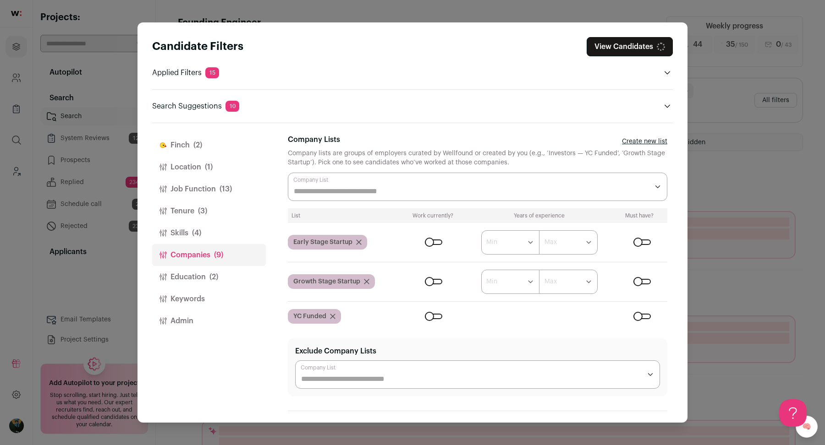
click at [435, 241] on div "Close modal via background" at bounding box center [433, 242] width 17 height 5
click at [356, 238] on div "Early Stage Startup" at bounding box center [327, 242] width 79 height 15
click at [360, 240] on icon "Close modal via background" at bounding box center [359, 242] width 5 height 5
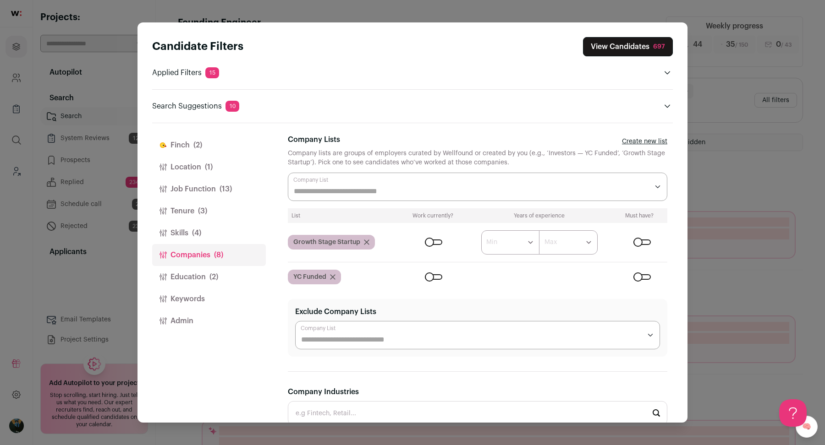
click at [367, 241] on icon "Close modal via background" at bounding box center [366, 242] width 5 height 5
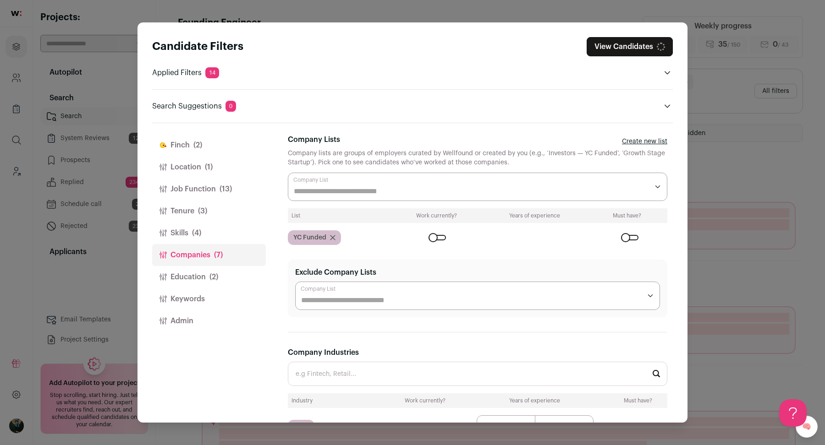
click at [334, 239] on div "YC Funded" at bounding box center [314, 237] width 53 height 15
click at [334, 236] on icon "Close modal via background" at bounding box center [332, 238] width 5 height 5
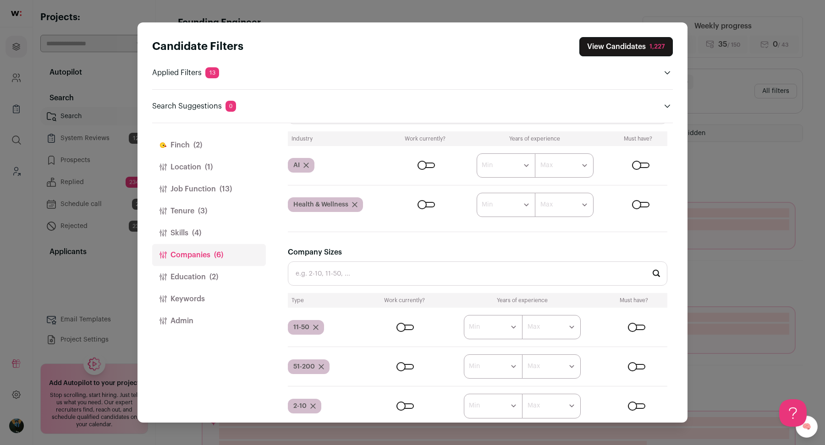
scroll to position [224, 0]
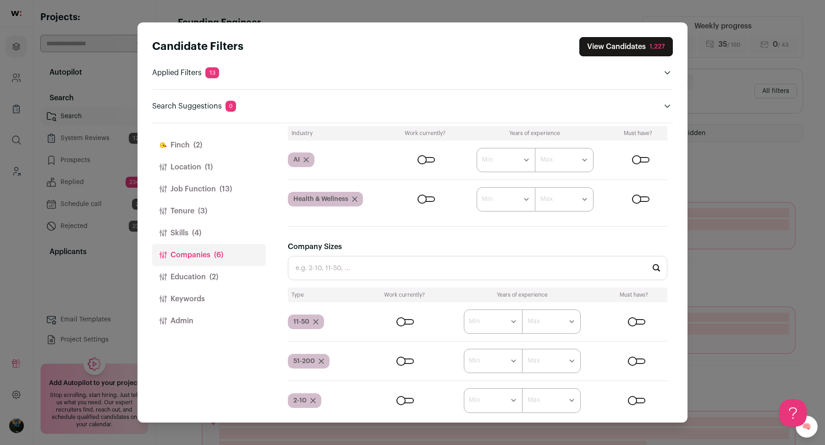
click at [643, 157] on div "Close modal via background" at bounding box center [640, 159] width 17 height 5
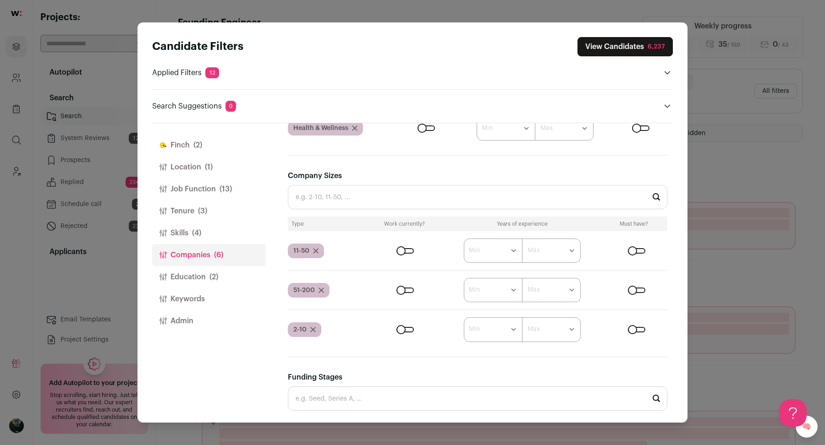
scroll to position [267, 0]
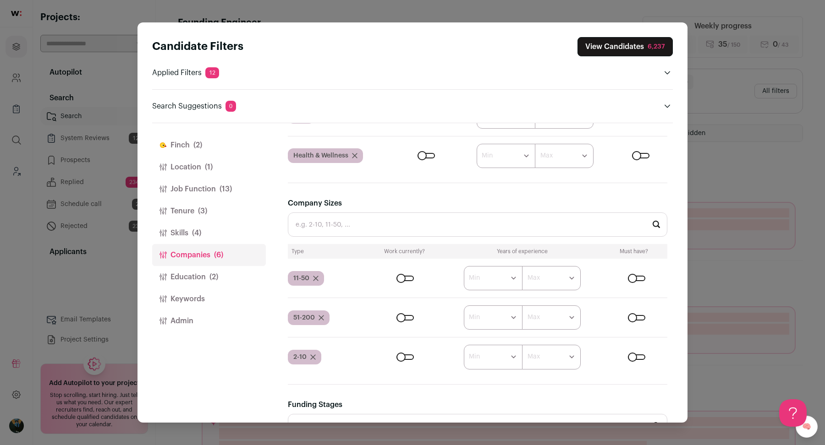
click at [355, 154] on icon "Close modal via background" at bounding box center [354, 156] width 5 height 5
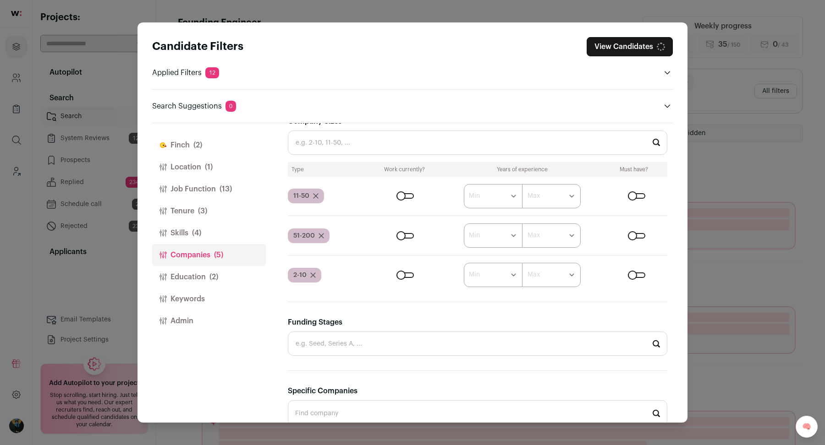
scroll to position [320, 0]
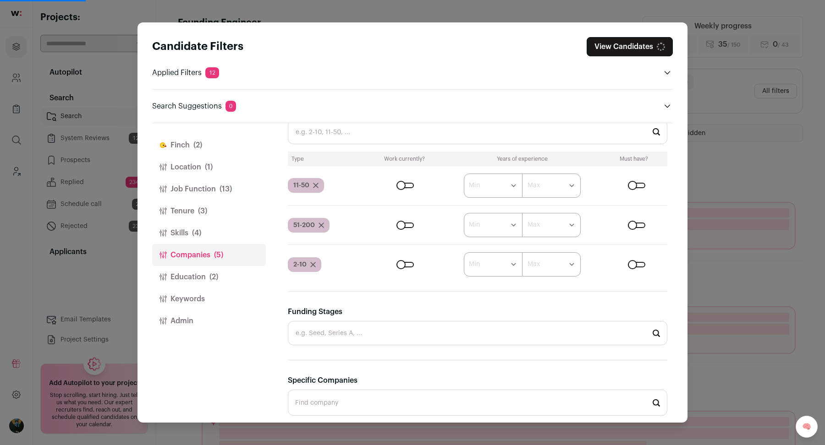
click at [330, 341] on input "Funding Stages" at bounding box center [477, 333] width 379 height 24
click at [326, 329] on input "Funding Stages" at bounding box center [477, 333] width 379 height 24
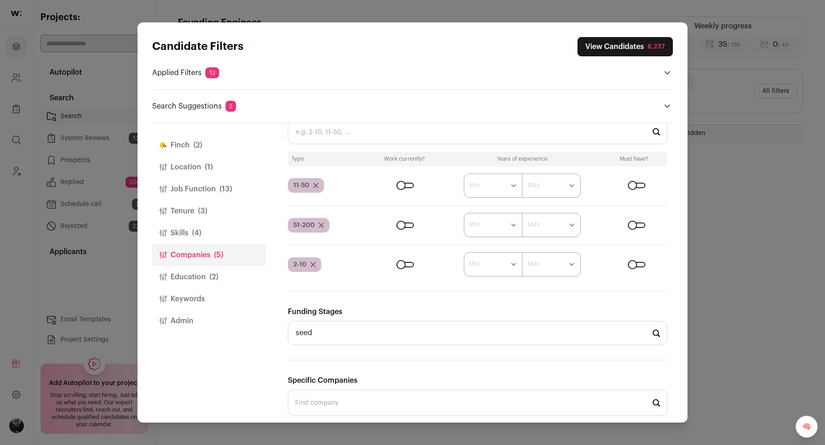
type input "seed"
click at [644, 43] on button "View Candidates 6,237" at bounding box center [624, 46] width 95 height 19
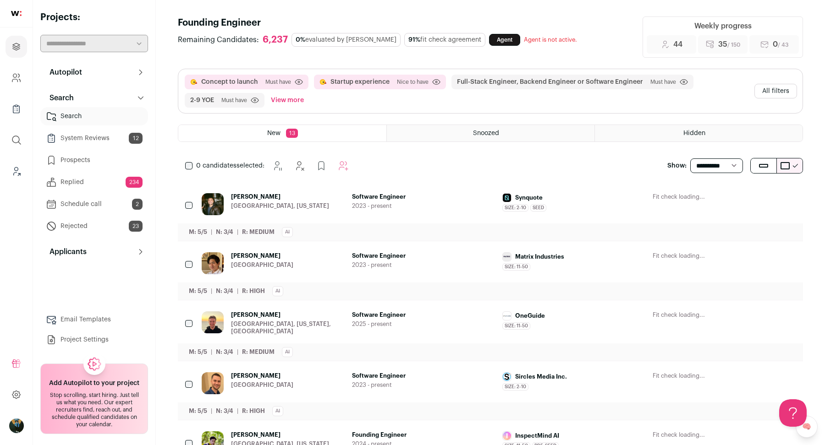
click at [780, 87] on button "All filters" at bounding box center [775, 91] width 43 height 15
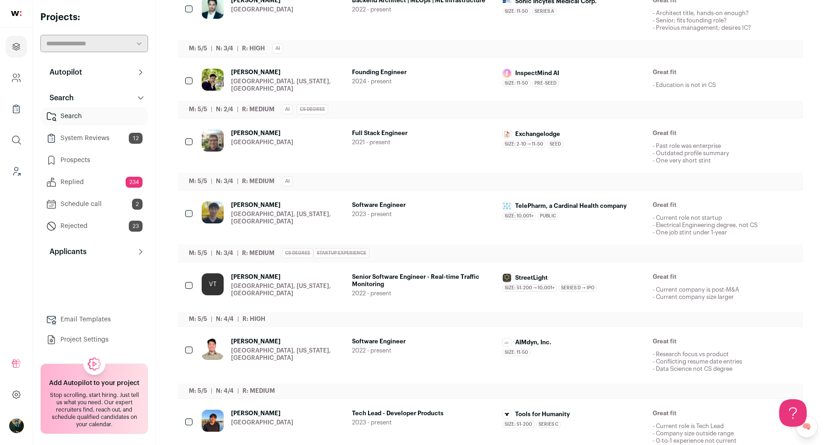
scroll to position [671, 0]
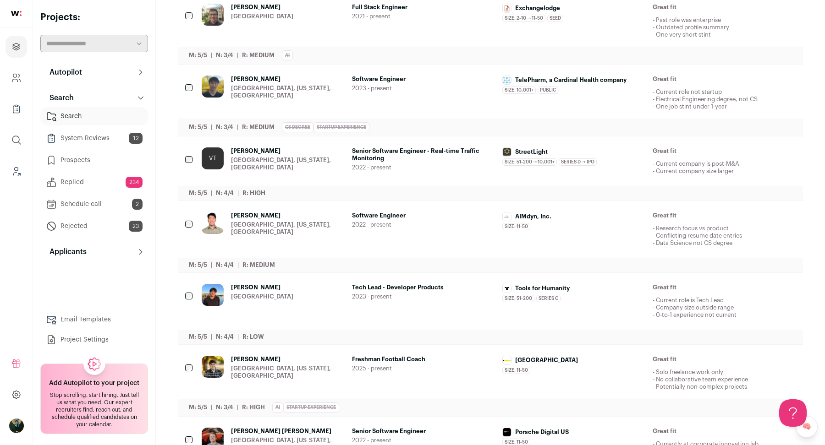
click at [193, 153] on div at bounding box center [189, 161] width 9 height 26
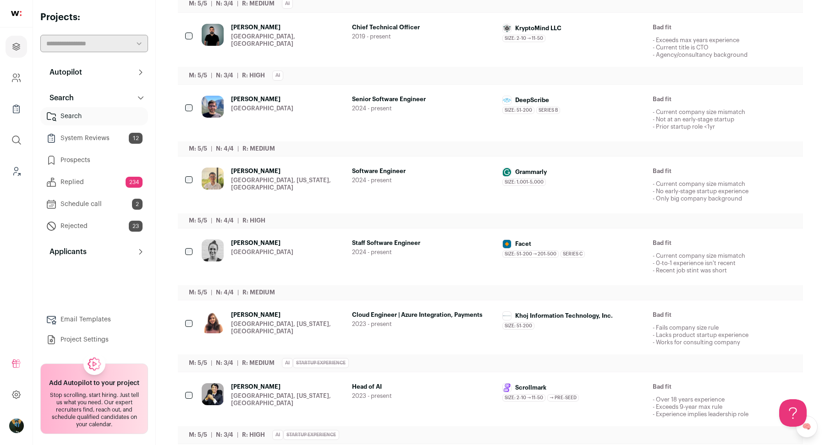
scroll to position [2489, 0]
click at [187, 315] on div at bounding box center [189, 326] width 9 height 26
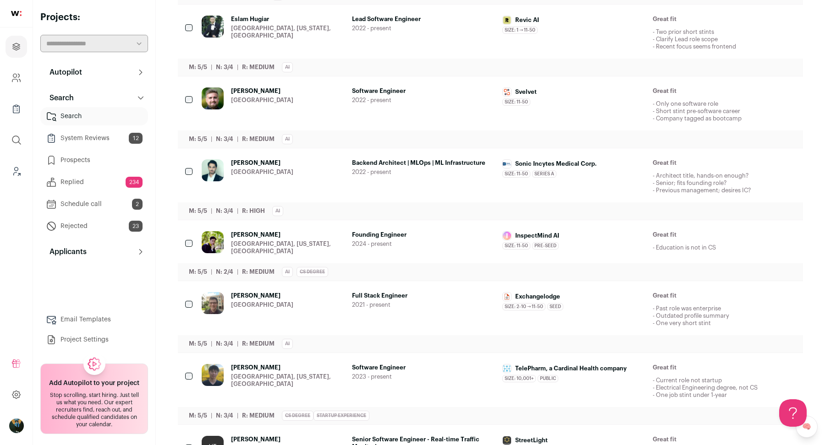
scroll to position [0, 0]
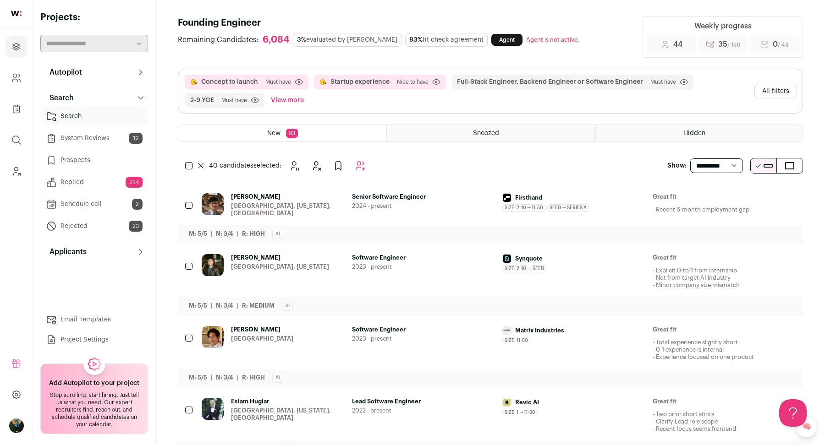
click at [370, 162] on div "40 candidates selected:" at bounding box center [277, 166] width 199 height 18
click at [362, 164] on icon "Add to Autopilot" at bounding box center [360, 166] width 9 height 9
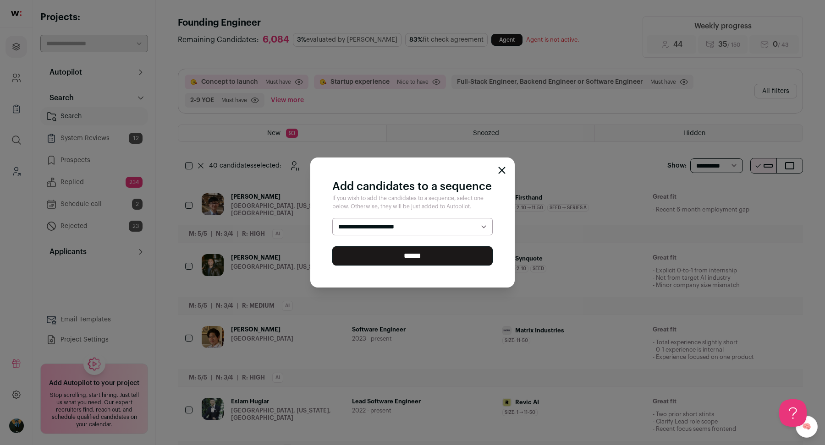
select select "*****"
click at [367, 252] on input "******" at bounding box center [412, 256] width 160 height 19
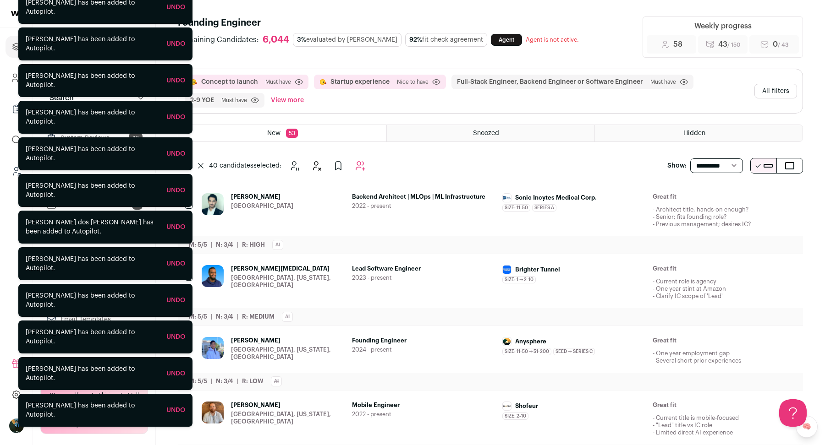
click at [200, 167] on icon at bounding box center [200, 165] width 5 height 5
click at [742, 195] on icon "Hide" at bounding box center [738, 197] width 11 height 11
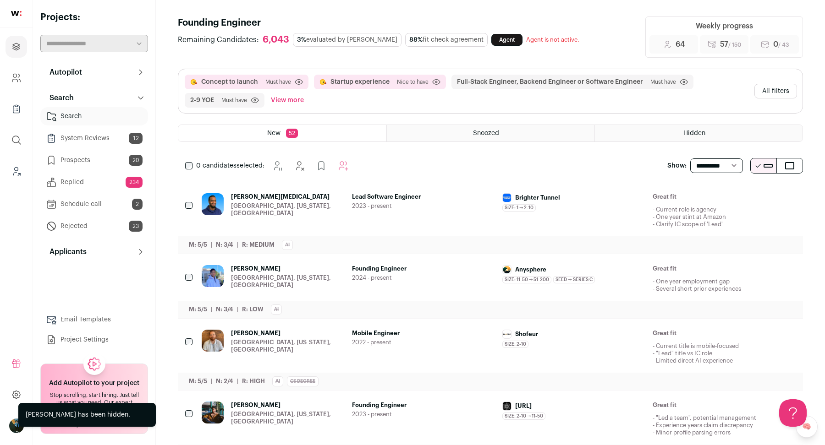
click at [742, 195] on icon "Hide" at bounding box center [738, 197] width 11 height 11
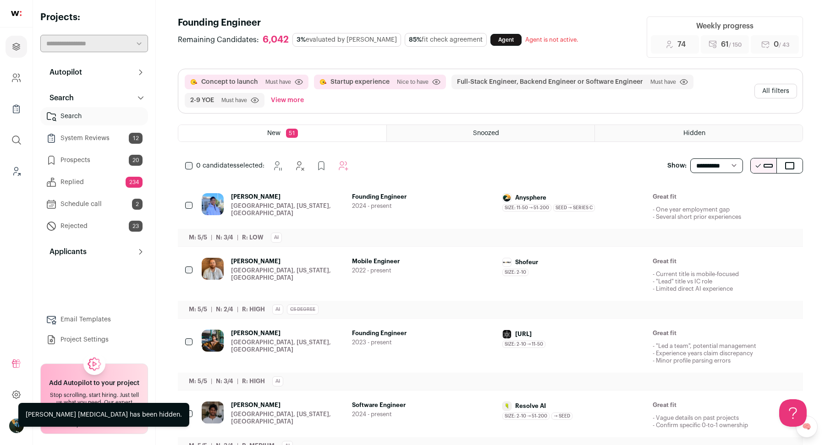
drag, startPoint x: 742, startPoint y: 195, endPoint x: 466, endPoint y: 181, distance: 276.7
click at [465, 182] on div "[PERSON_NAME] [GEOGRAPHIC_DATA], [US_STATE], [GEOGRAPHIC_DATA] Founding Enginee…" at bounding box center [490, 214] width 625 height 64
click at [739, 263] on icon "Hide" at bounding box center [738, 262] width 11 height 11
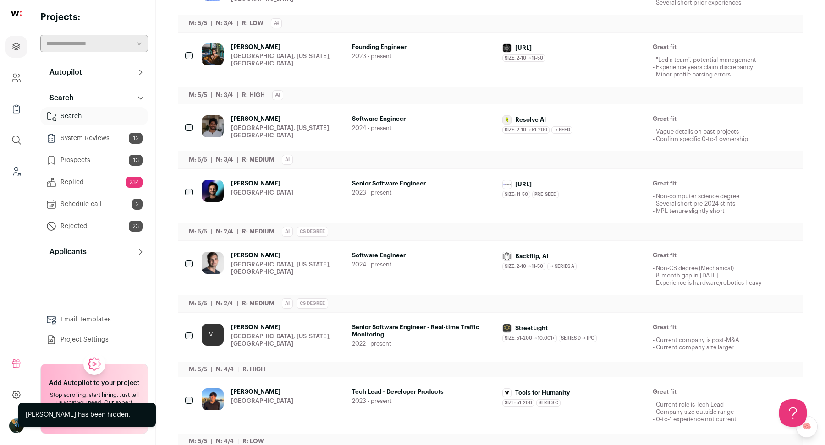
scroll to position [312, 0]
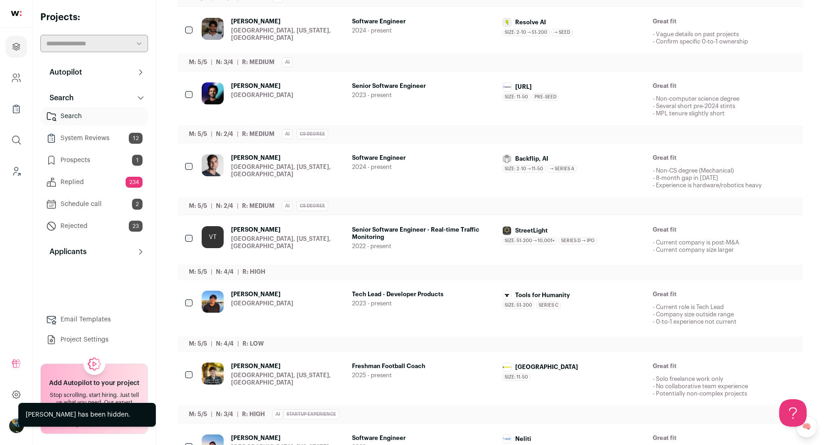
click at [740, 234] on button "Hide" at bounding box center [738, 230] width 19 height 19
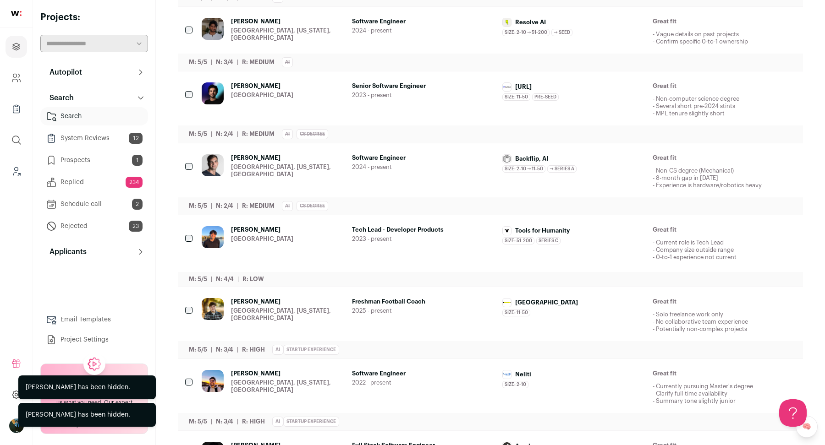
click at [740, 234] on button "Hide" at bounding box center [738, 230] width 19 height 19
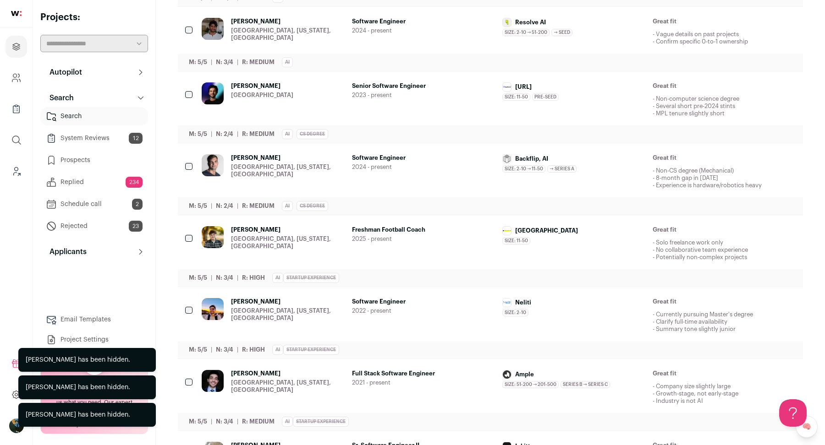
click at [740, 234] on button "Hide" at bounding box center [738, 230] width 19 height 19
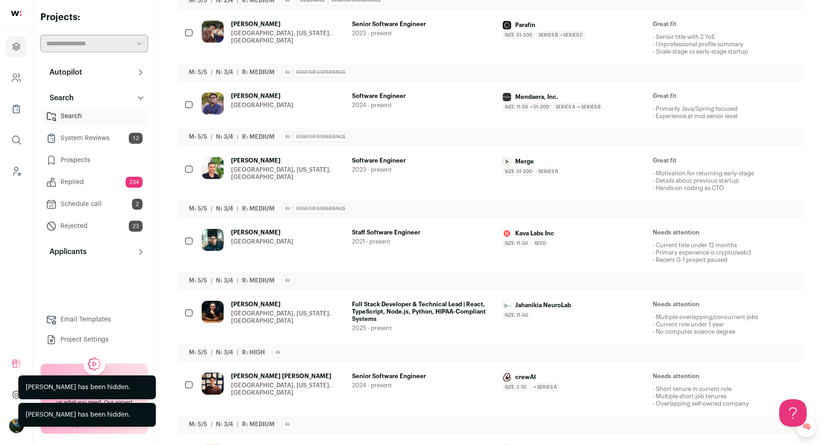
scroll to position [1018, 0]
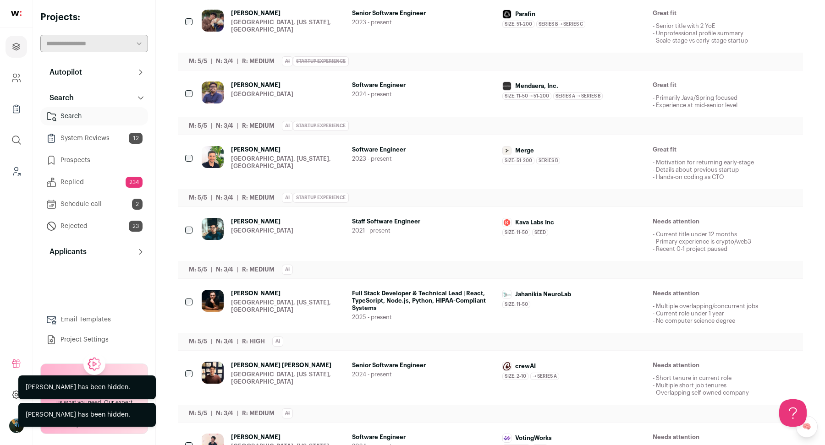
click at [741, 290] on icon "Hide" at bounding box center [738, 294] width 11 height 11
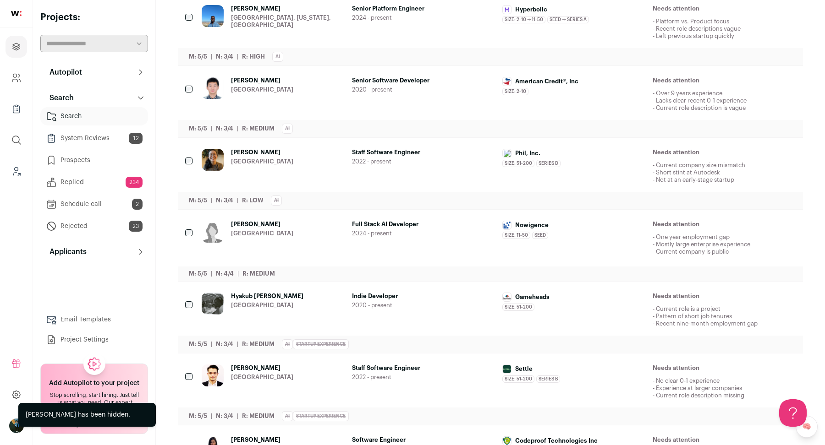
scroll to position [1446, 0]
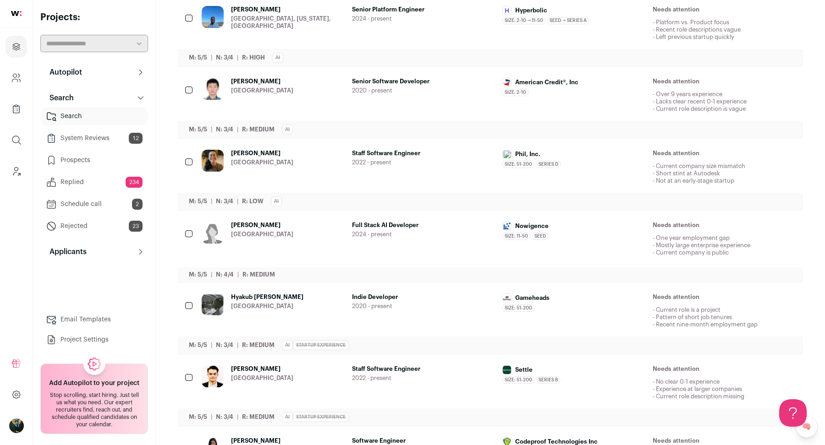
click at [738, 78] on icon "Hide" at bounding box center [738, 82] width 7 height 9
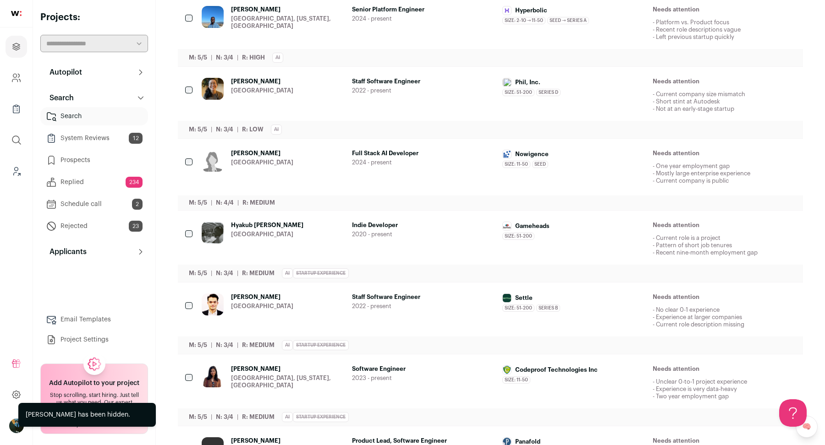
scroll to position [1481, 0]
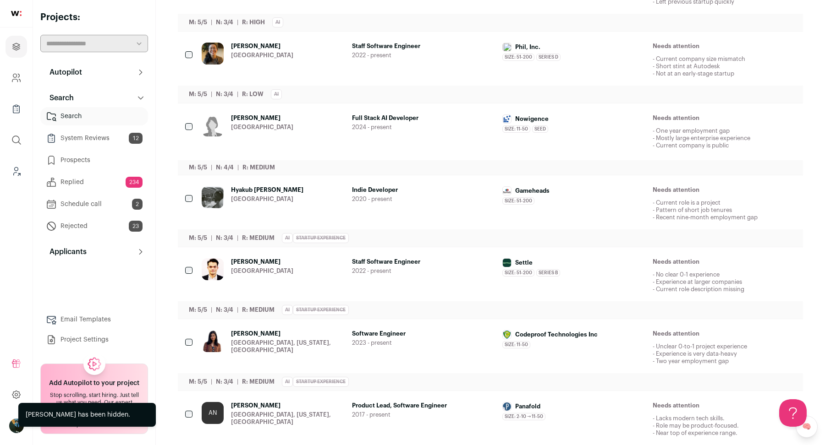
click at [733, 116] on button "Hide" at bounding box center [738, 118] width 19 height 19
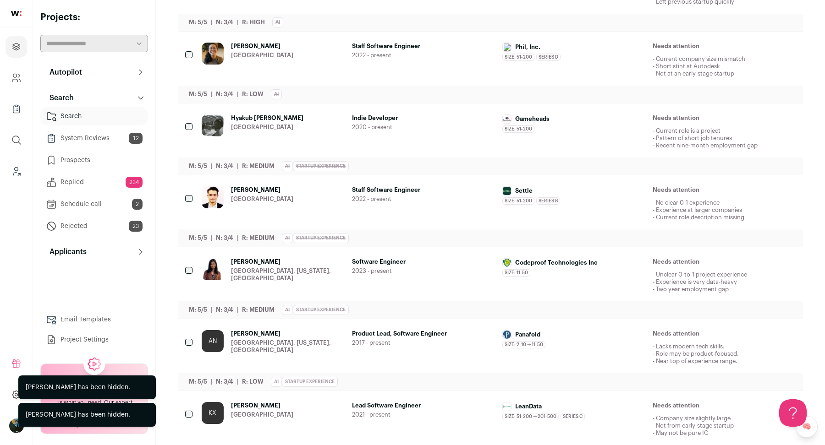
click at [736, 114] on icon "Hide" at bounding box center [738, 118] width 11 height 11
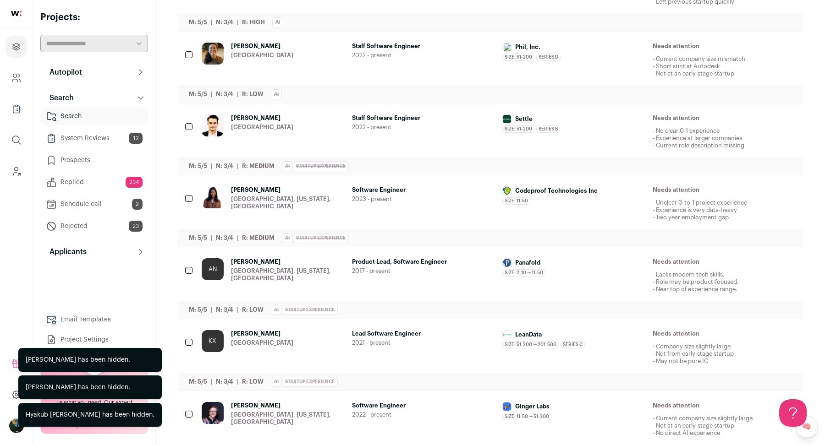
click at [738, 258] on icon "Hide" at bounding box center [738, 262] width 11 height 11
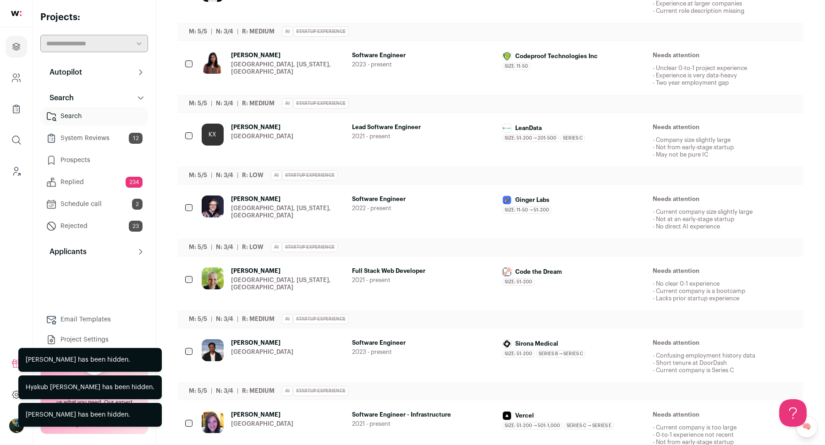
scroll to position [1732, 0]
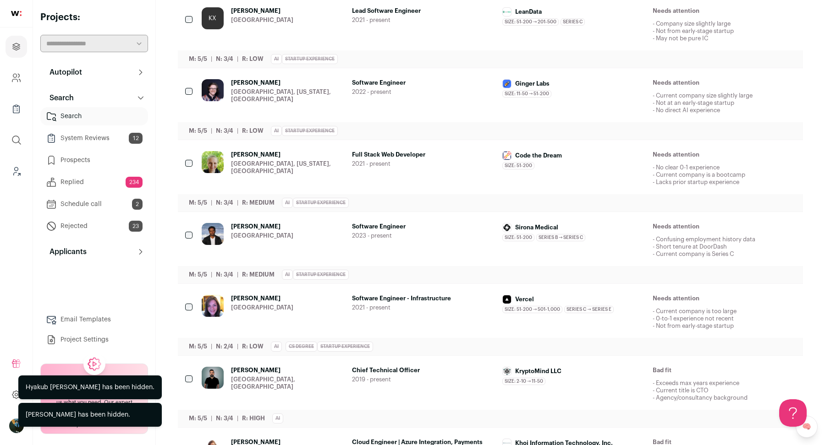
click at [742, 298] on icon "Hide" at bounding box center [738, 299] width 11 height 11
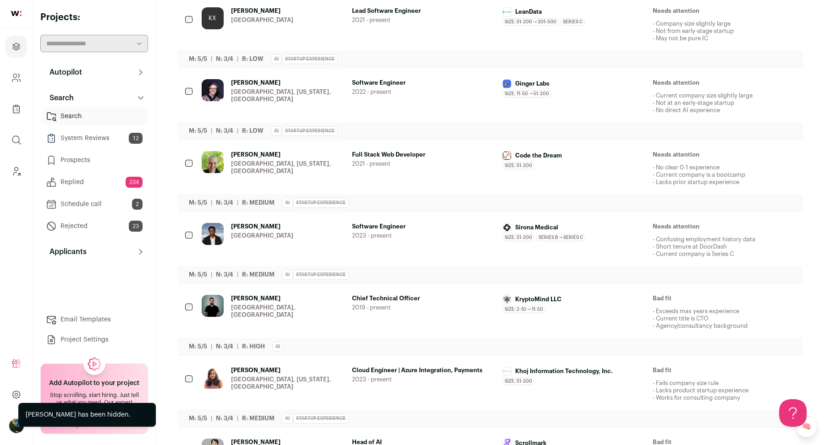
click at [742, 297] on icon "Hide" at bounding box center [738, 299] width 7 height 9
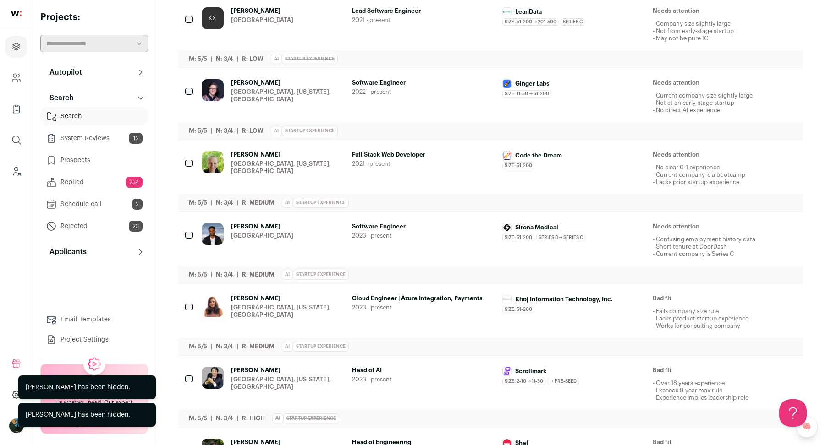
click at [742, 297] on icon "Hide" at bounding box center [738, 299] width 7 height 9
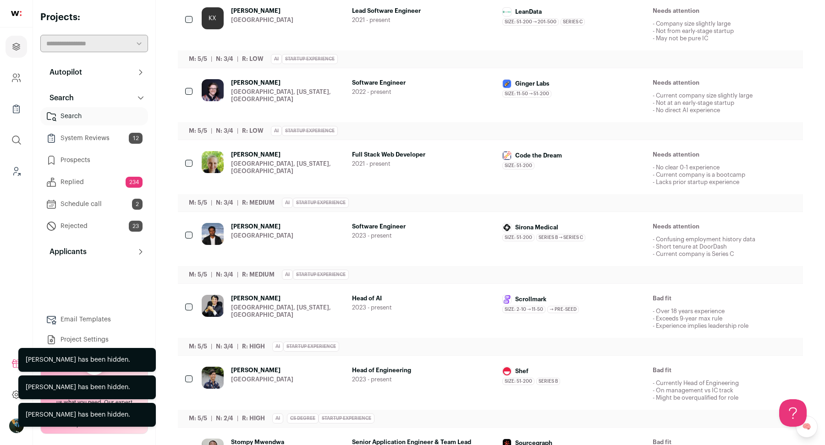
click at [742, 297] on icon "Hide" at bounding box center [738, 299] width 7 height 9
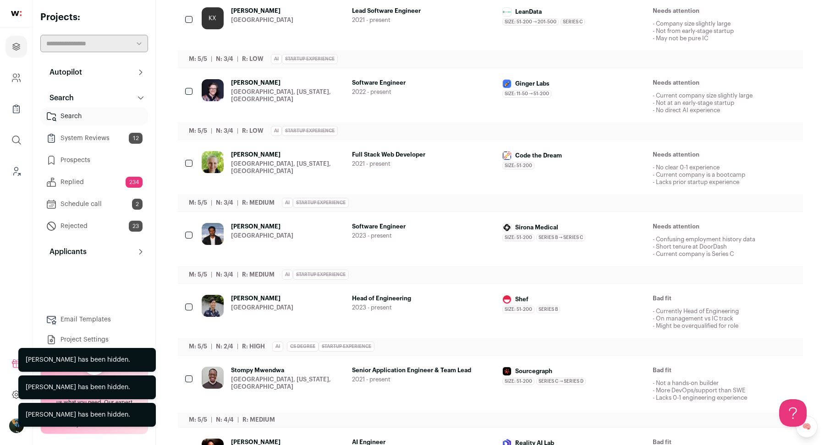
click at [742, 297] on icon "Hide" at bounding box center [738, 299] width 7 height 9
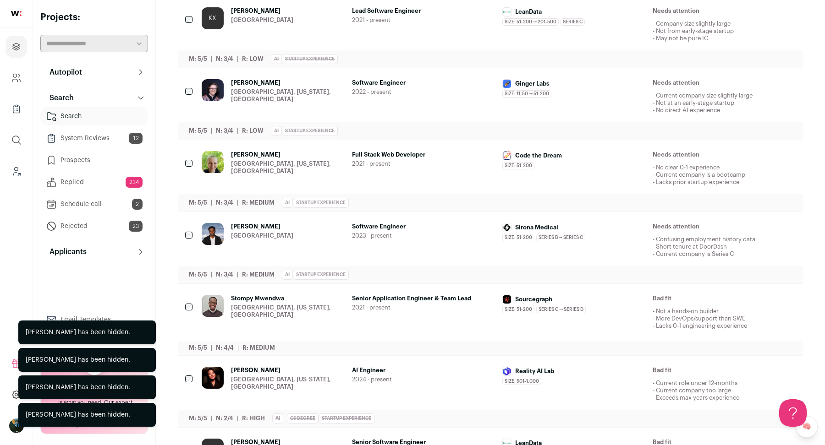
click at [742, 297] on icon "Hide" at bounding box center [738, 299] width 7 height 9
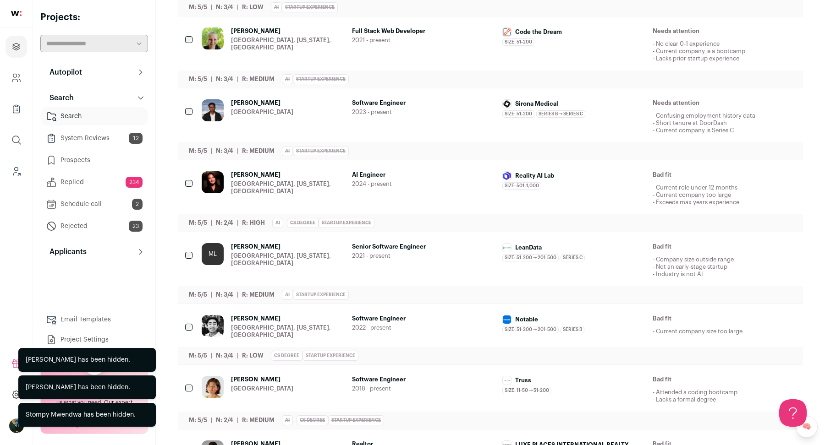
scroll to position [1914, 0]
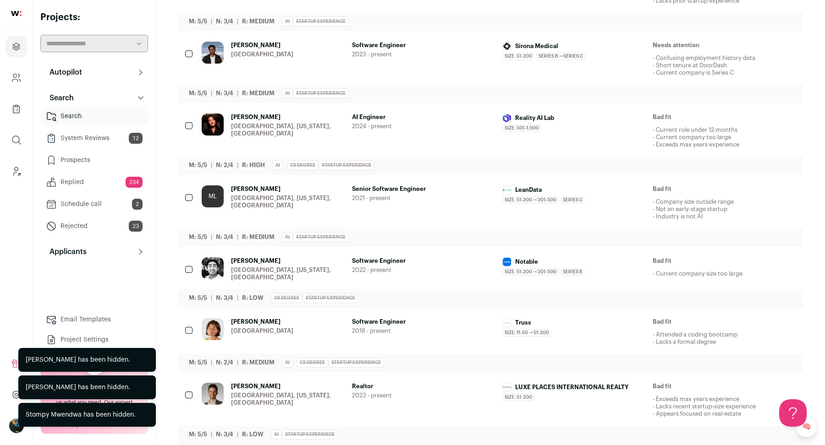
click at [738, 382] on icon "Hide" at bounding box center [738, 387] width 11 height 11
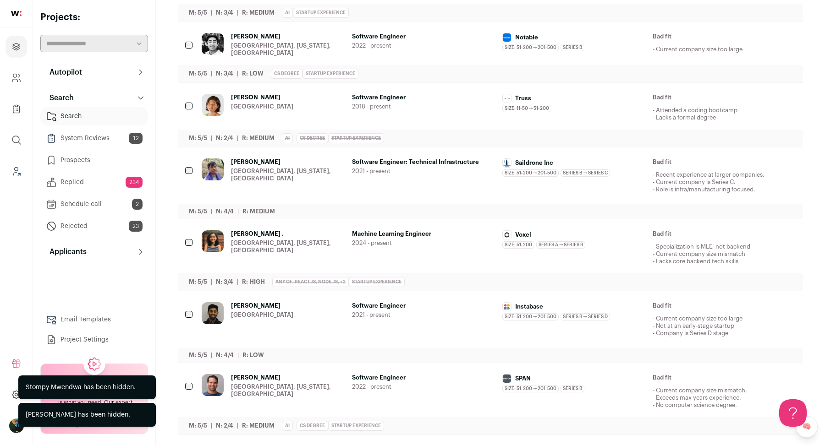
scroll to position [2150, 0]
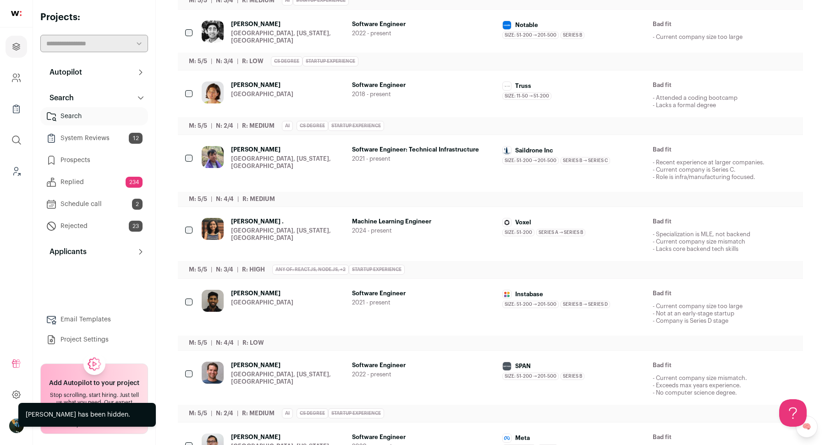
click at [742, 145] on icon "Hide" at bounding box center [738, 150] width 11 height 11
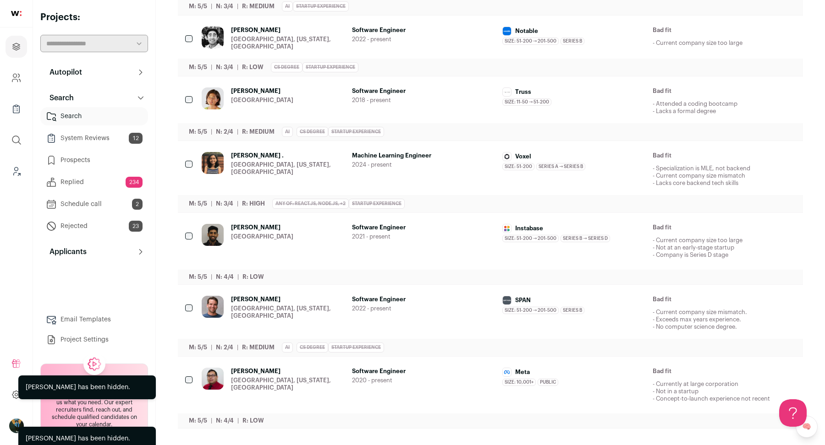
scroll to position [2134, 0]
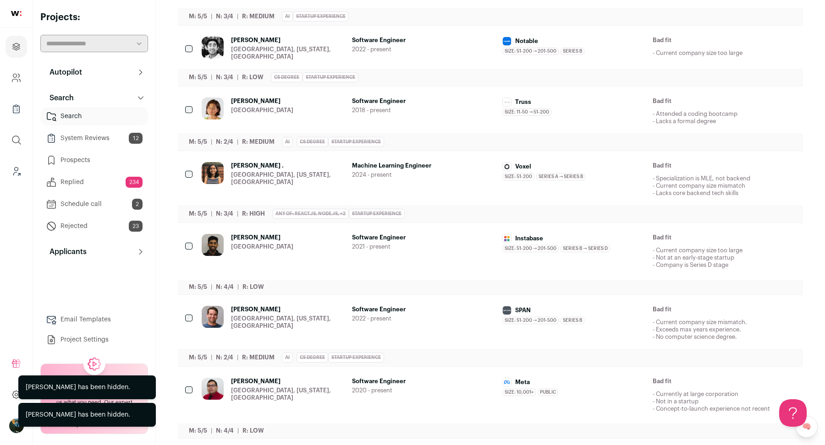
click at [741, 161] on icon "Hide" at bounding box center [738, 166] width 11 height 11
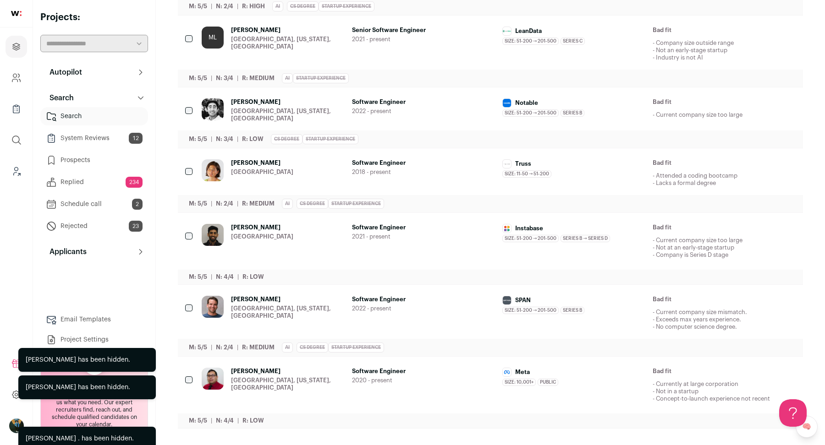
scroll to position [2063, 0]
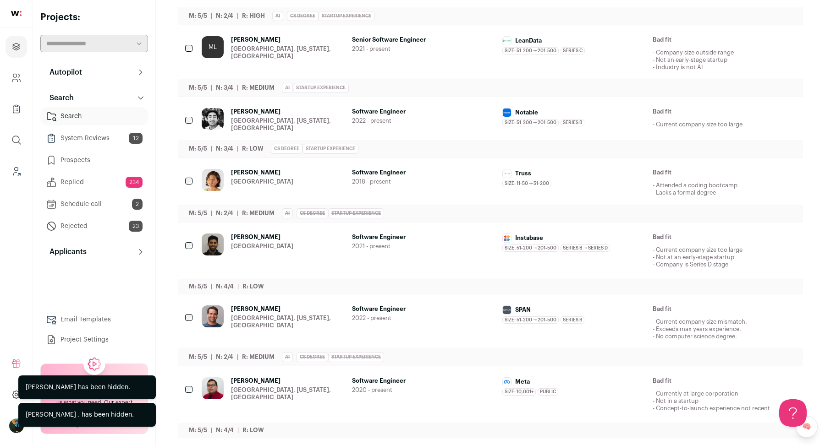
click at [745, 372] on button "Hide" at bounding box center [738, 381] width 19 height 19
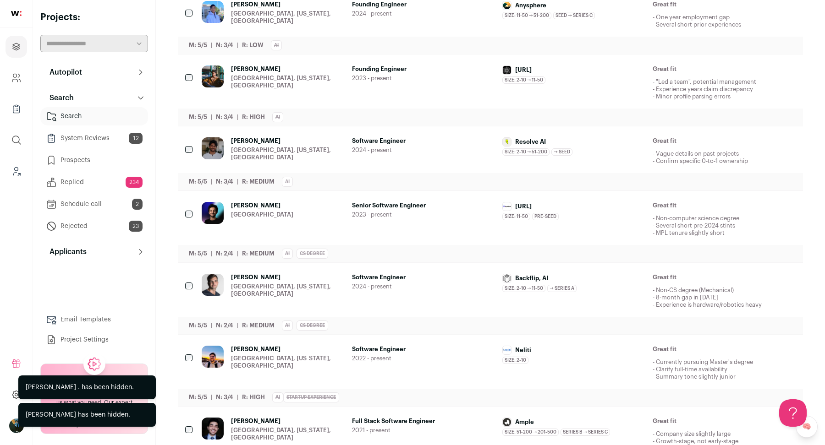
scroll to position [0, 0]
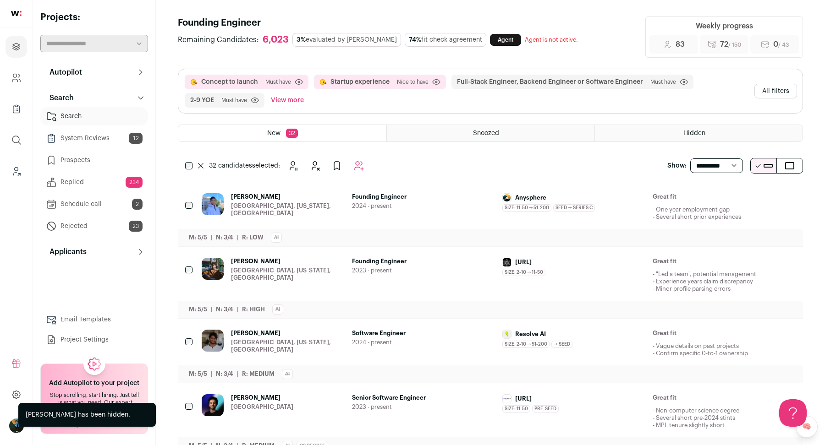
click at [357, 166] on icon "Add to Autopilot" at bounding box center [359, 166] width 9 height 9
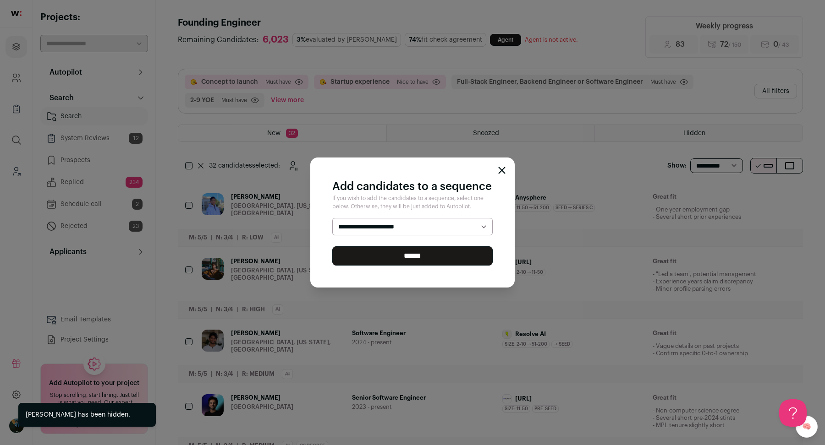
select select "*****"
click at [360, 259] on input "******" at bounding box center [412, 256] width 160 height 19
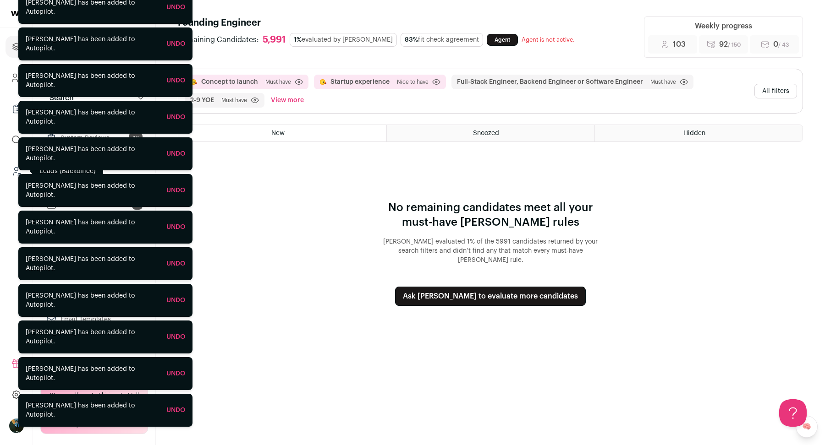
click at [6, 174] on link "Leads (Backoffice)" at bounding box center [16, 171] width 22 height 22
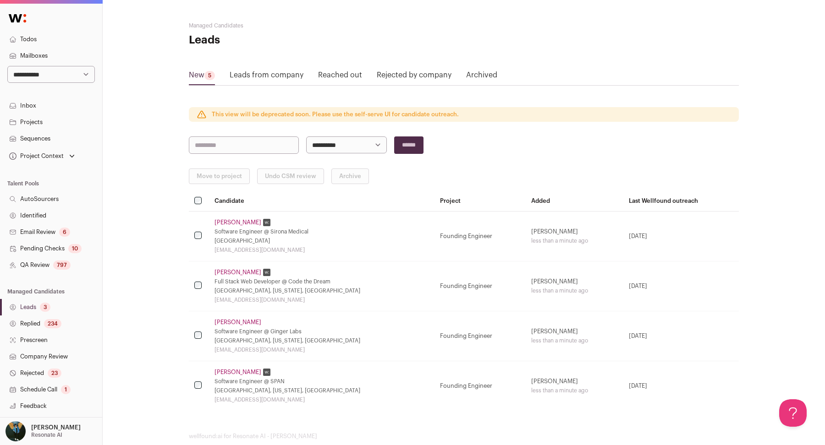
click at [76, 264] on link "QA Review 797" at bounding box center [51, 265] width 102 height 16
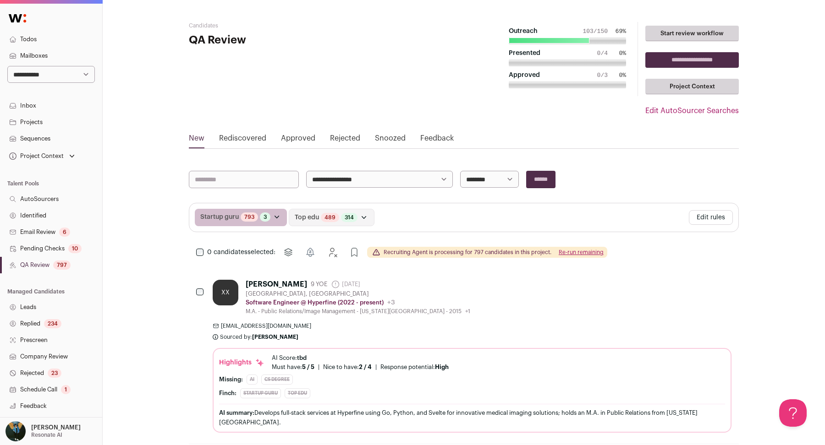
scroll to position [81, 0]
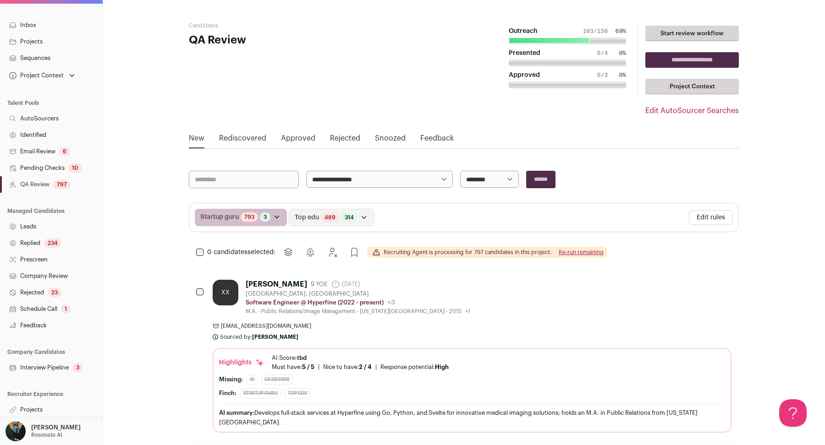
click at [40, 412] on link "Projects" at bounding box center [51, 410] width 102 height 16
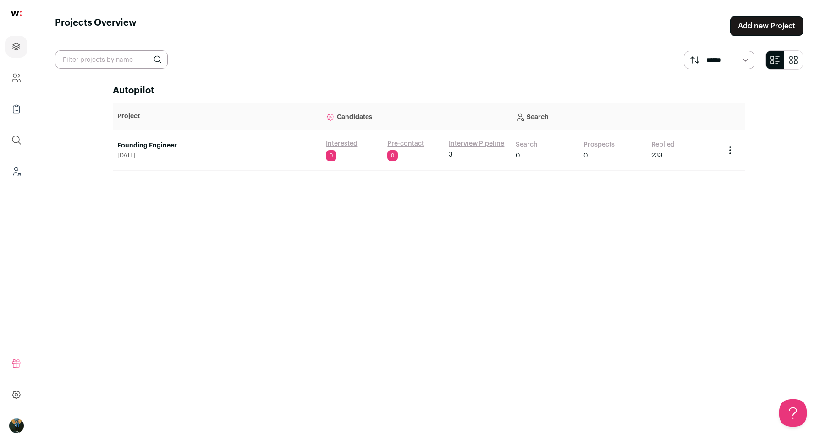
click at [165, 147] on link "Founding Engineer" at bounding box center [216, 145] width 199 height 9
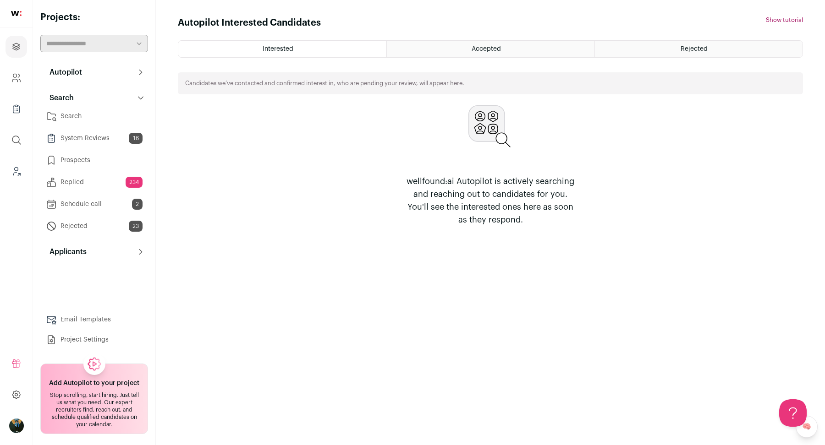
click at [112, 113] on link "Search" at bounding box center [94, 116] width 108 height 18
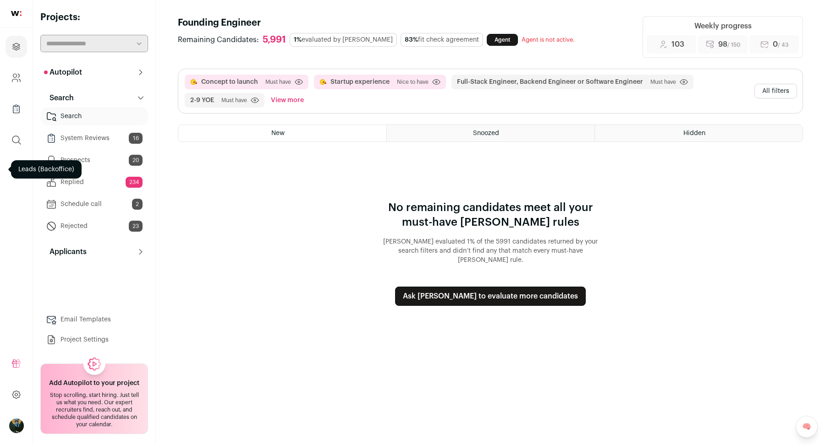
click at [111, 76] on button "Autopilot" at bounding box center [94, 72] width 108 height 18
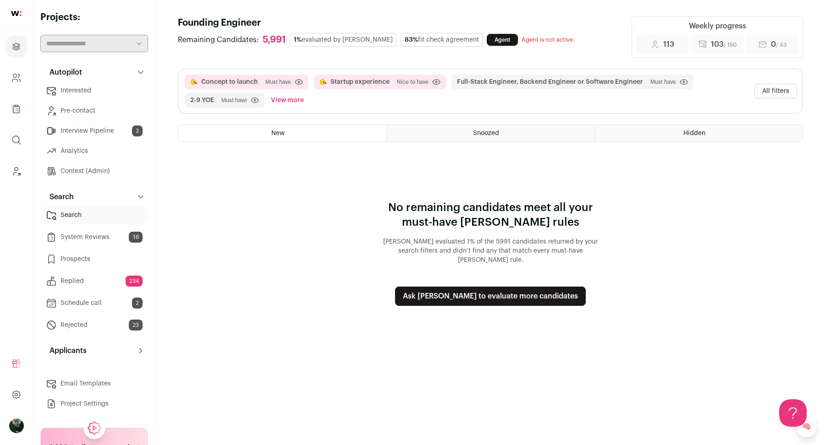
click at [278, 83] on span "Must have" at bounding box center [278, 81] width 26 height 7
click at [772, 88] on button "All filters" at bounding box center [775, 91] width 43 height 15
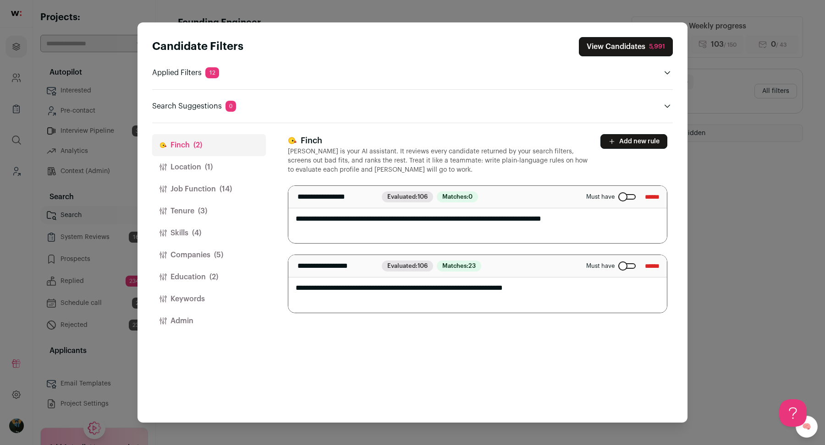
click at [332, 222] on textarea "**********" at bounding box center [477, 215] width 379 height 58
click at [0, 199] on div "Candidate Filters View Candidates 5,991 Applied Filters 12 Concept to launch or…" at bounding box center [412, 222] width 825 height 445
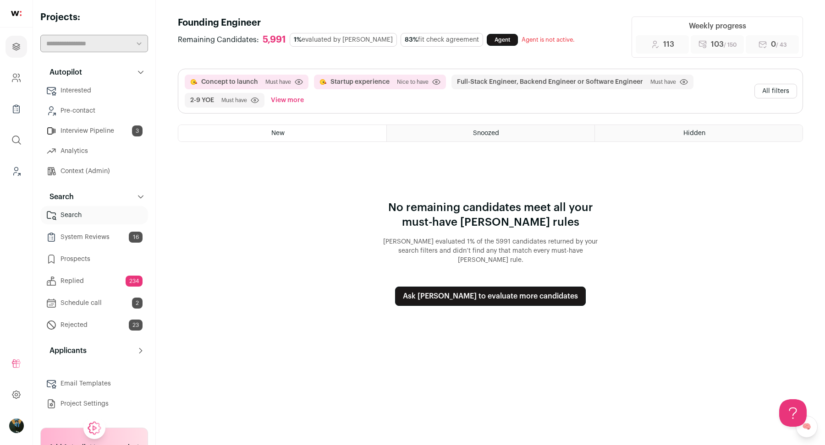
click at [15, 158] on ul "Projects Company and ATS Settings Company Lists (Experimental) Global Search Le…" at bounding box center [16, 108] width 33 height 163
click at [15, 170] on icon "Leads (Backoffice)" at bounding box center [17, 169] width 4 height 4
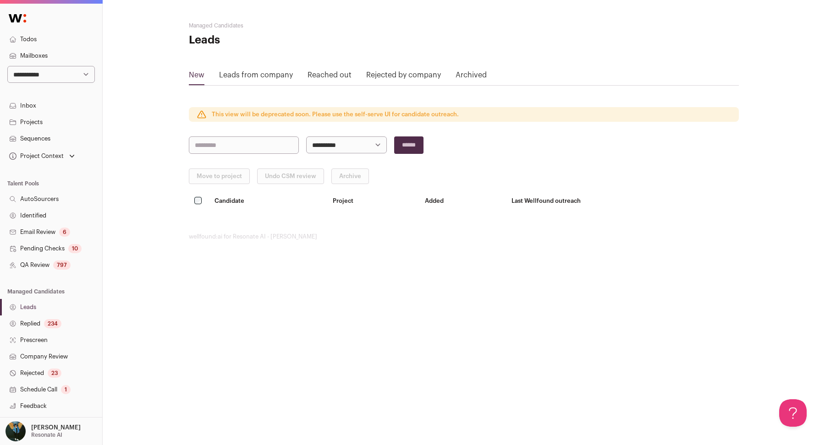
click at [53, 270] on link "QA Review 797" at bounding box center [51, 265] width 102 height 16
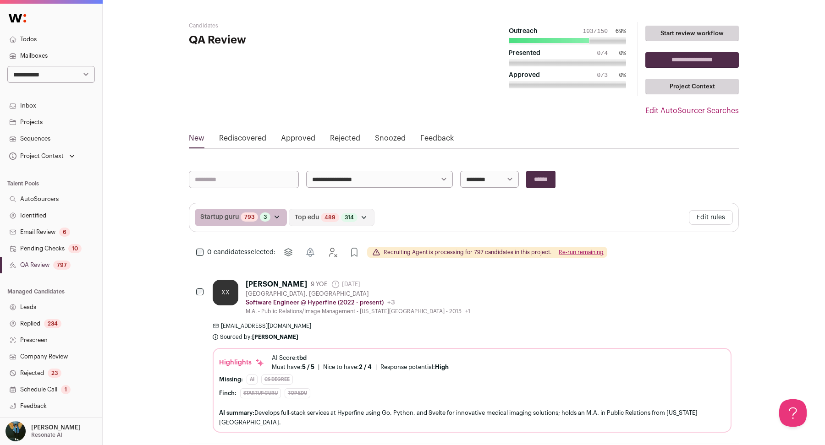
click at [718, 219] on button "Edit rules" at bounding box center [711, 217] width 44 height 15
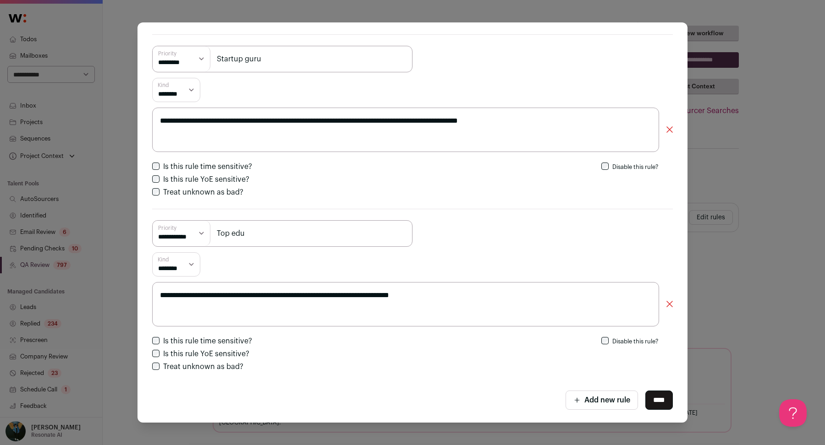
click at [605, 395] on button "Add new rule" at bounding box center [601, 400] width 72 height 19
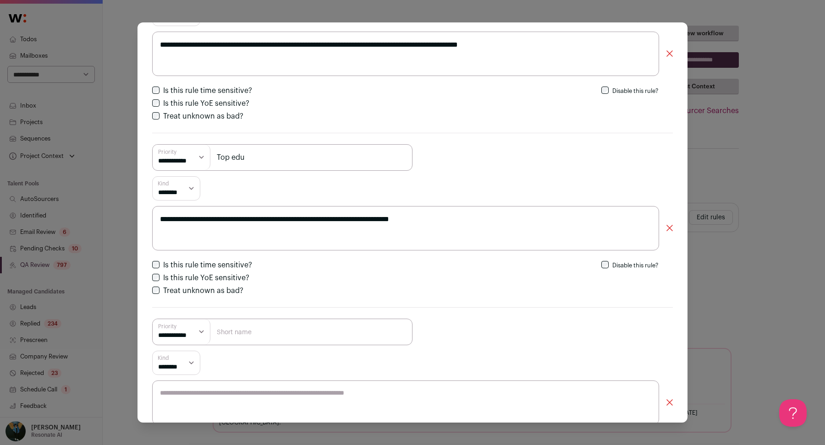
click at [244, 328] on input "Close modal via background" at bounding box center [282, 332] width 260 height 27
type input "0-1"
paste textarea "**********"
type textarea "**********"
click at [184, 328] on select "**********" at bounding box center [182, 331] width 58 height 25
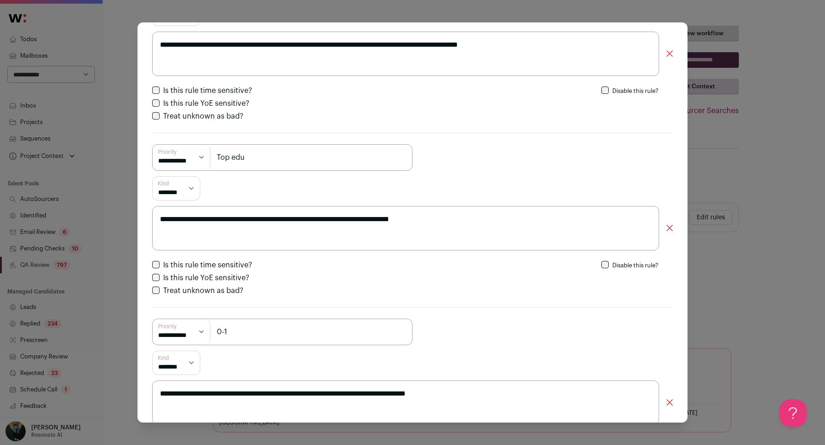
select select "*********"
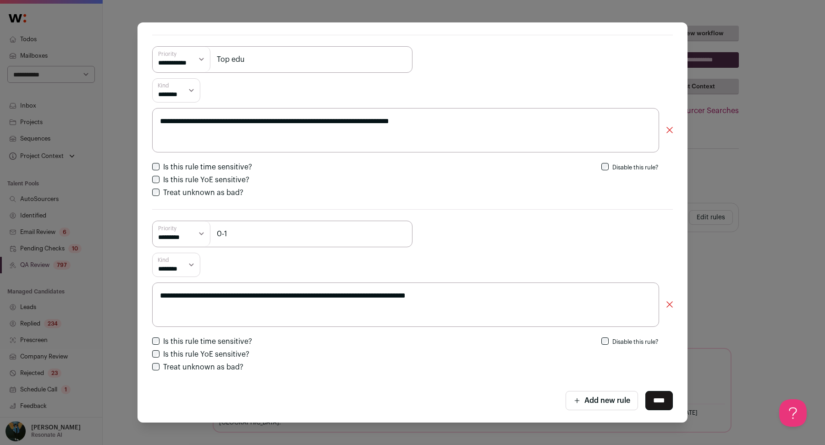
click at [657, 401] on input "****" at bounding box center [658, 400] width 27 height 19
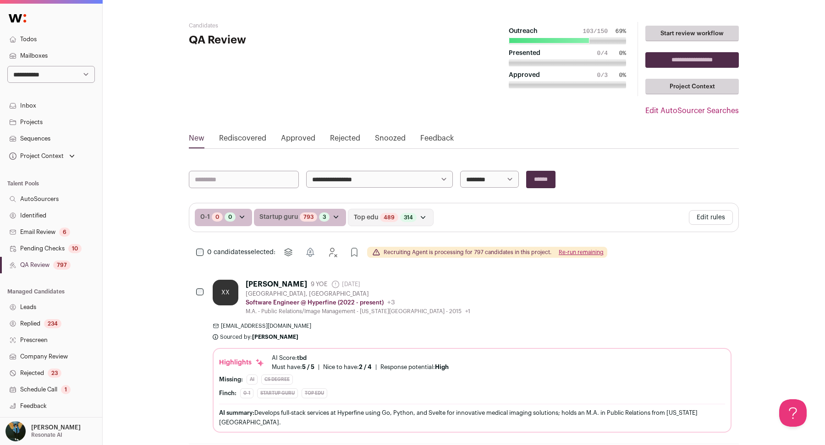
click at [70, 64] on link "Mailboxes" at bounding box center [51, 56] width 102 height 16
click at [62, 76] on select "**********" at bounding box center [51, 74] width 88 height 17
select select "*****"
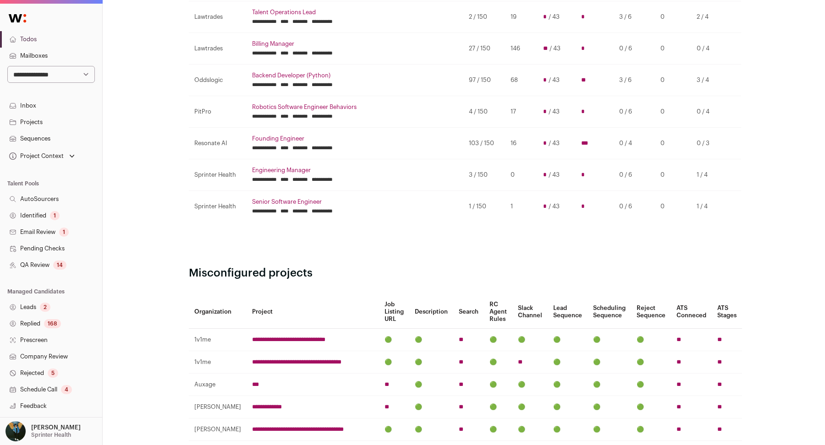
scroll to position [303, 0]
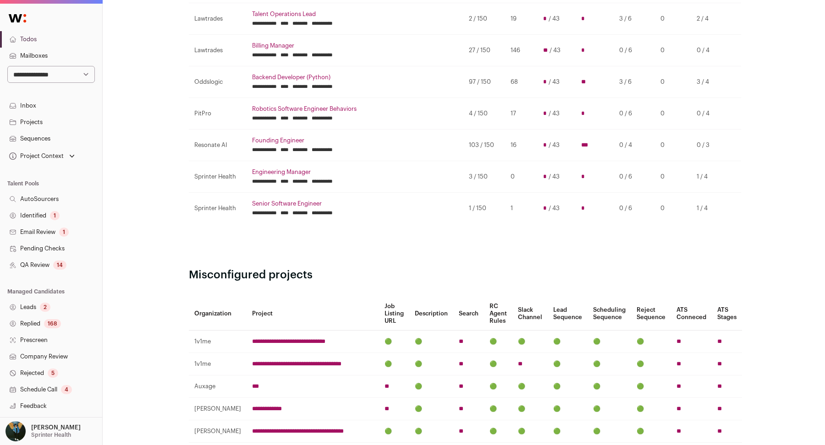
click at [308, 178] on input "********" at bounding box center [300, 181] width 16 height 7
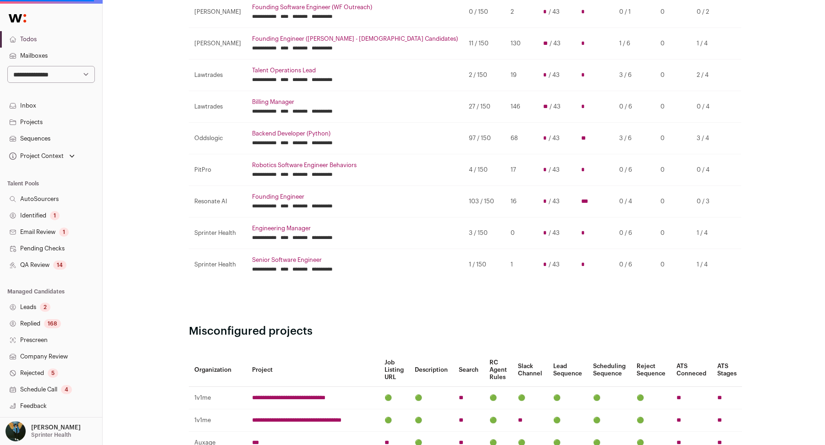
scroll to position [0, 0]
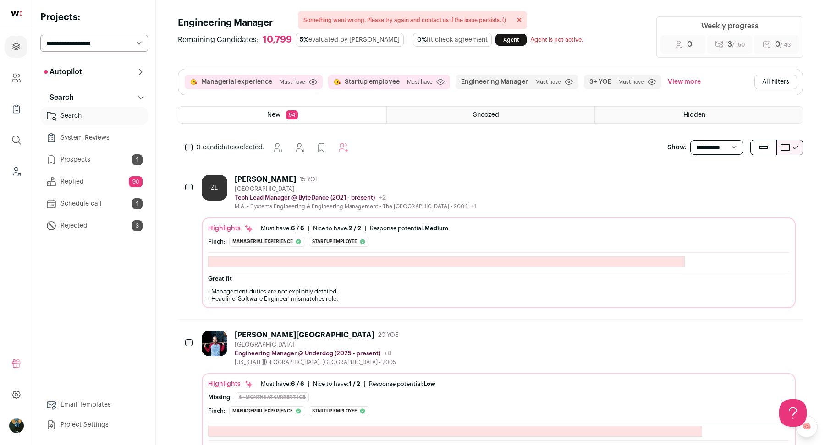
click at [748, 179] on button "Hide" at bounding box center [738, 179] width 19 height 19
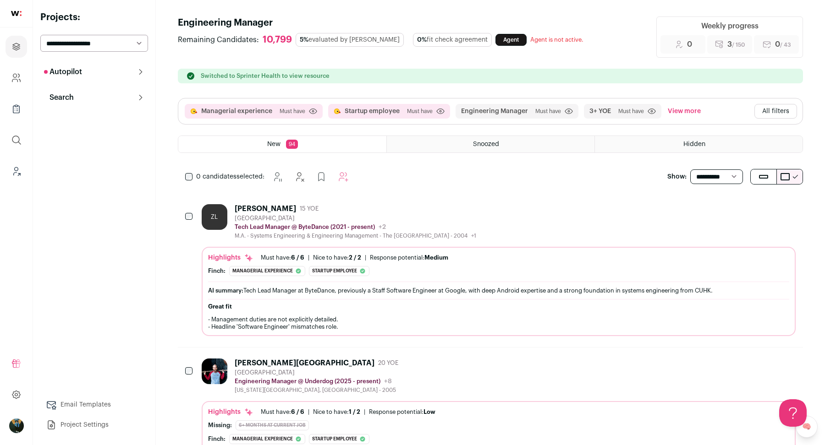
click at [747, 214] on button "Hide" at bounding box center [738, 208] width 19 height 19
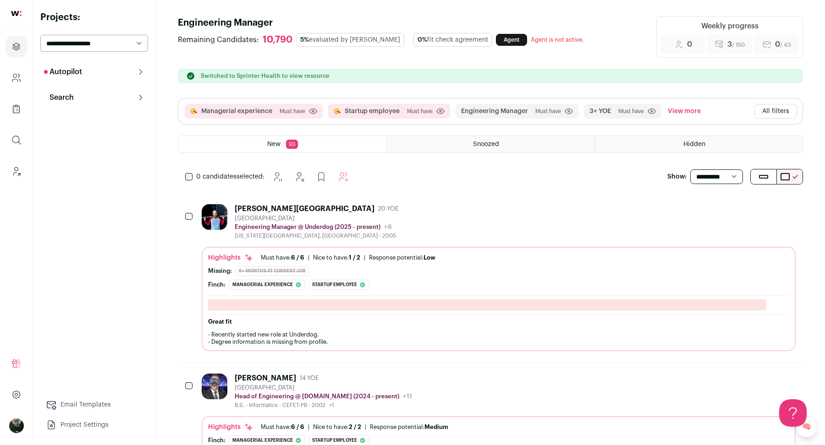
click at [737, 208] on icon "Hide" at bounding box center [738, 208] width 7 height 9
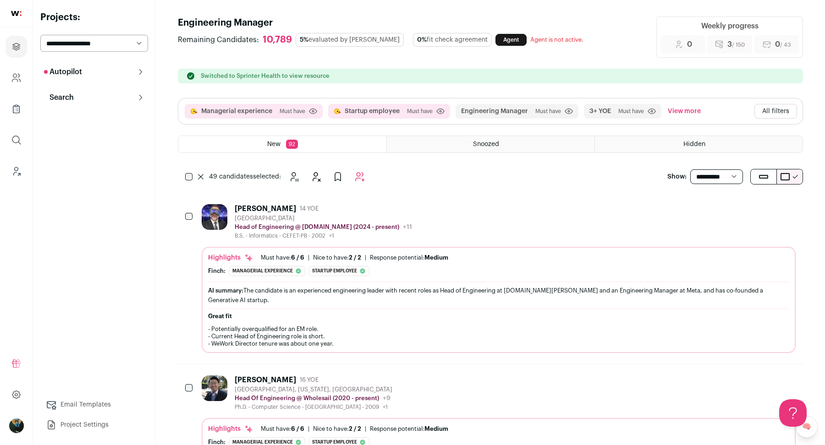
click at [364, 178] on icon "Add to Autopilot" at bounding box center [359, 176] width 11 height 11
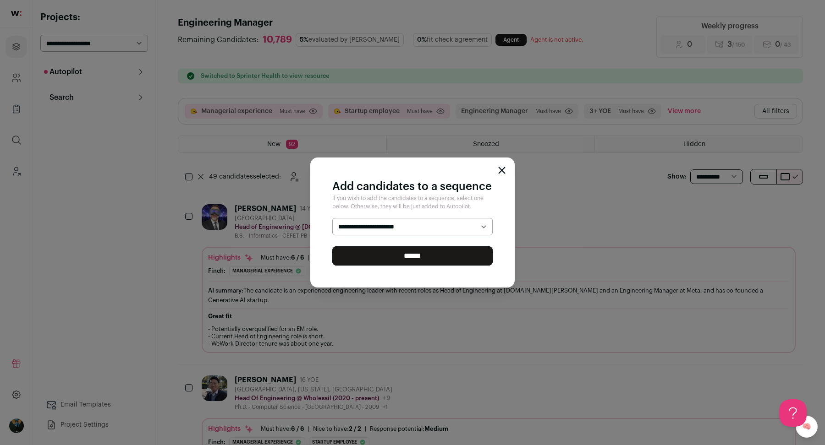
select select "*****"
click at [371, 268] on div "**********" at bounding box center [412, 223] width 204 height 130
click at [383, 259] on input "******" at bounding box center [412, 256] width 160 height 19
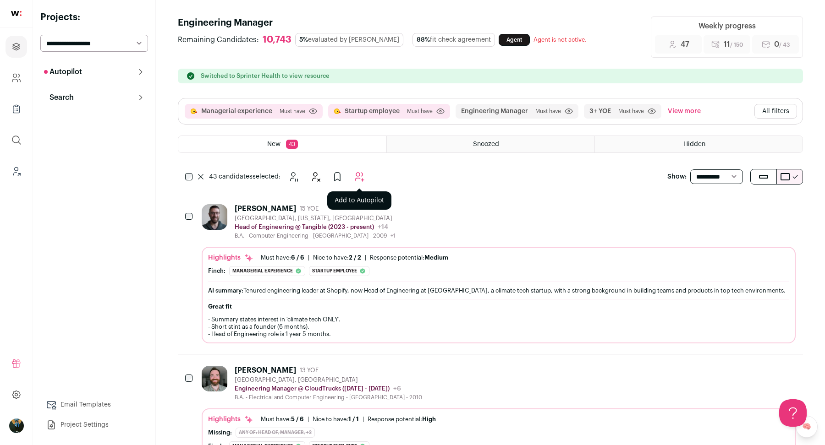
click at [359, 175] on icon "Add to Autopilot" at bounding box center [359, 177] width 9 height 9
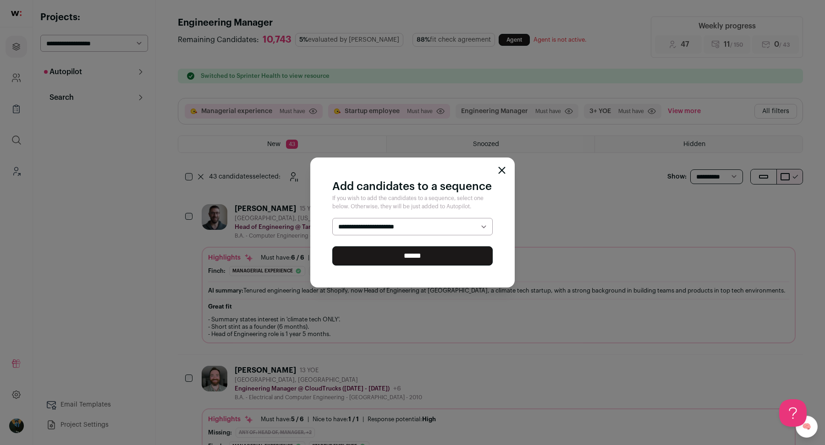
select select "*****"
click at [515, 175] on div "**********" at bounding box center [412, 222] width 825 height 445
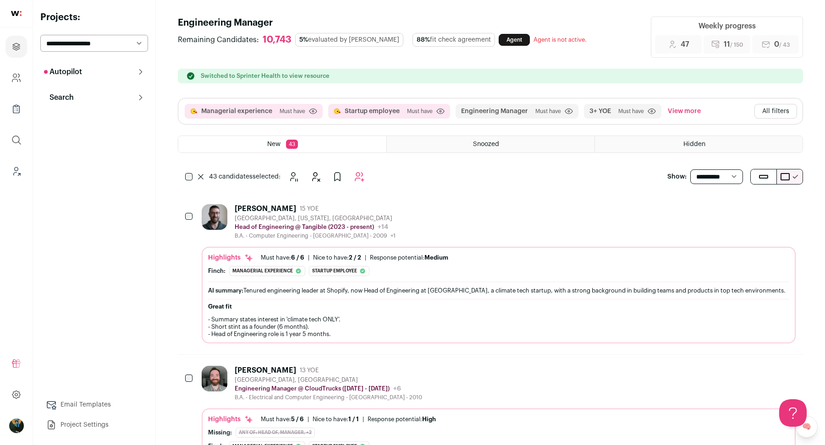
click at [502, 170] on div "43 candidates selected:" at bounding box center [490, 177] width 625 height 18
click at [777, 104] on button "All filters" at bounding box center [775, 111] width 43 height 15
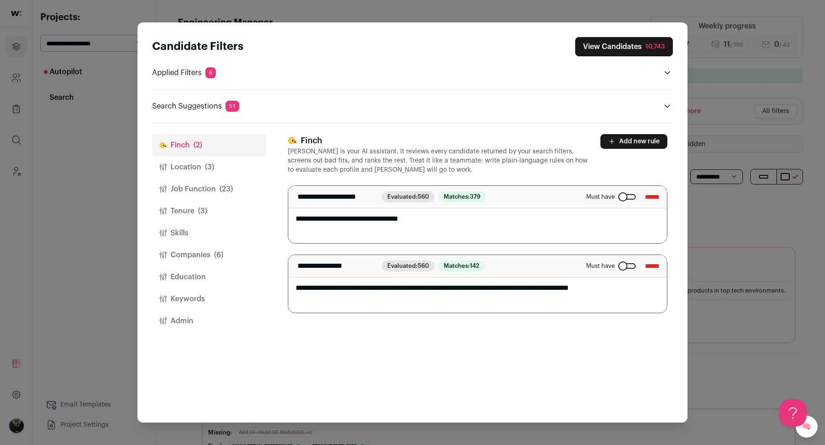
click at [336, 225] on textarea "**********" at bounding box center [477, 215] width 379 height 58
click at [354, 218] on textarea "**********" at bounding box center [477, 215] width 379 height 58
type textarea "**********"
click at [235, 183] on button "Job Function (23)" at bounding box center [209, 189] width 114 height 22
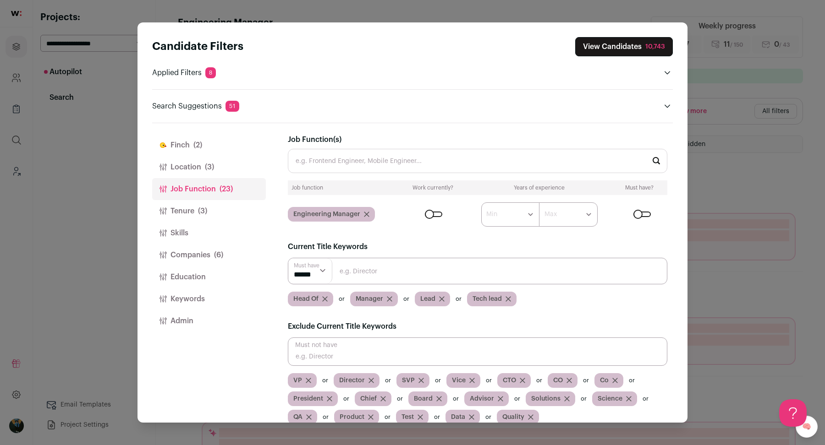
click at [435, 208] on form "****** ******* ******* ******* ******* ******* ******* ******* ******* ********…" at bounding box center [534, 215] width 265 height 24
click at [433, 212] on div "Close modal via background" at bounding box center [433, 214] width 17 height 5
click at [654, 48] on div "7,090" at bounding box center [656, 46] width 18 height 9
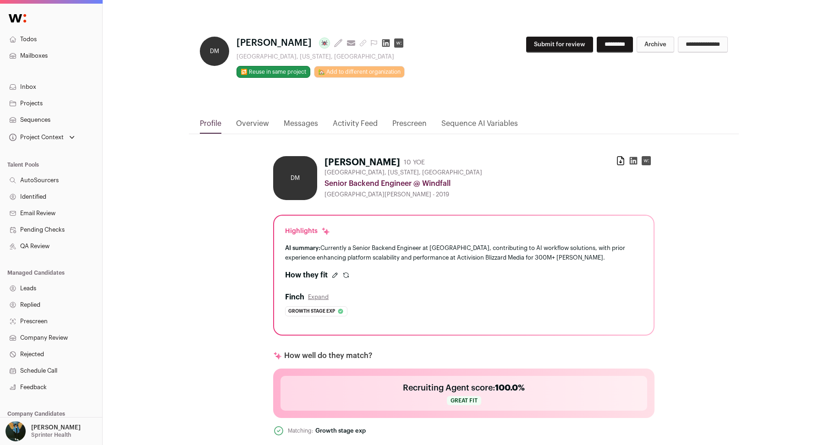
click at [320, 296] on button "Expand" at bounding box center [318, 297] width 21 height 7
click at [335, 274] on icon at bounding box center [334, 275] width 7 height 7
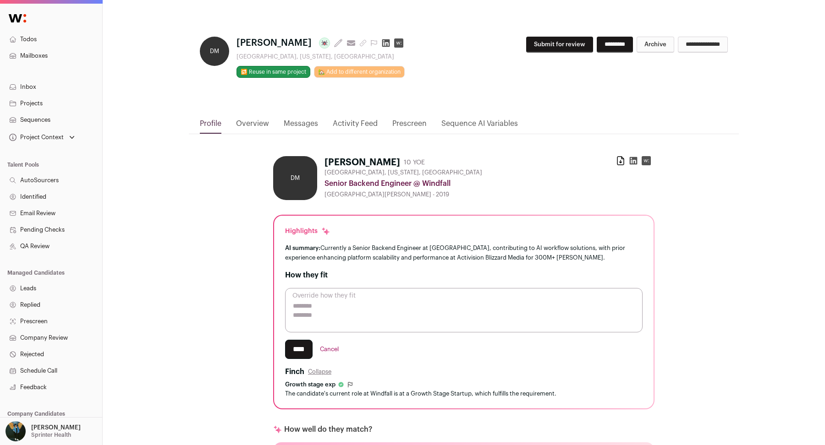
click at [57, 133] on div "Project Context" at bounding box center [41, 137] width 69 height 13
click at [49, 171] on link "Senior Software Engineer" at bounding box center [51, 167] width 81 height 11
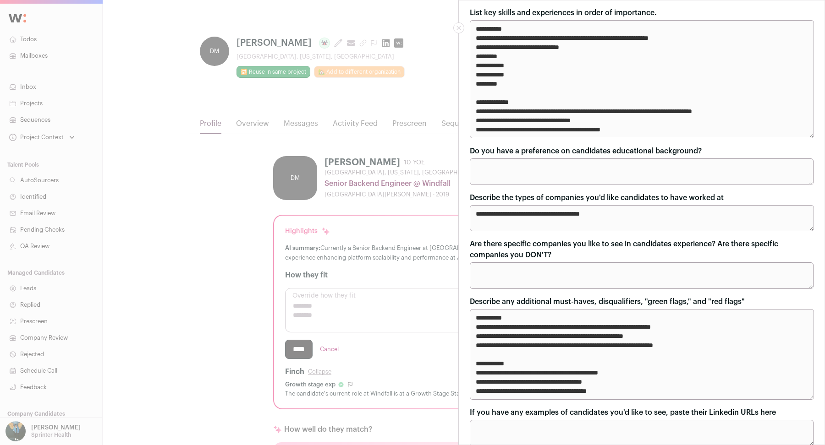
scroll to position [631, 0]
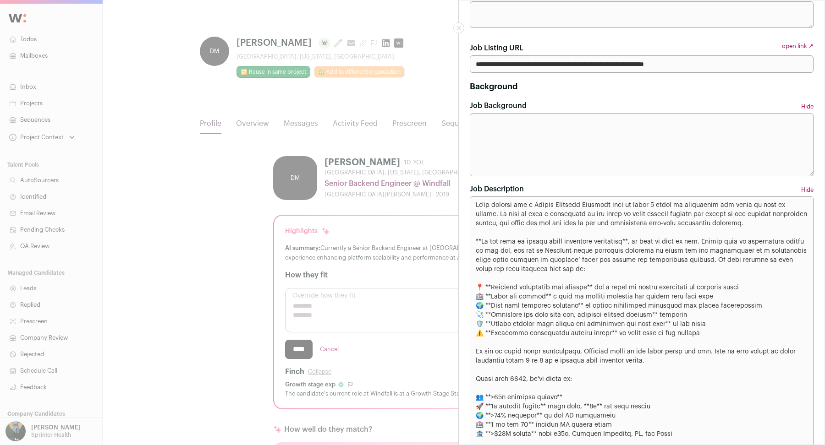
click at [237, 217] on div "**********" at bounding box center [412, 222] width 825 height 445
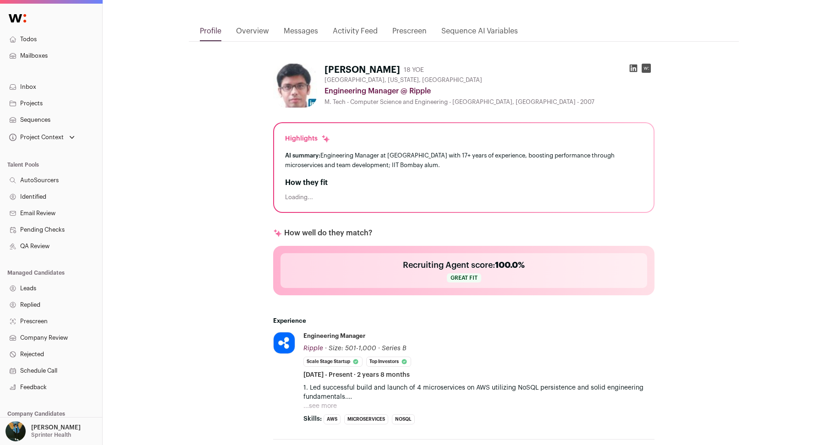
scroll to position [95, 0]
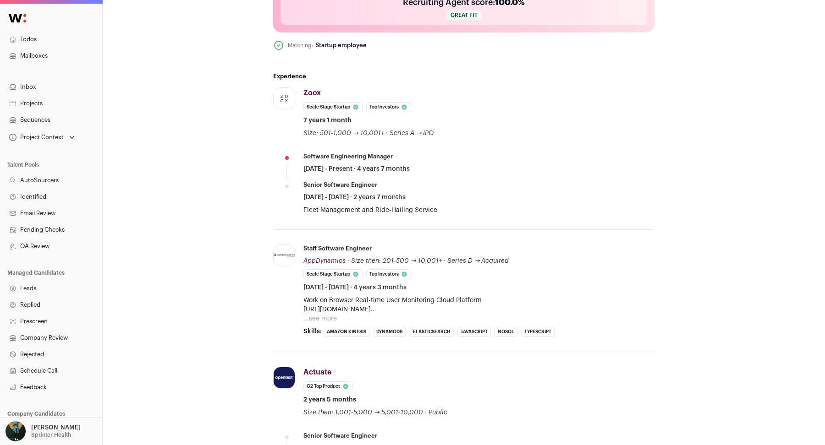
scroll to position [207, 0]
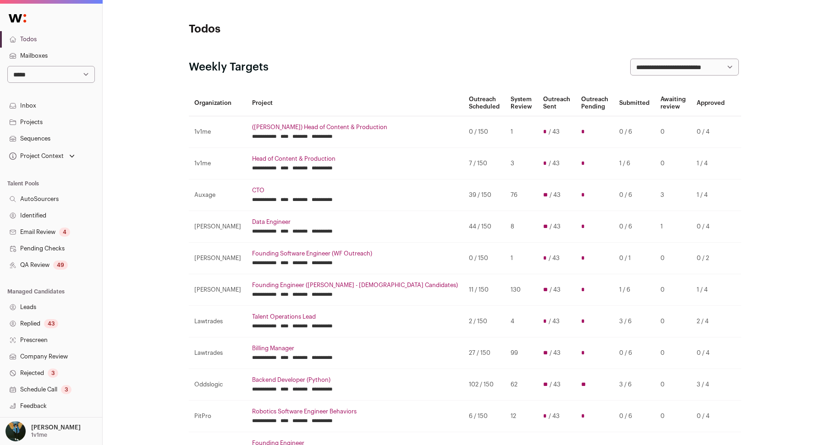
click at [39, 137] on link "Sequences" at bounding box center [51, 139] width 102 height 16
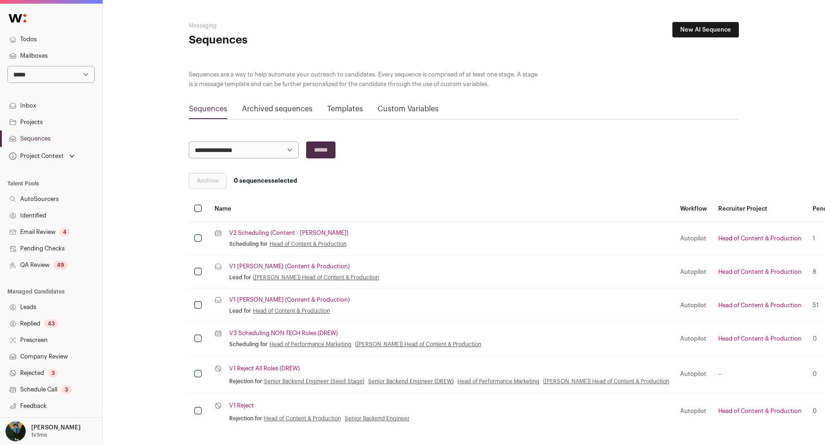
scroll to position [34, 0]
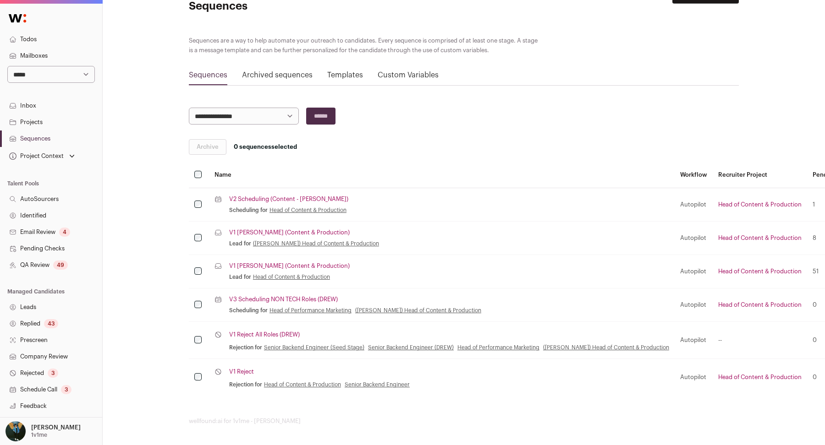
click at [302, 298] on link "V3 Scheduling NON TECH Roles (DREW)" at bounding box center [283, 299] width 109 height 7
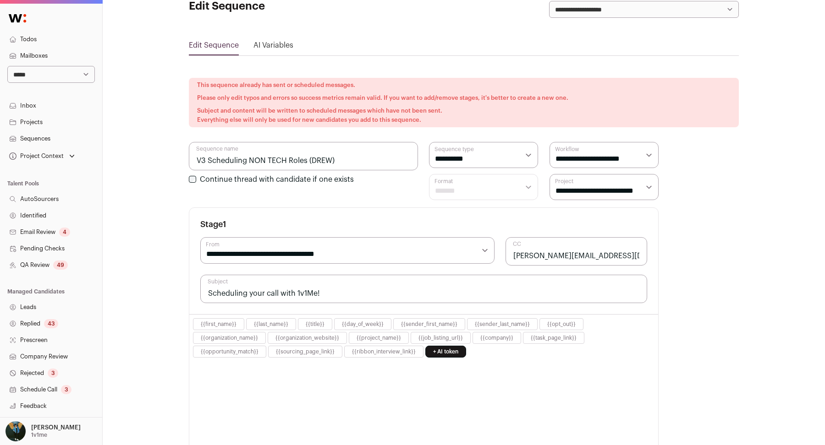
select select "****"
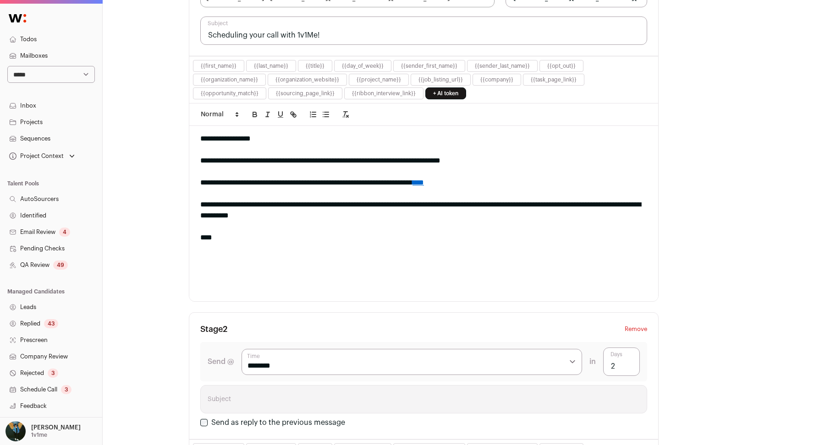
scroll to position [296, 0]
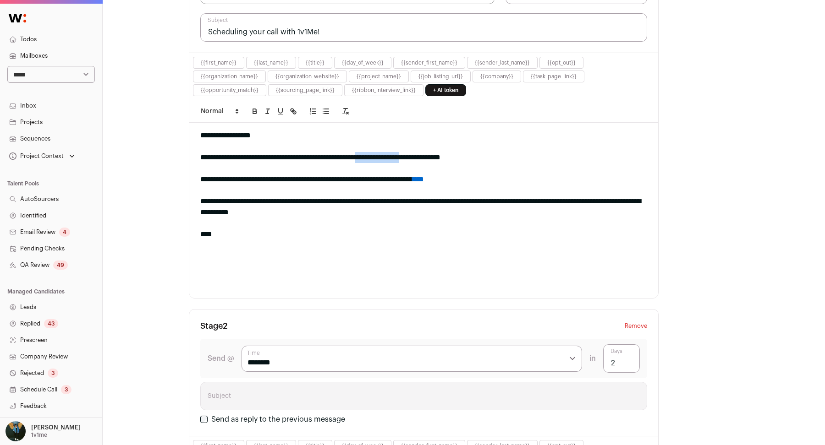
drag, startPoint x: 388, startPoint y: 152, endPoint x: 444, endPoint y: 151, distance: 55.9
click at [444, 152] on div "**********" at bounding box center [423, 157] width 447 height 11
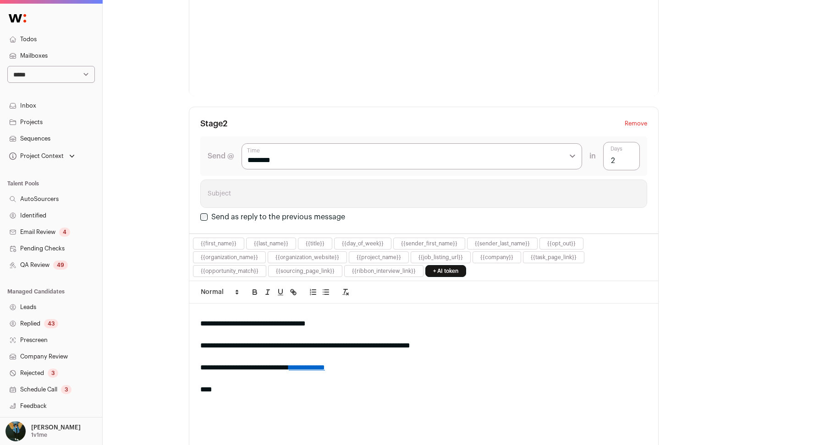
scroll to position [612, 0]
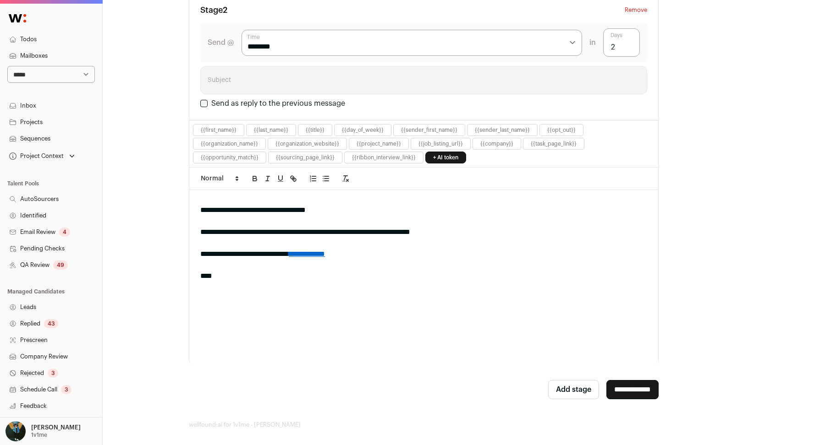
click at [643, 389] on input "**********" at bounding box center [632, 389] width 52 height 19
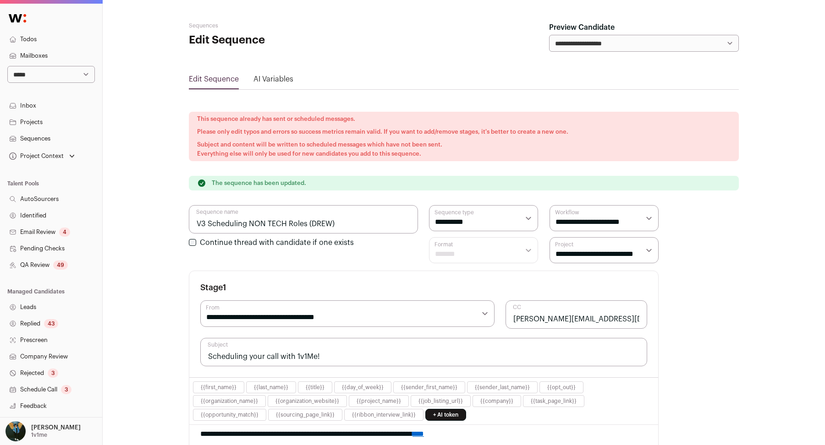
click at [63, 68] on select "**********" at bounding box center [51, 74] width 88 height 17
click at [33, 137] on link "Sequences" at bounding box center [51, 139] width 102 height 16
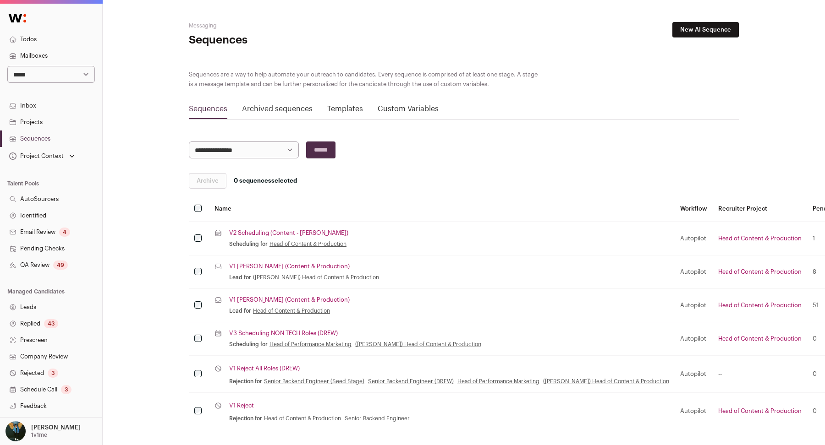
click at [271, 232] on link "V2 Scheduling (Content - [PERSON_NAME])" at bounding box center [288, 233] width 119 height 7
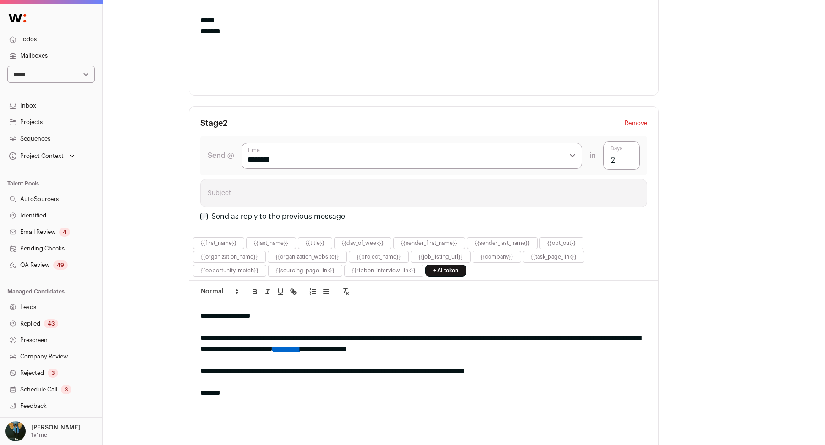
scroll to position [612, 0]
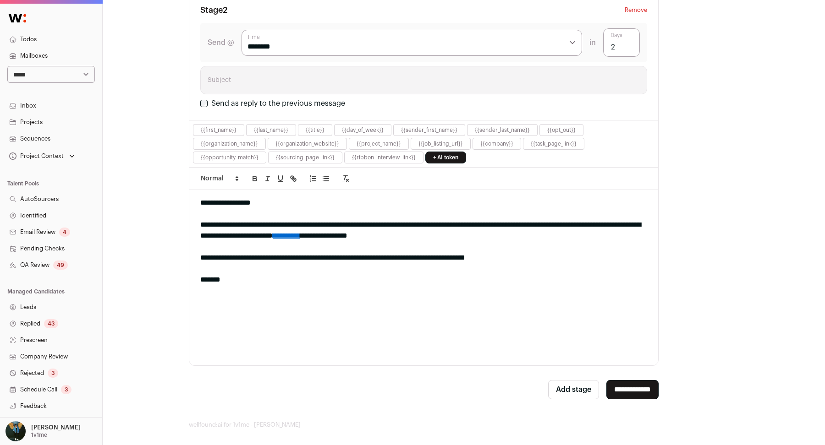
click at [61, 71] on select "**********" at bounding box center [51, 74] width 88 height 17
click at [41, 135] on link "Sequences" at bounding box center [51, 139] width 102 height 16
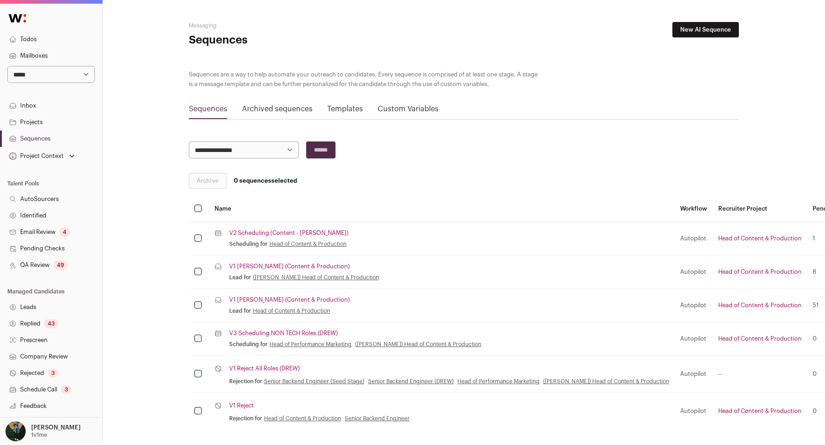
click at [261, 330] on link "V3 Scheduling NON TECH Roles (DREW)" at bounding box center [283, 333] width 109 height 7
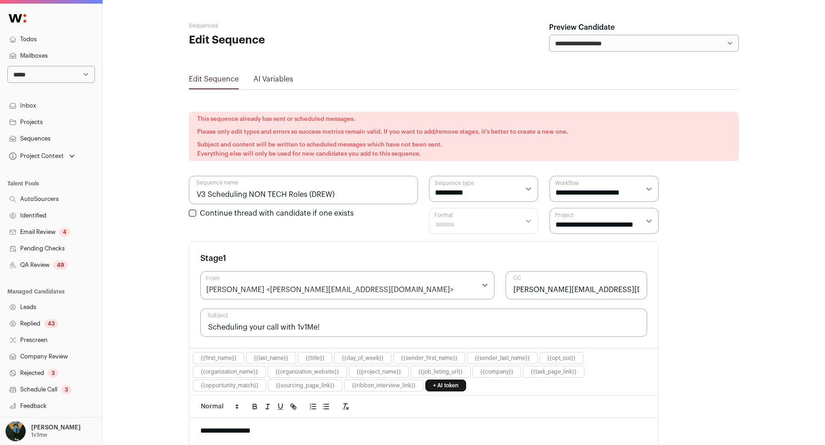
scroll to position [2, 0]
click at [48, 120] on link "Projects" at bounding box center [51, 120] width 102 height 16
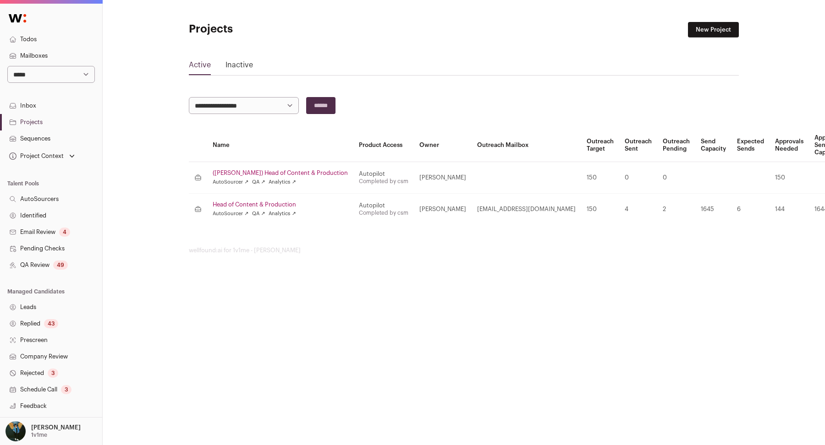
click at [289, 203] on link "Head of Content & Production" at bounding box center [280, 204] width 135 height 7
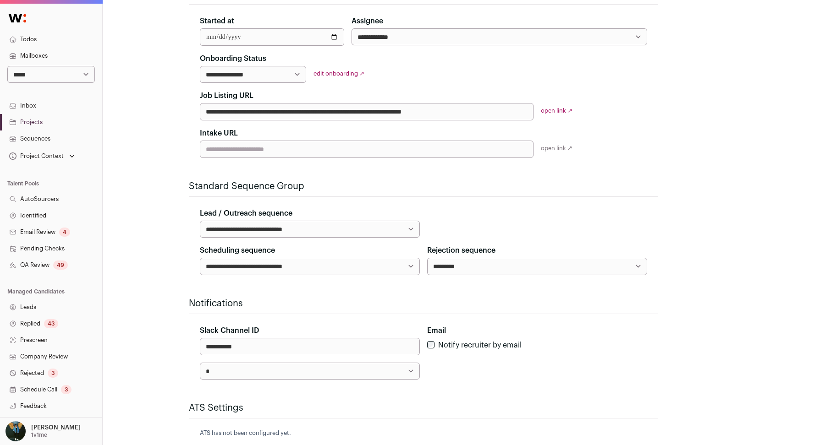
scroll to position [173, 0]
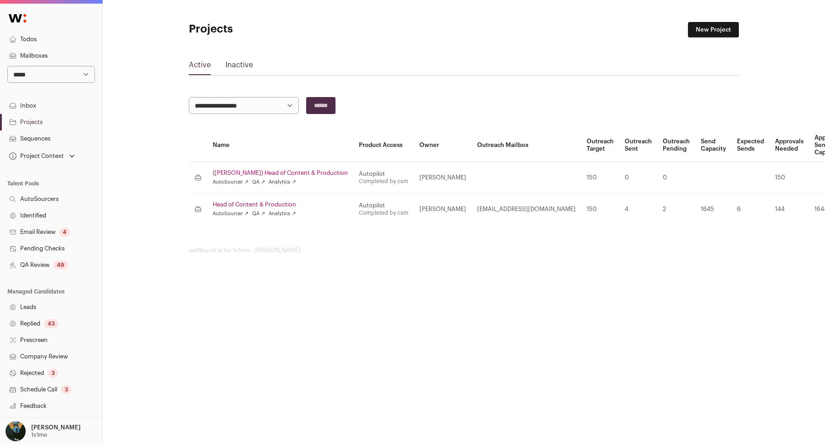
click at [242, 172] on link "([PERSON_NAME]) Head of Content & Production" at bounding box center [280, 173] width 135 height 7
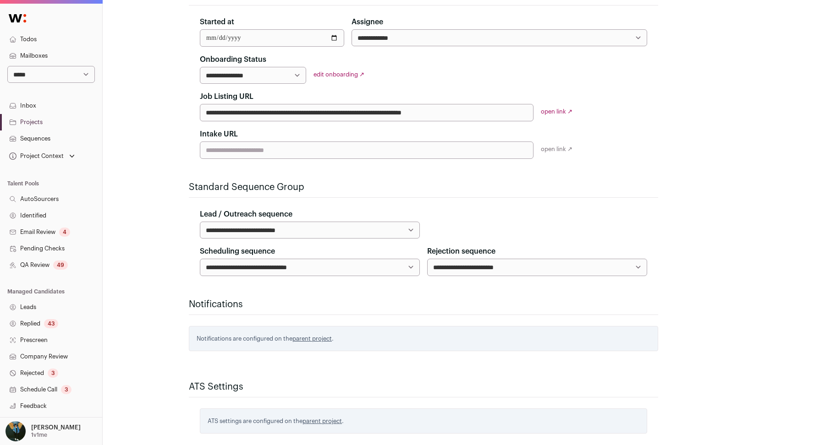
scroll to position [198, 0]
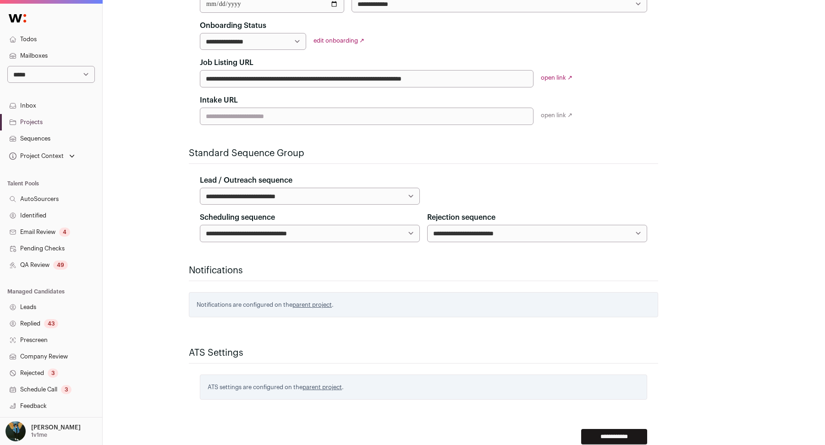
click at [233, 232] on select "**********" at bounding box center [310, 233] width 220 height 17
click at [598, 433] on input "**********" at bounding box center [614, 437] width 66 height 16
